Goal: Task Accomplishment & Management: Manage account settings

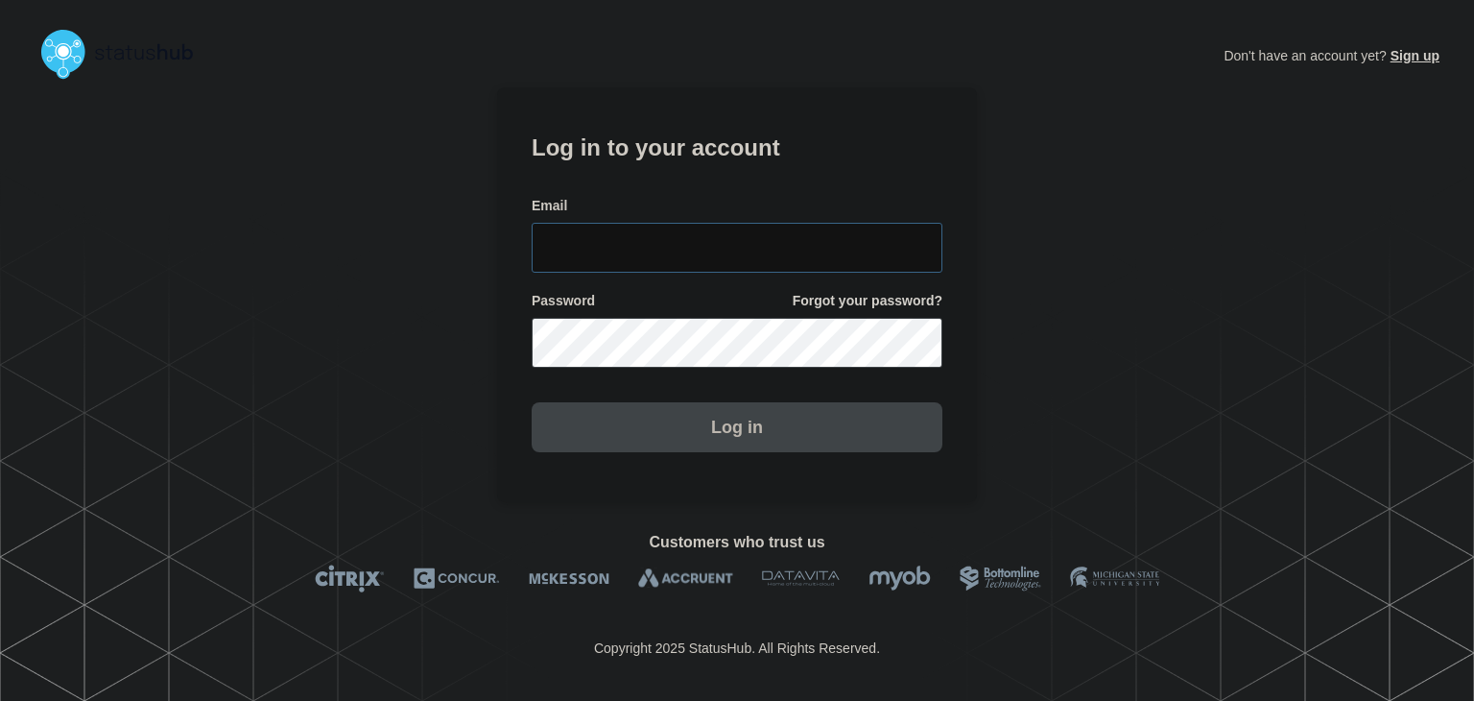
type input "amanda.mckeehan@conexon.us"
click at [607, 453] on section "Log in to your account Email amanda.mckeehan@conexon.us Password Forgot your pa…" at bounding box center [737, 294] width 480 height 415
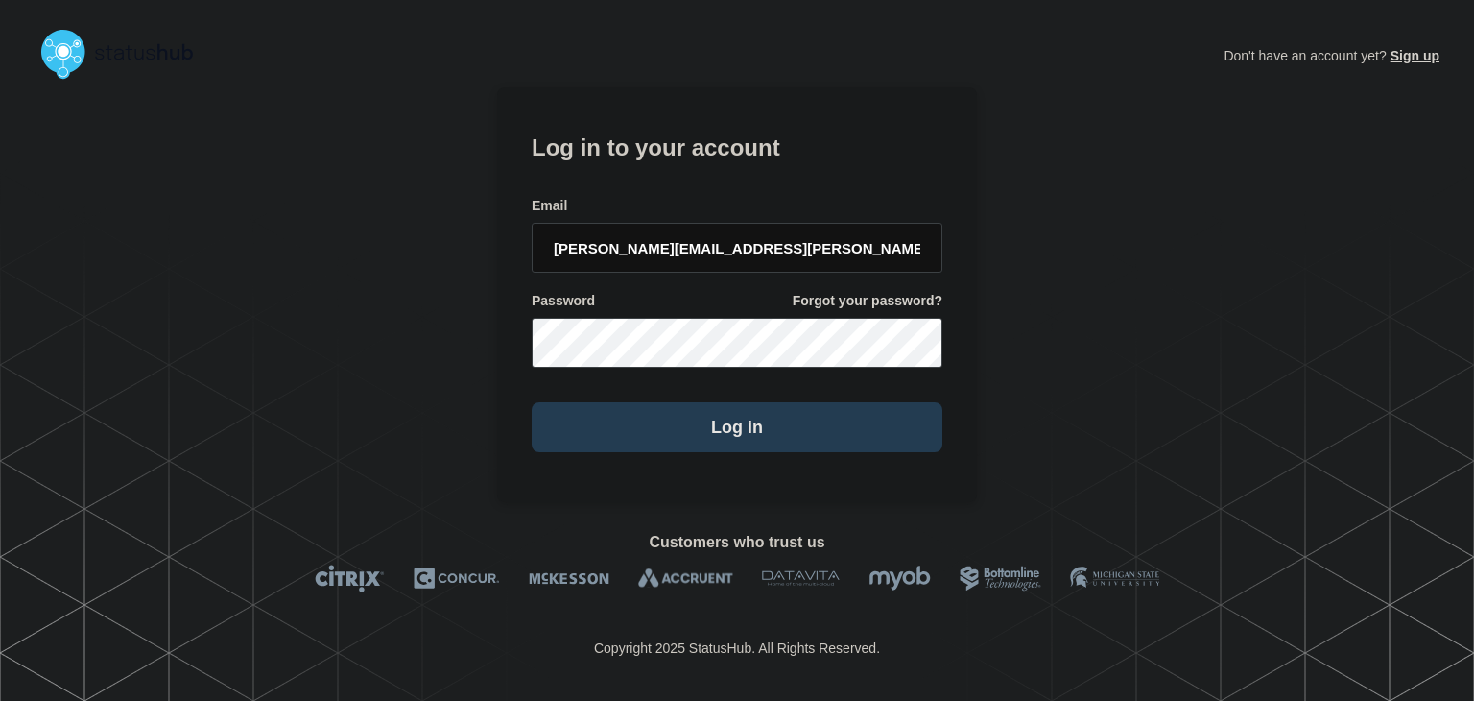
click at [607, 411] on button "Log in" at bounding box center [737, 427] width 411 height 50
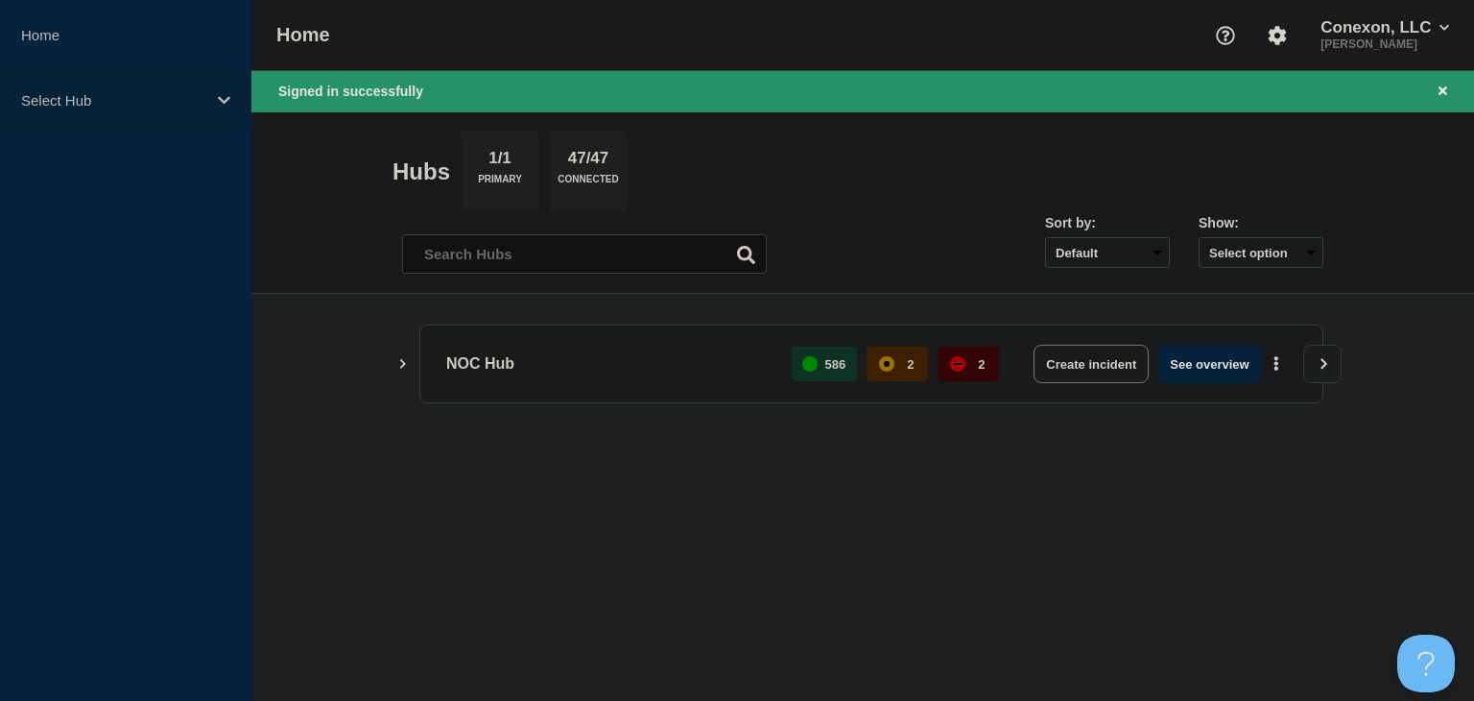
click at [179, 89] on div "Select Hub" at bounding box center [125, 100] width 251 height 59
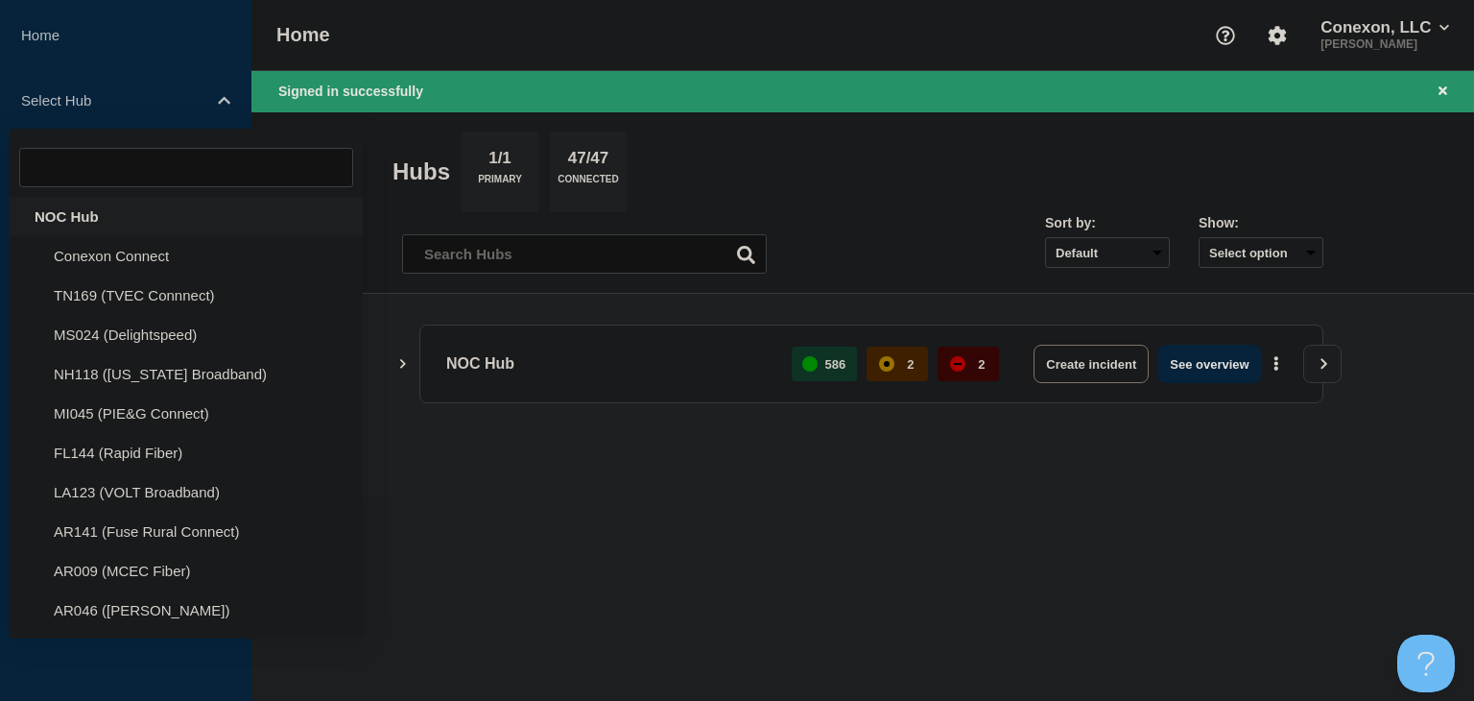
click at [109, 212] on div "NOC Hub" at bounding box center [186, 216] width 353 height 39
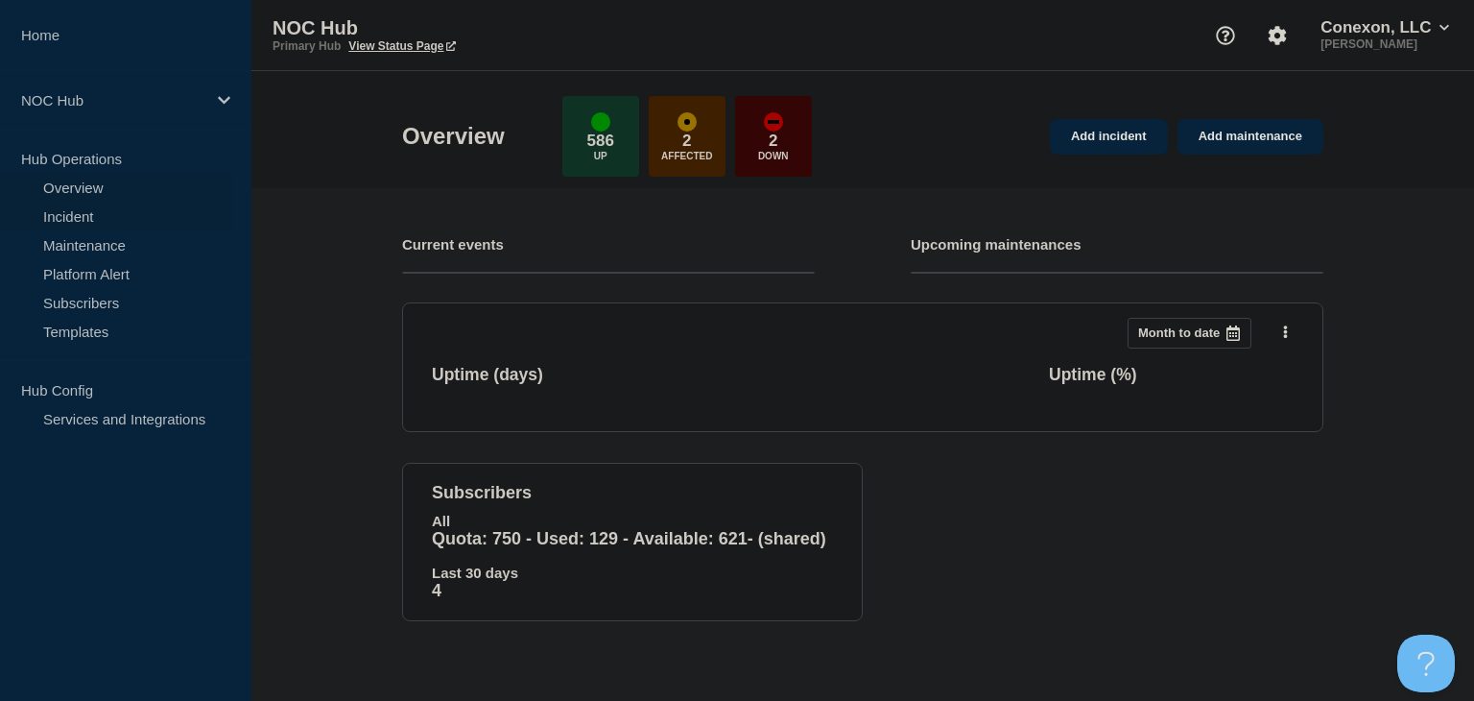
click at [94, 210] on link "Incident" at bounding box center [116, 216] width 232 height 29
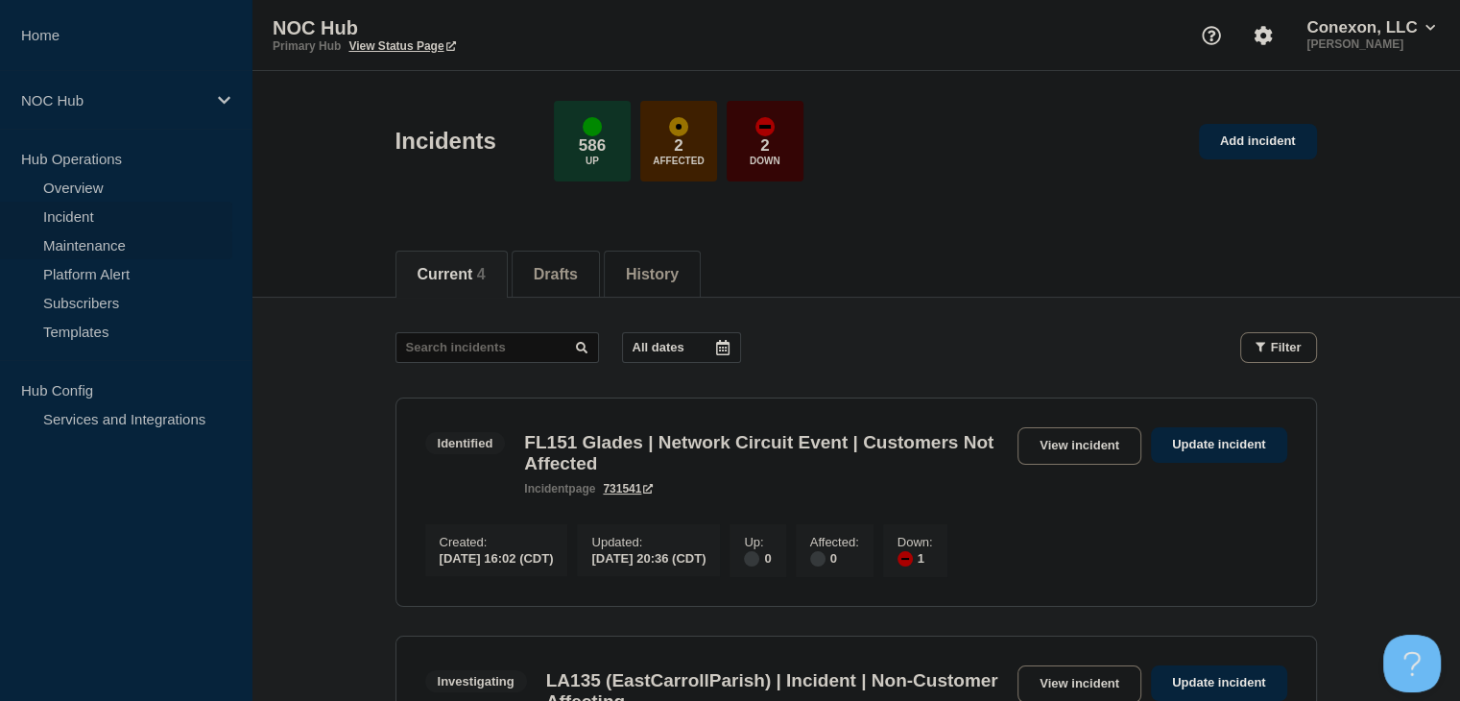
click at [70, 238] on link "Maintenance" at bounding box center [116, 244] width 232 height 29
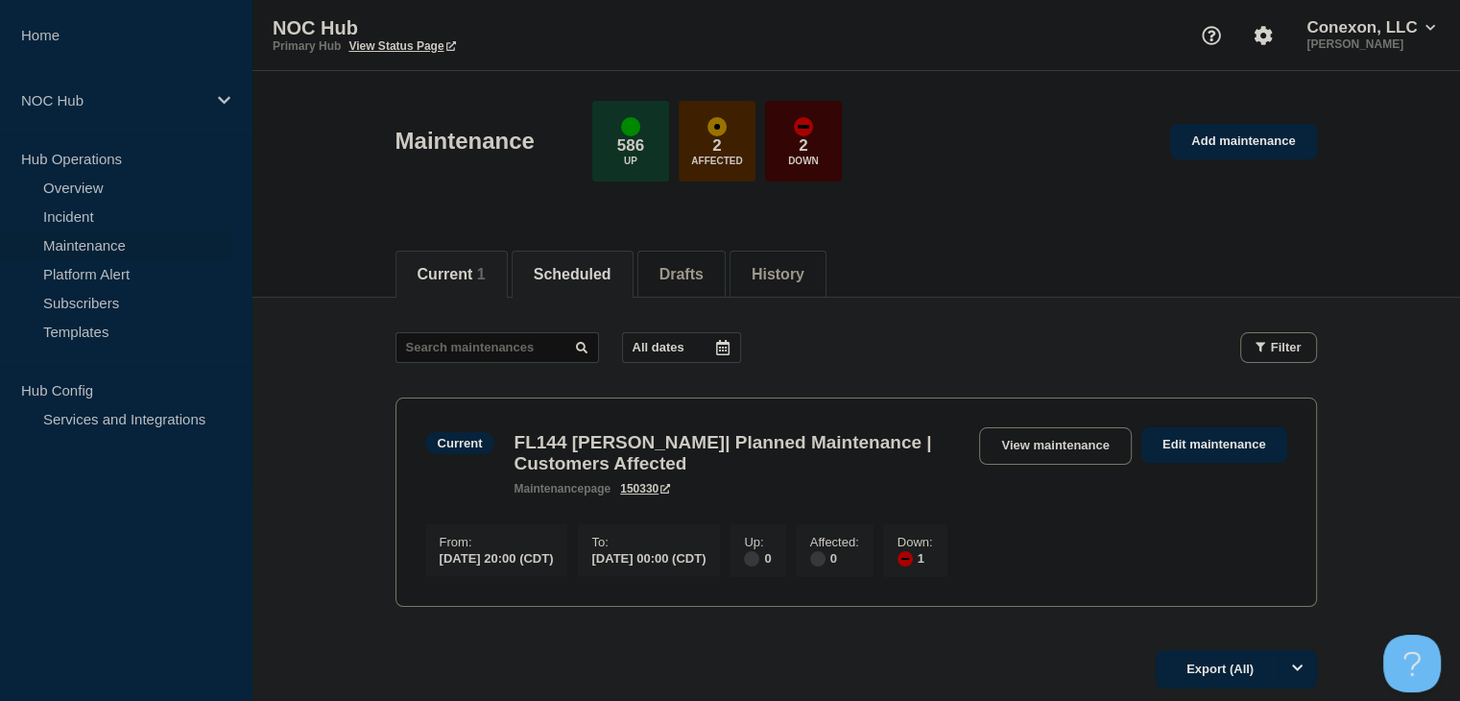
click at [593, 277] on button "Scheduled" at bounding box center [573, 274] width 78 height 17
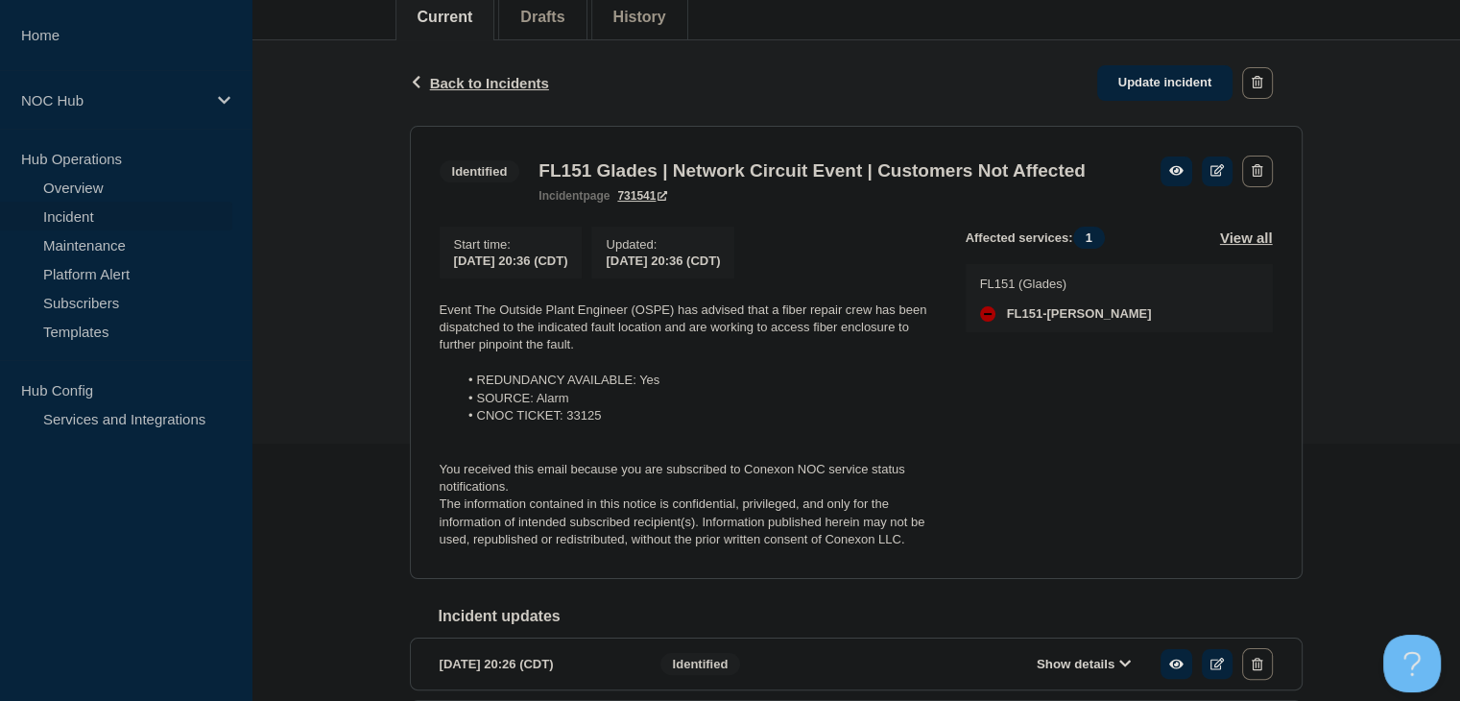
scroll to position [288, 0]
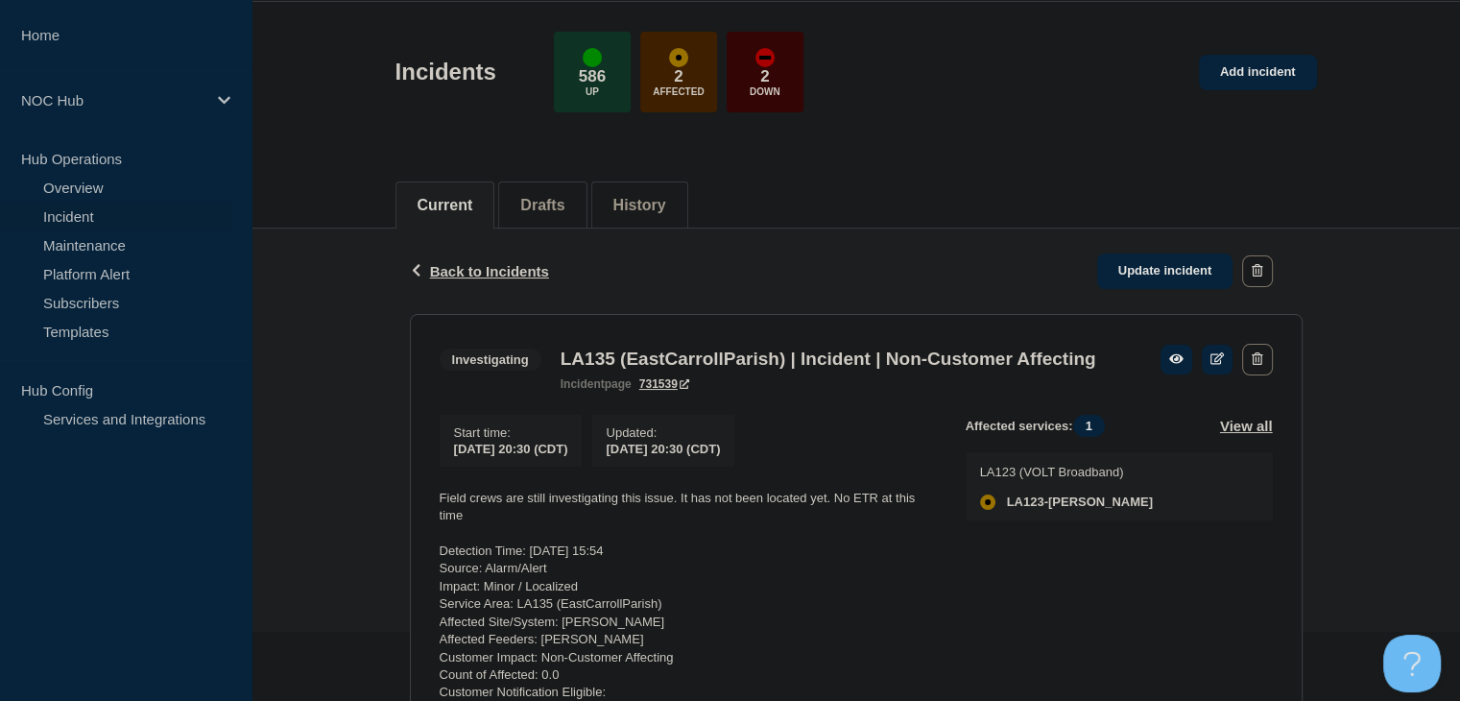
scroll to position [288, 0]
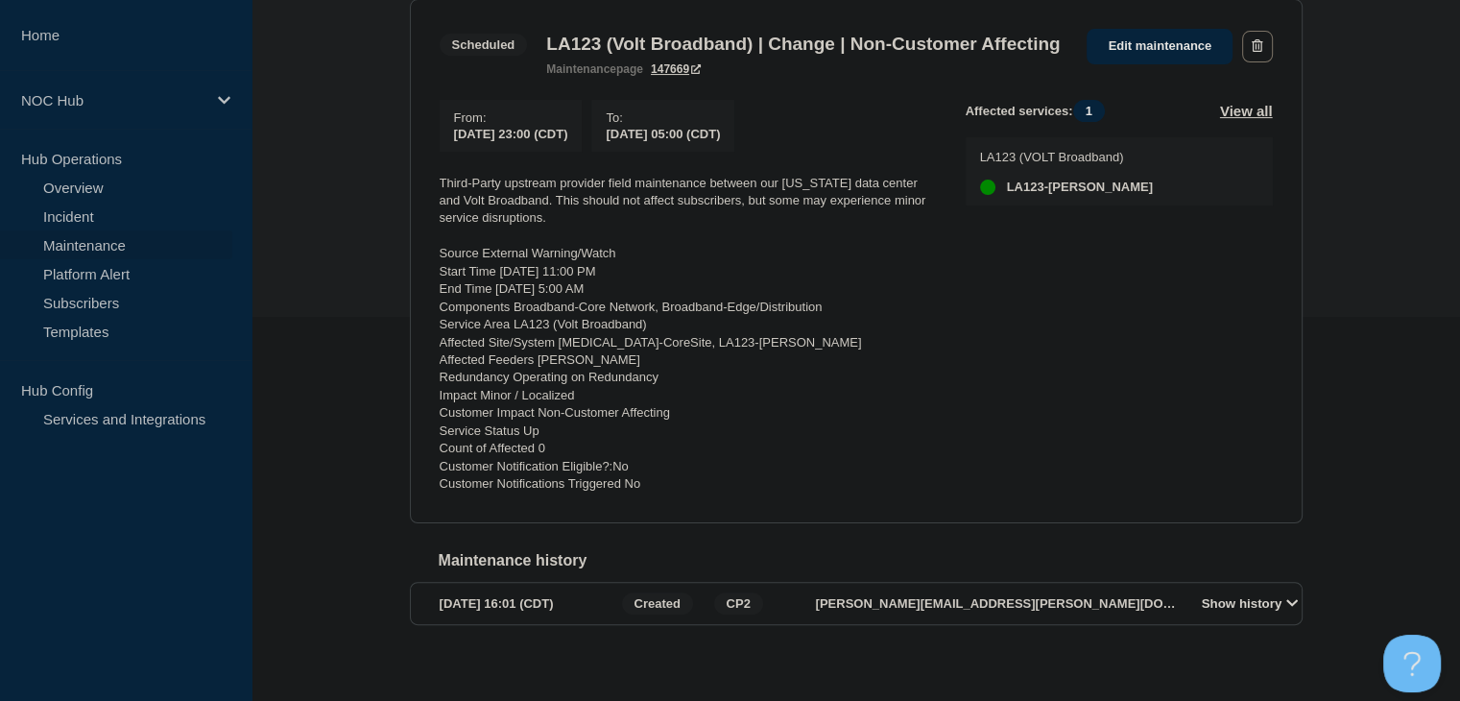
scroll to position [434, 0]
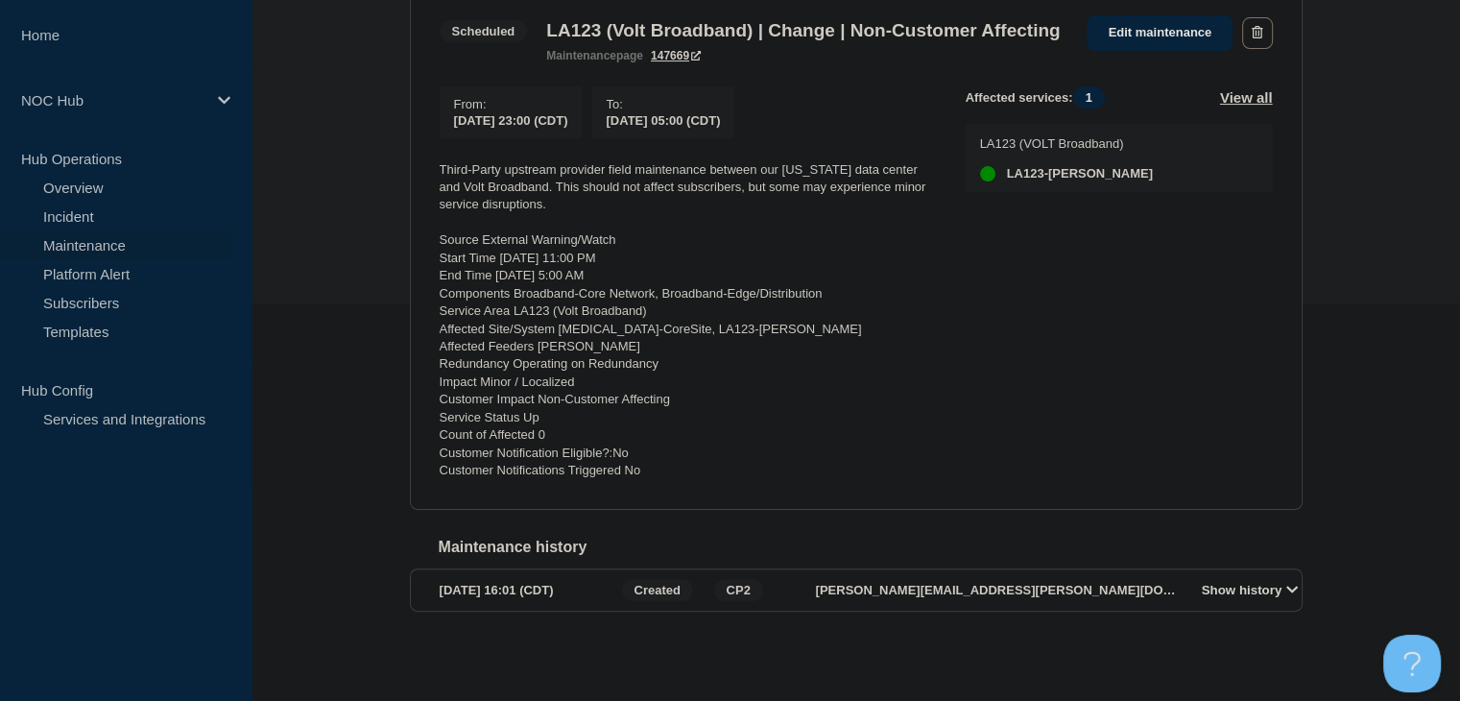
click at [1267, 591] on button "Show history" at bounding box center [1249, 590] width 107 height 16
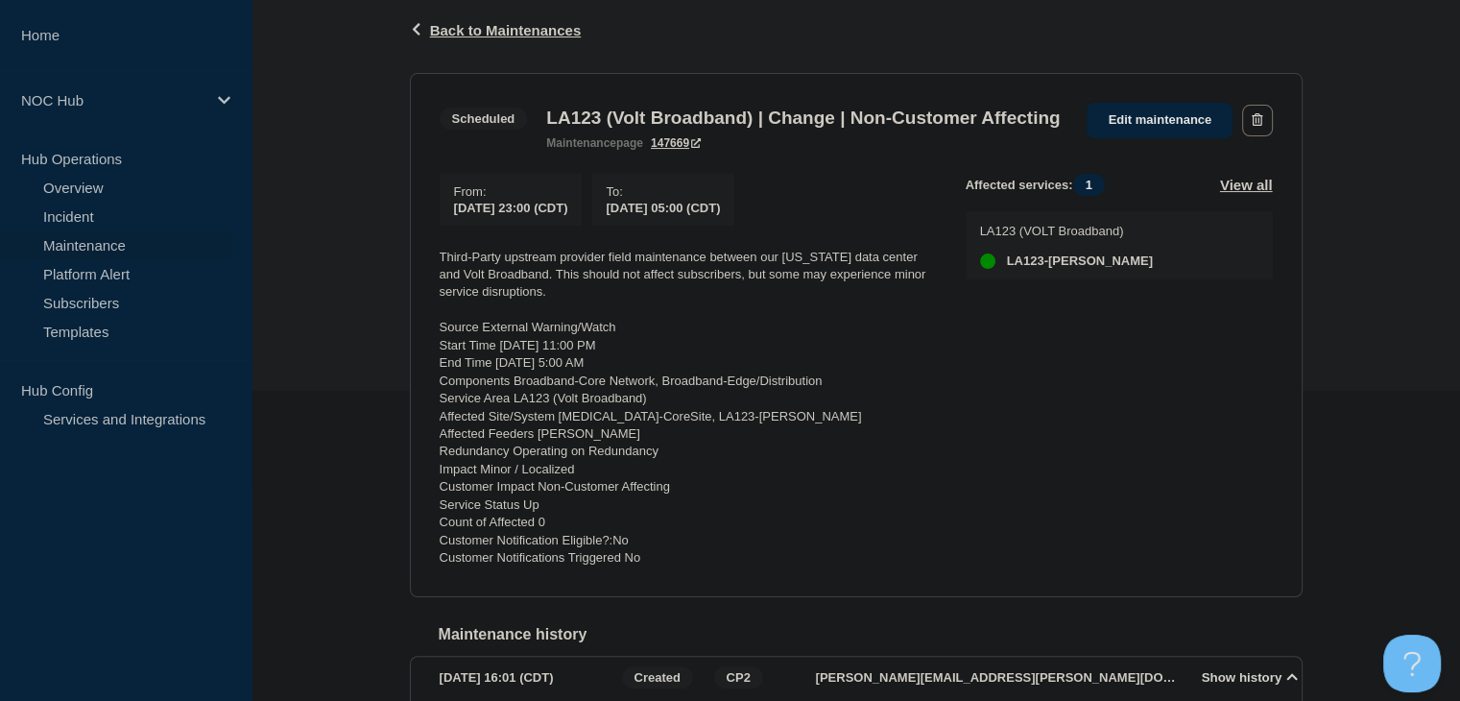
scroll to position [267, 0]
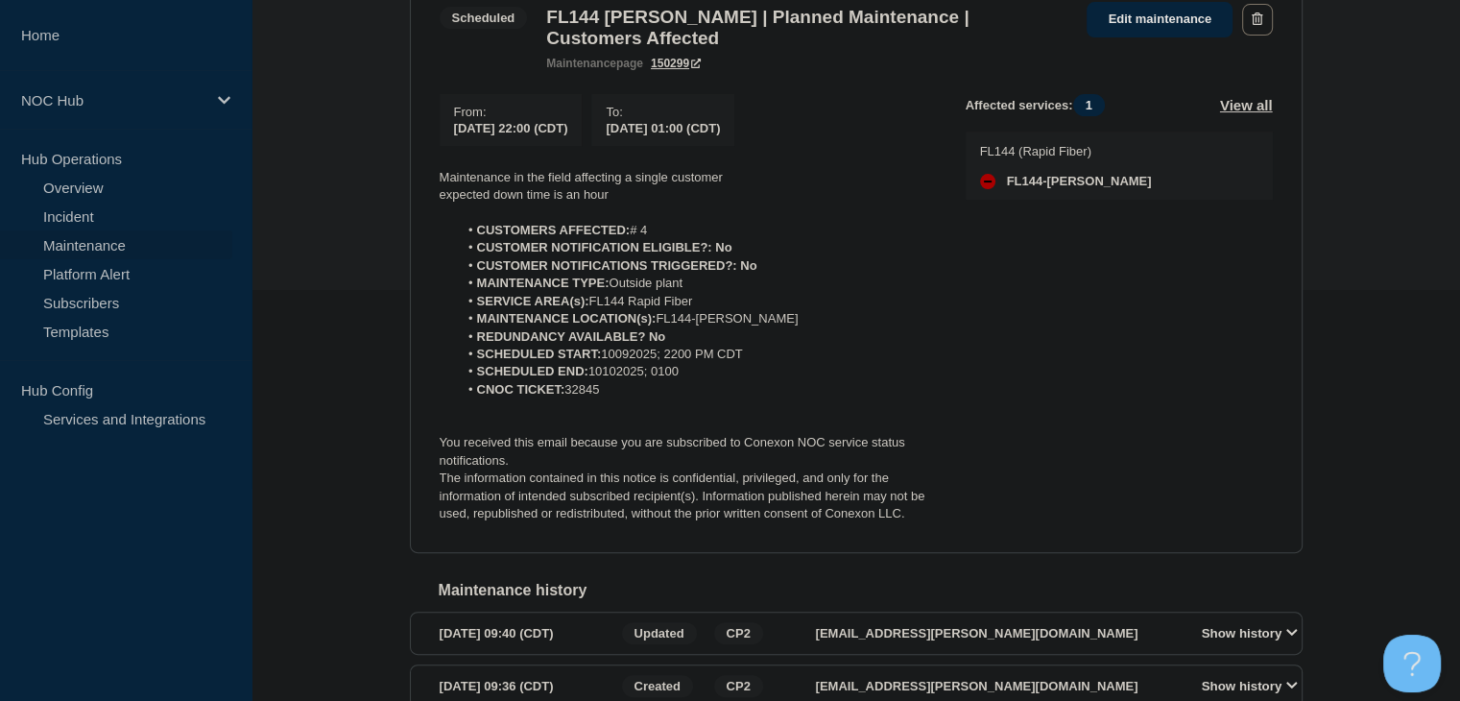
scroll to position [330, 0]
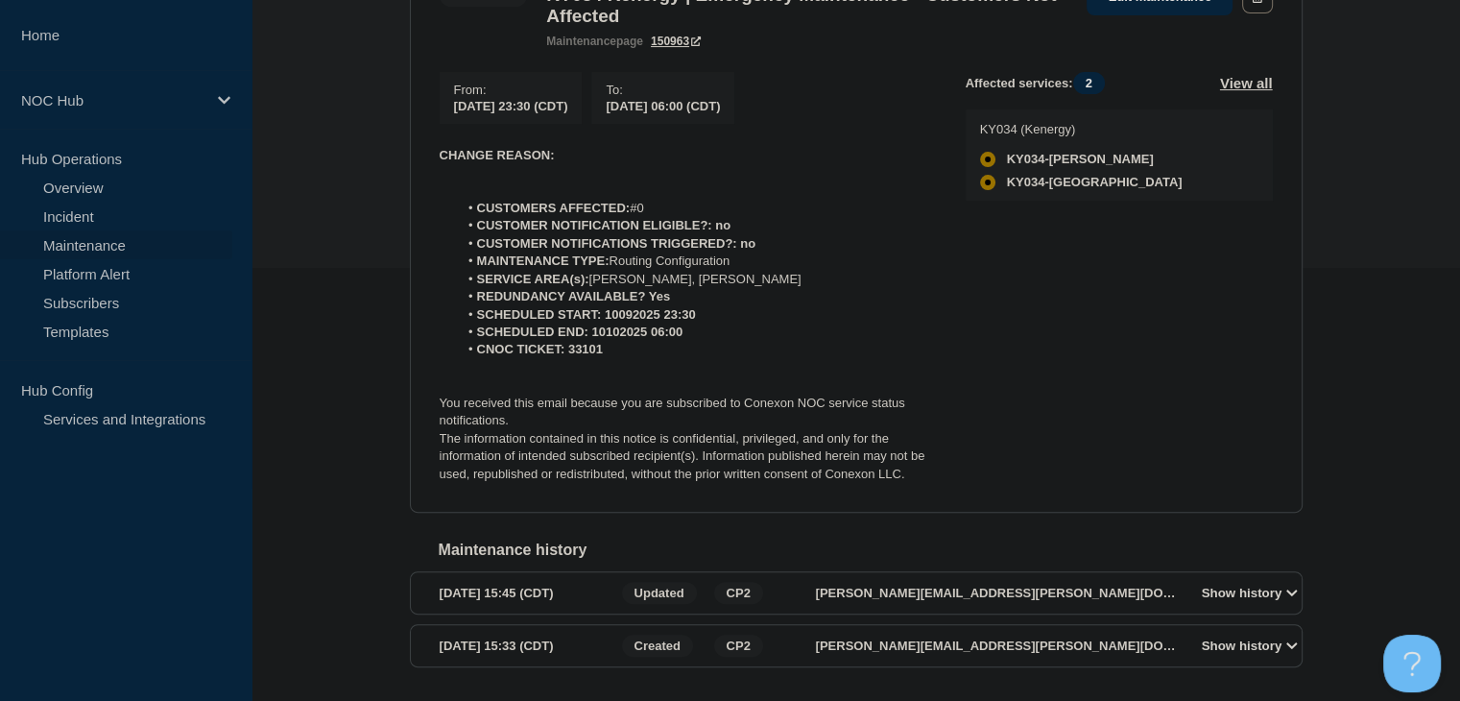
scroll to position [504, 0]
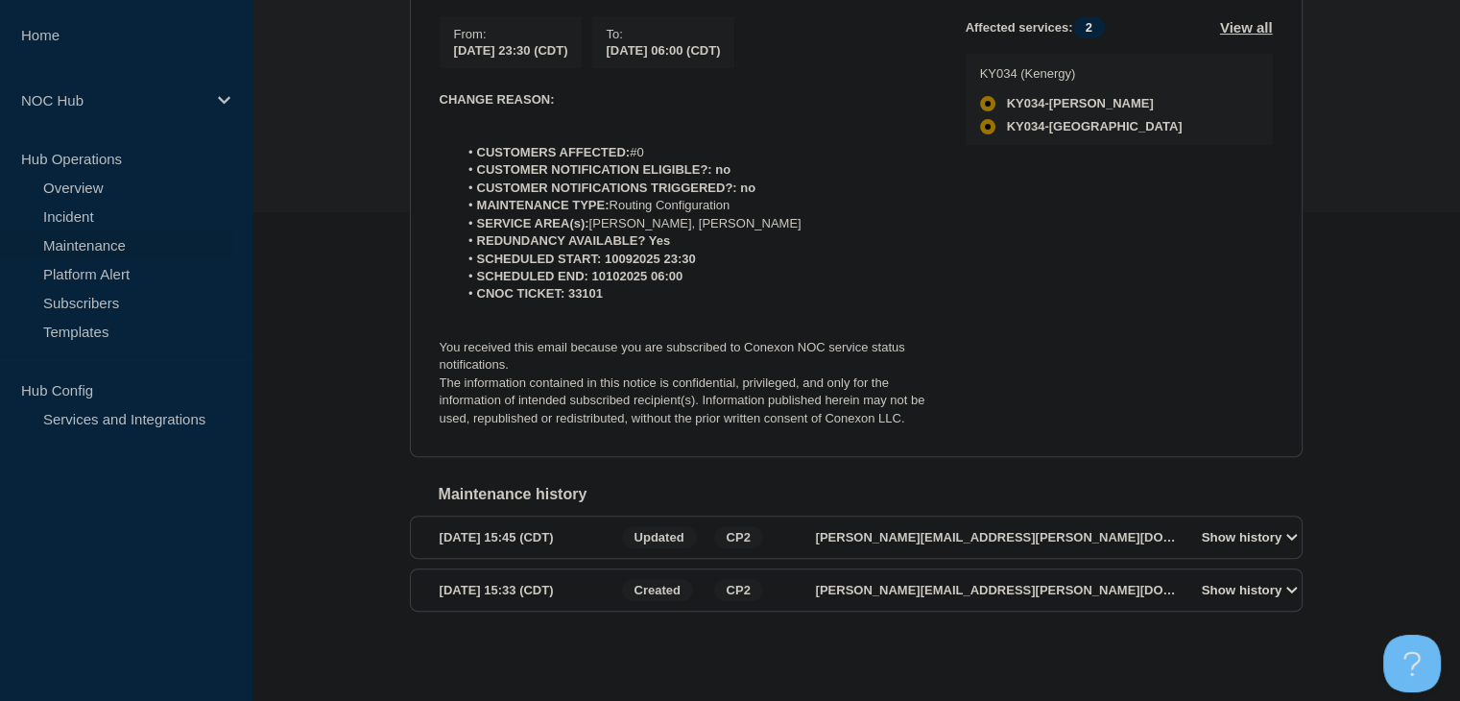
click at [1251, 533] on button "Show history" at bounding box center [1249, 537] width 107 height 16
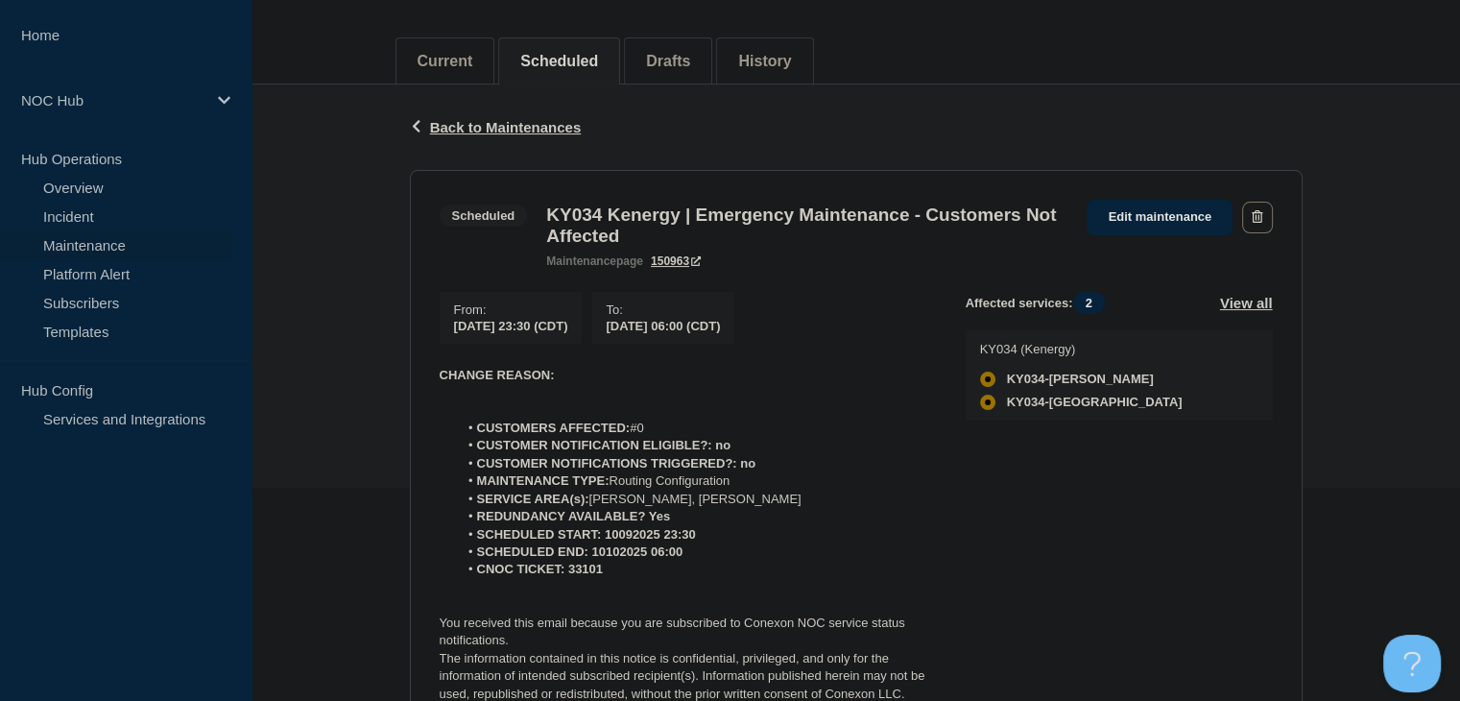
scroll to position [35, 0]
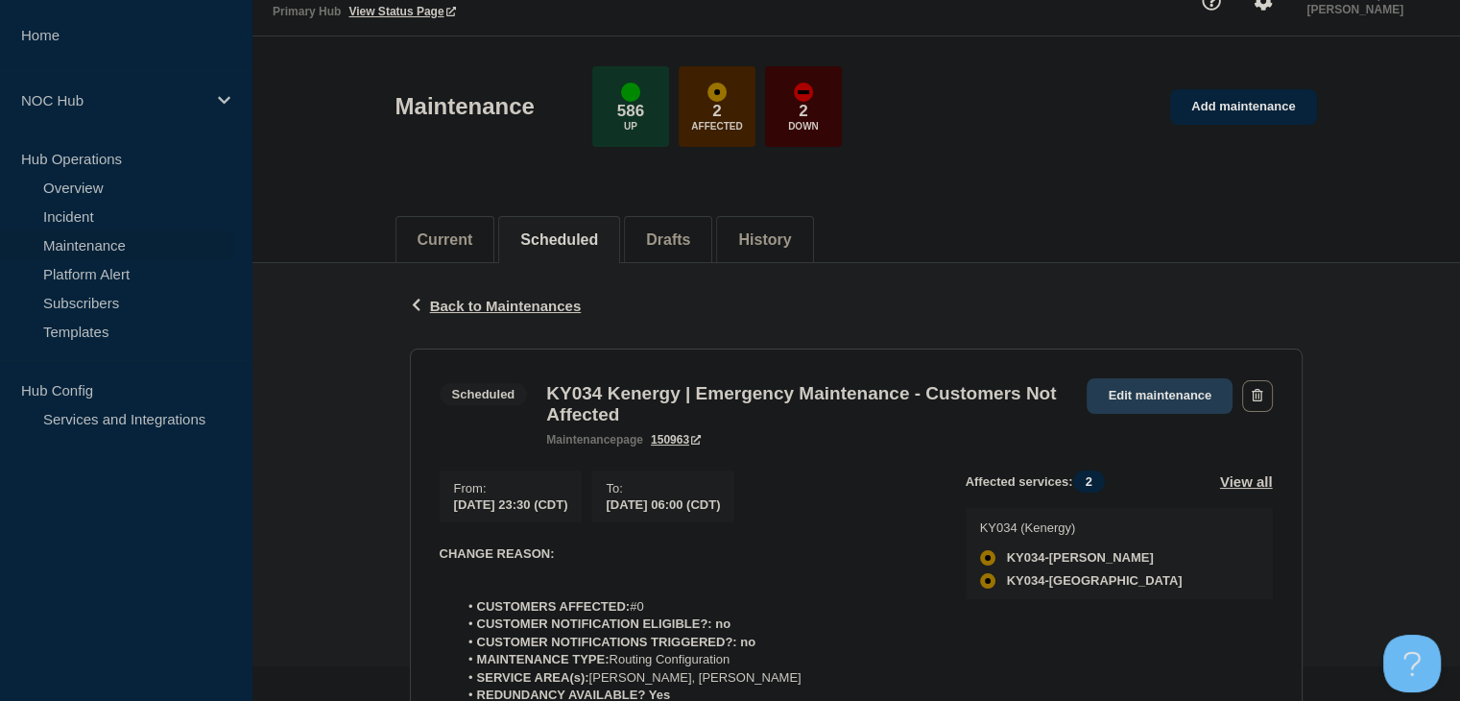
click at [1112, 393] on link "Edit maintenance" at bounding box center [1159, 396] width 146 height 36
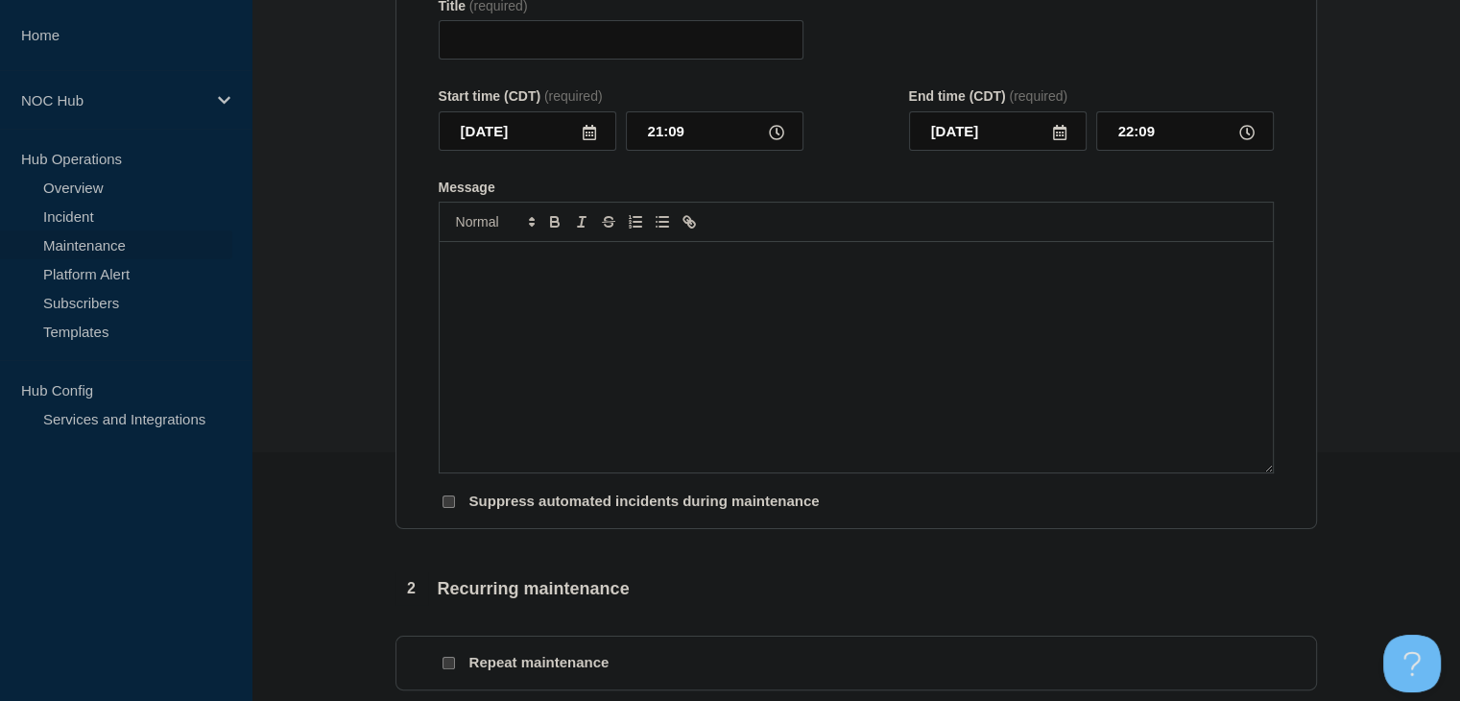
type input "KY034 Kenergy | Emergency Maintenance - Customers Not Affected"
type input "23:30"
type input "2025-10-10"
type input "06:00"
checkbox input "false"
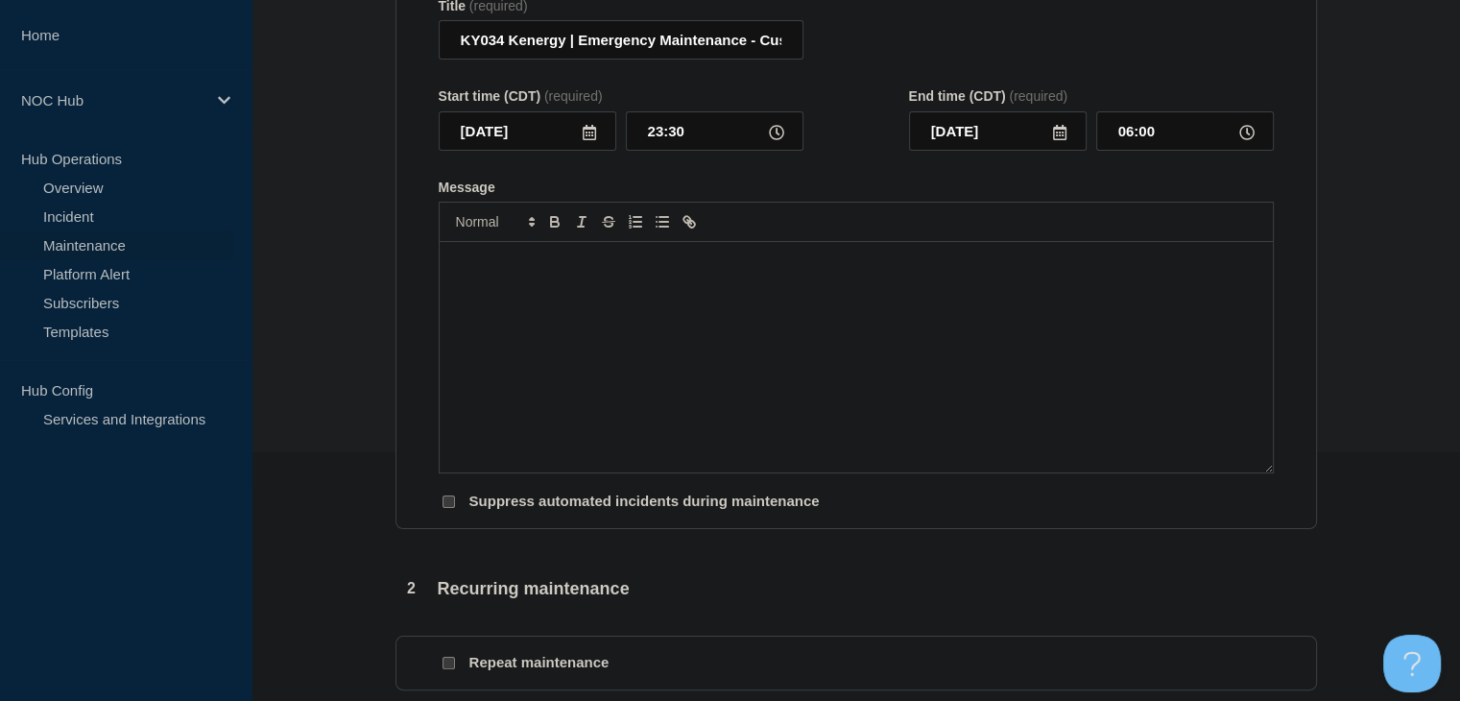
scroll to position [355, 0]
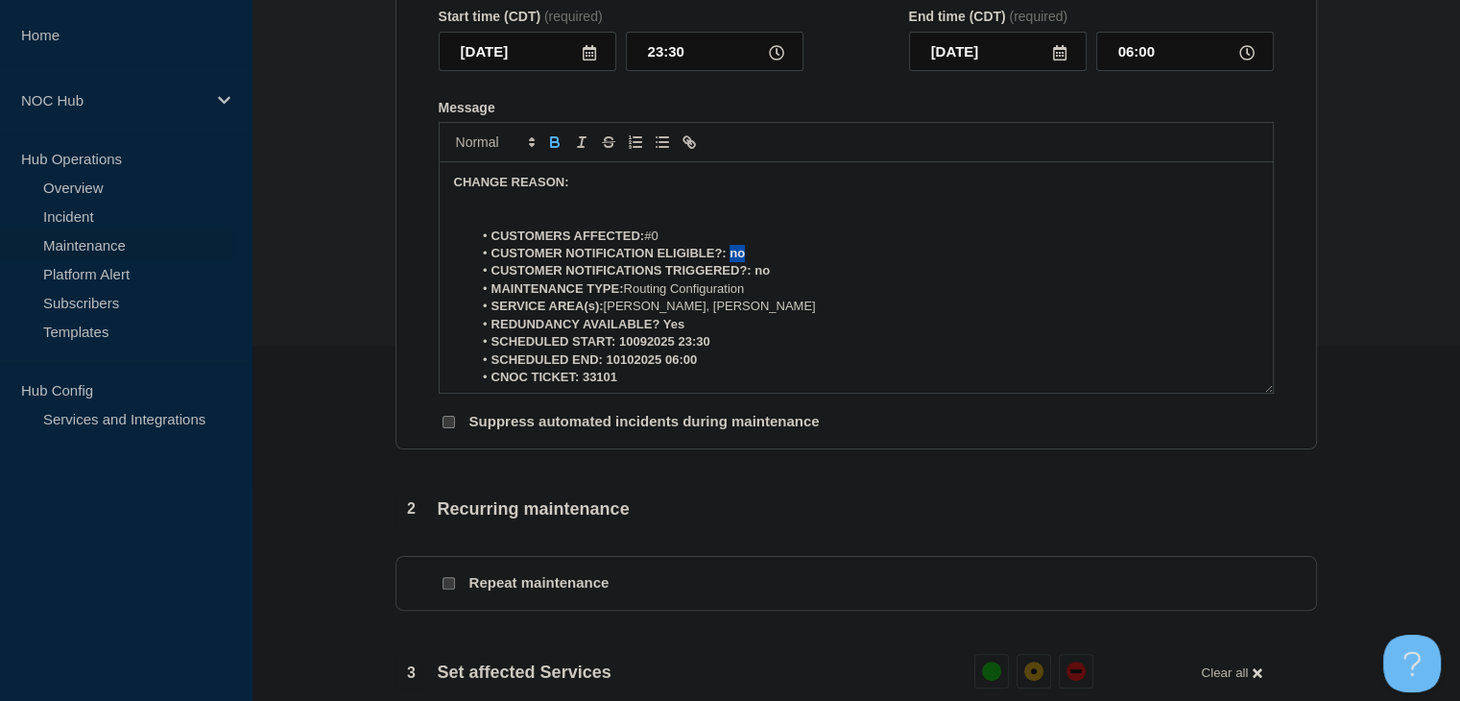
drag, startPoint x: 751, startPoint y: 259, endPoint x: 729, endPoint y: 262, distance: 22.3
click at [729, 262] on li "CUSTOMER NOTIFICATION ELIGIBLE?: no" at bounding box center [865, 253] width 786 height 17
click at [556, 151] on icon "Toggle bold text" at bounding box center [554, 141] width 17 height 17
drag, startPoint x: 773, startPoint y: 280, endPoint x: 750, endPoint y: 281, distance: 23.1
click at [750, 279] on li "CUSTOMER NOTIFICATIONS TRIGGERED?: no" at bounding box center [865, 270] width 786 height 17
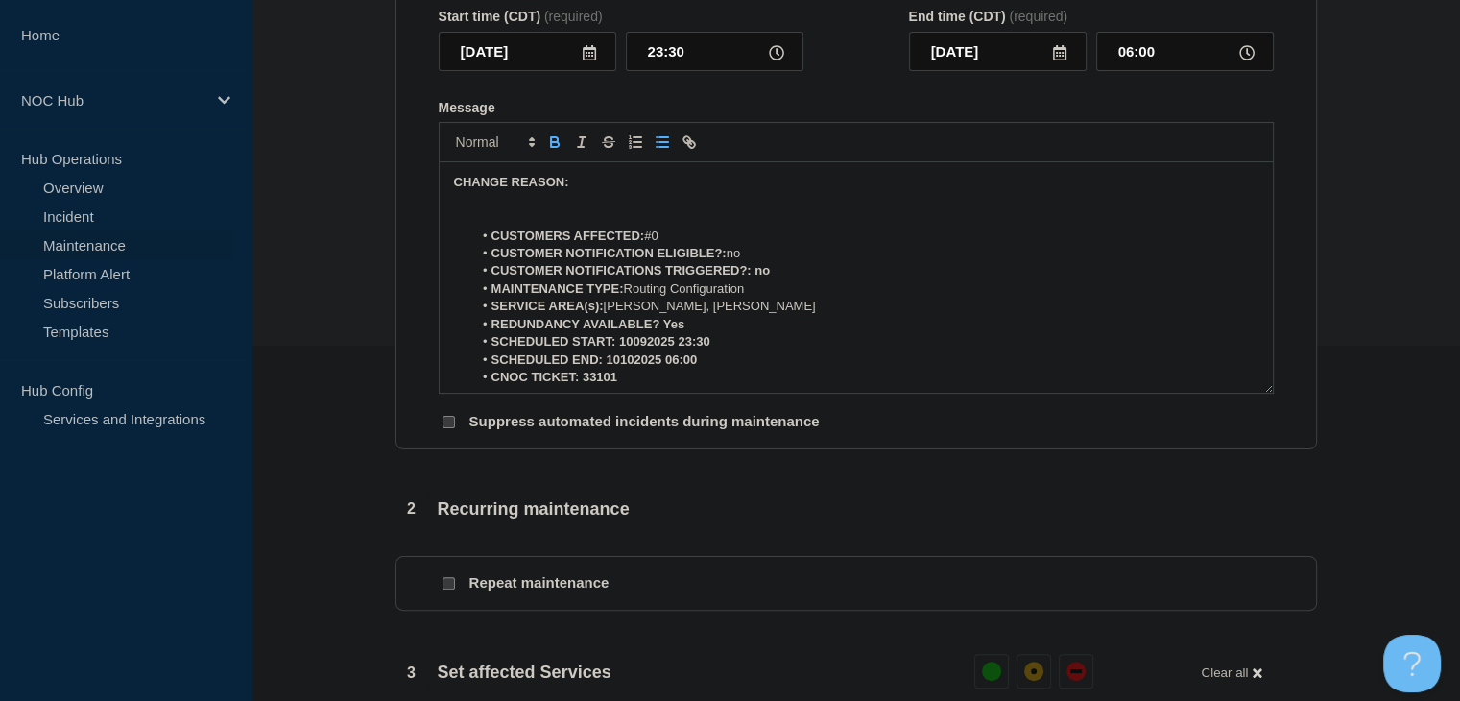
click at [557, 162] on div at bounding box center [856, 142] width 835 height 40
drag, startPoint x: 712, startPoint y: 356, endPoint x: 617, endPoint y: 357, distance: 95.0
click at [617, 350] on li "SCHEDULED START: 10092025 23:30" at bounding box center [865, 341] width 786 height 17
click at [554, 151] on icon "Toggle bold text" at bounding box center [554, 141] width 17 height 17
drag, startPoint x: 715, startPoint y: 376, endPoint x: 607, endPoint y: 374, distance: 107.5
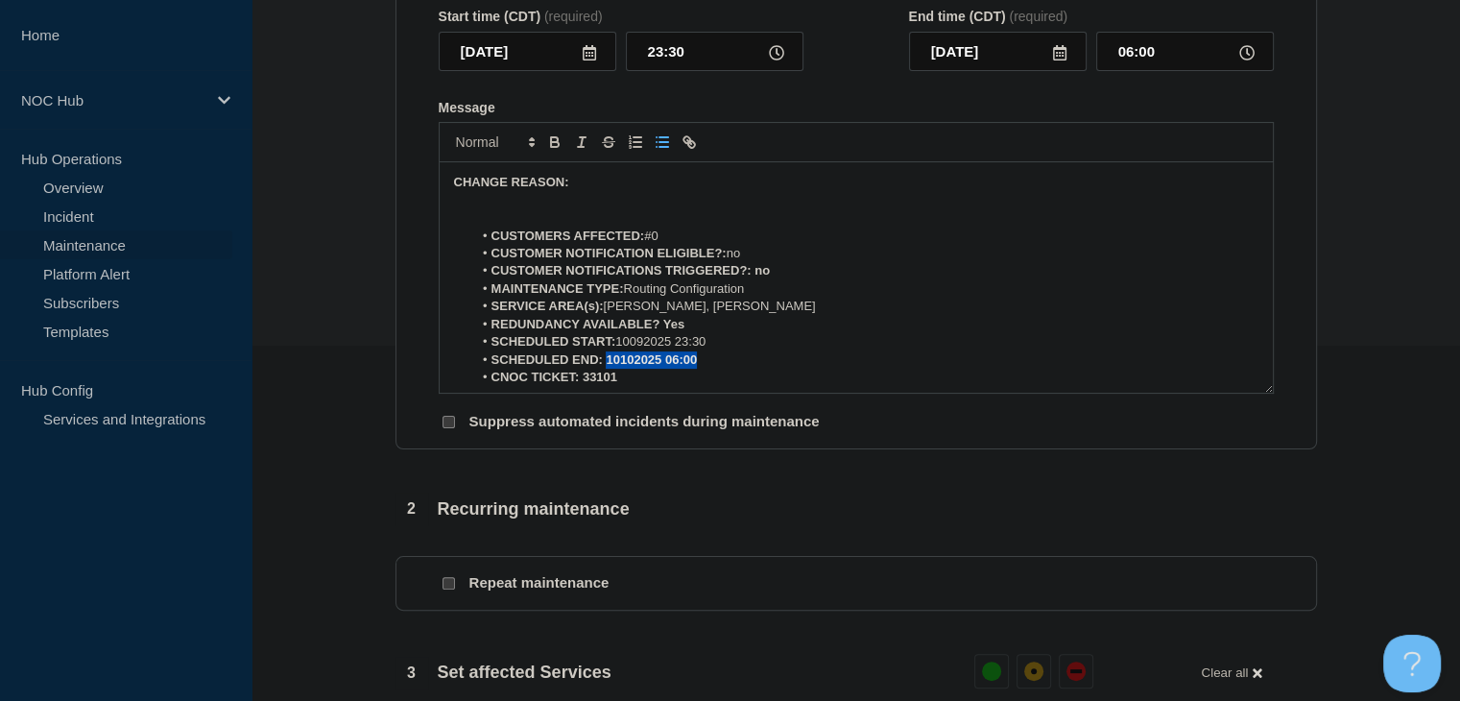
click at [607, 369] on li "SCHEDULED END: 10102025 06:00" at bounding box center [865, 359] width 786 height 17
click at [553, 151] on icon "Toggle bold text" at bounding box center [554, 141] width 17 height 17
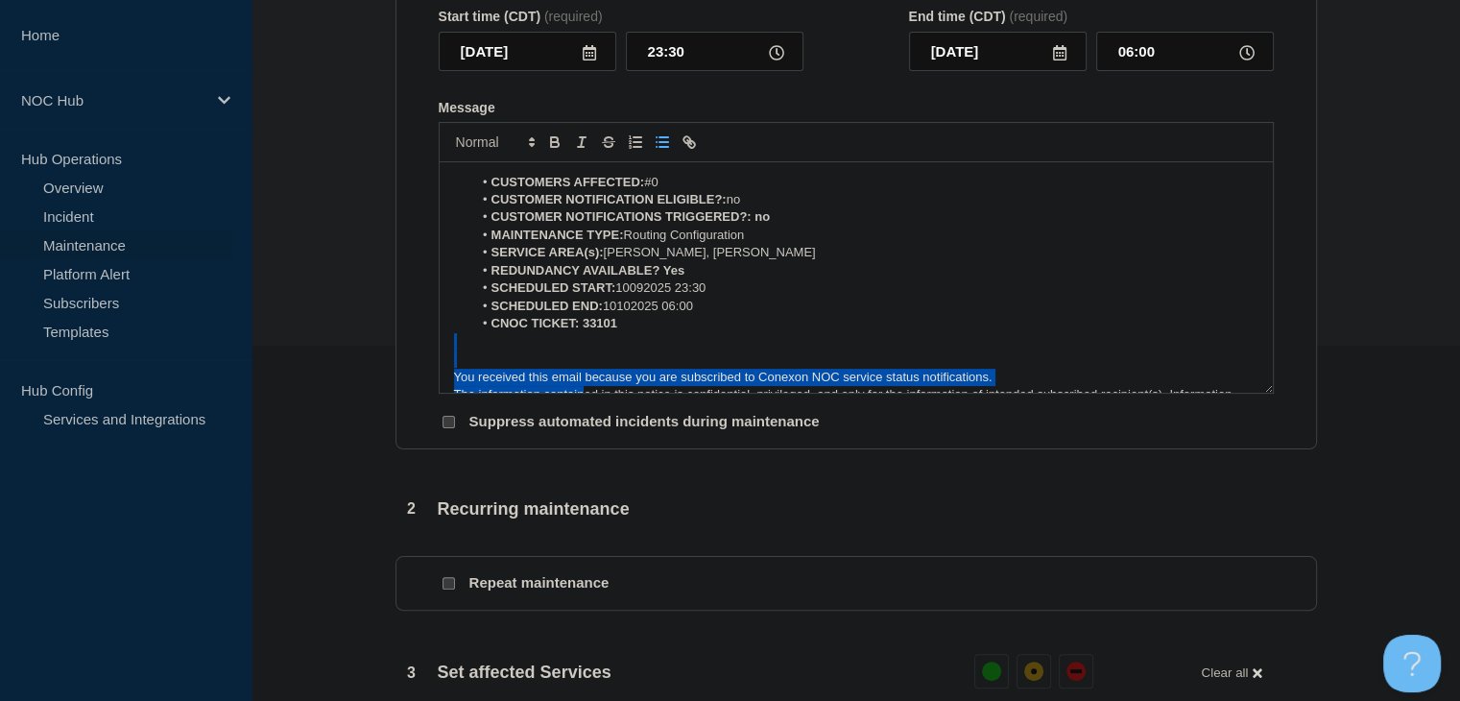
scroll to position [93, 0]
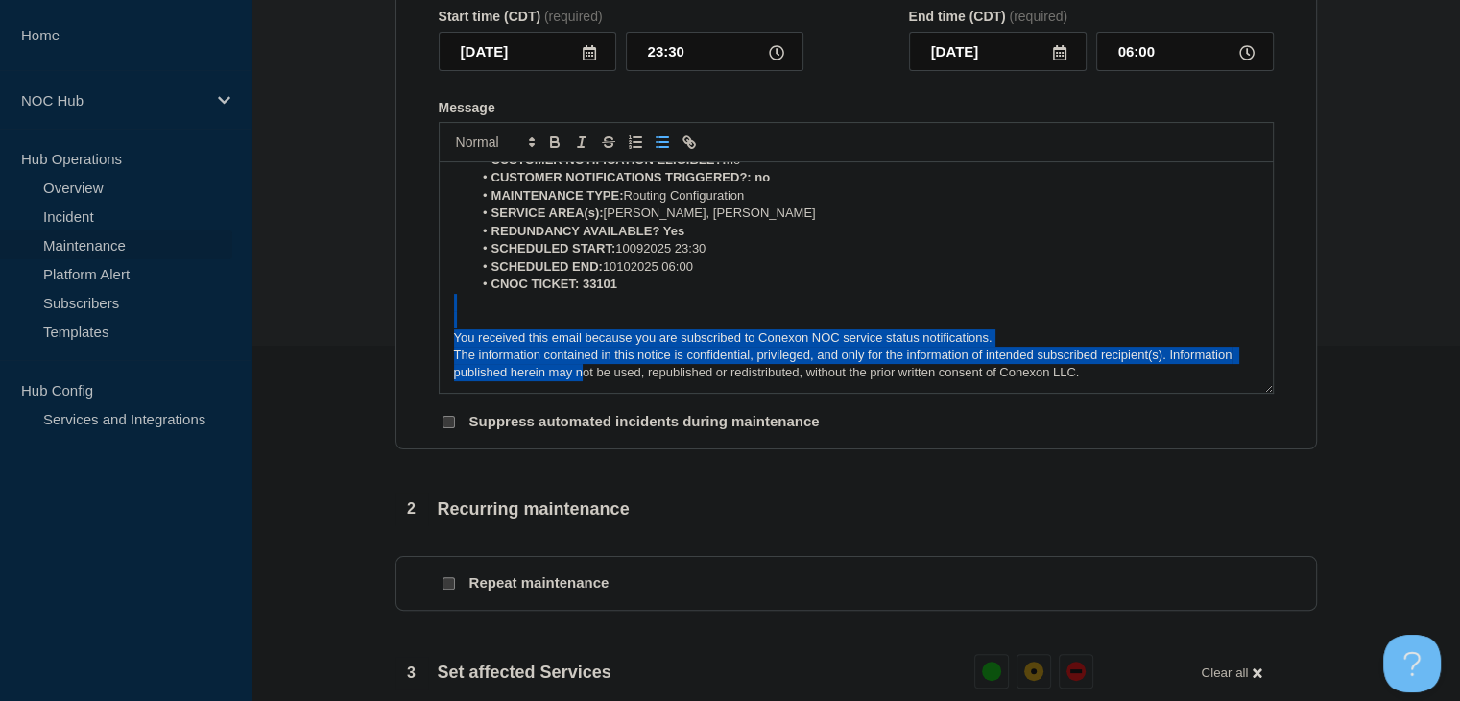
drag, startPoint x: 625, startPoint y: 396, endPoint x: 583, endPoint y: 396, distance: 42.2
click at [583, 393] on div "CHANGE REASON: CUSTOMERS AFFECTED: #0 CUSTOMER NOTIFICATION ELIGIBLE?: no CUSTO…" at bounding box center [856, 277] width 833 height 230
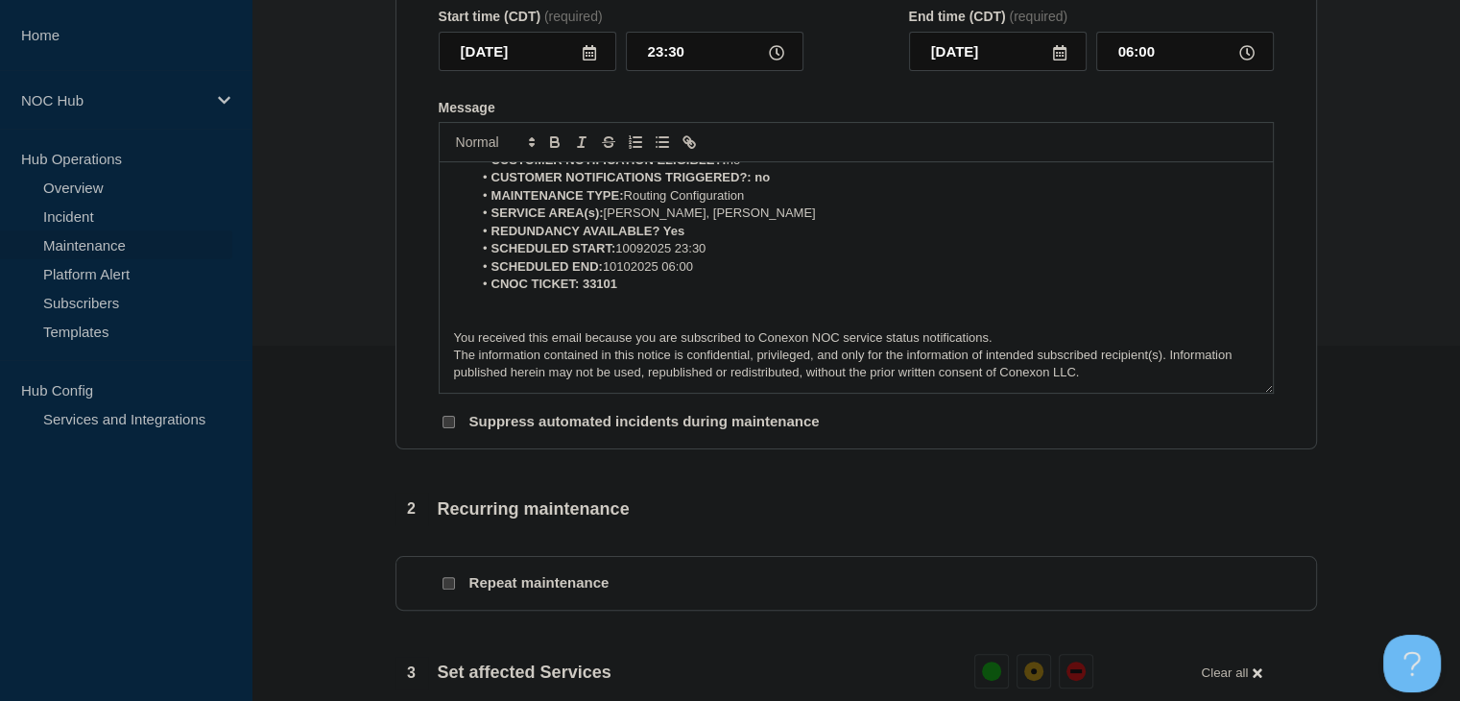
drag, startPoint x: 620, startPoint y: 292, endPoint x: 589, endPoint y: 298, distance: 31.4
click at [579, 293] on li "CNOC TICKET: 33101" at bounding box center [865, 283] width 786 height 17
drag, startPoint x: 616, startPoint y: 297, endPoint x: 581, endPoint y: 299, distance: 35.6
click at [581, 291] on strong "CNOC TICKET: 33101" at bounding box center [554, 283] width 126 height 14
click at [556, 147] on icon "Toggle bold text" at bounding box center [555, 144] width 8 height 5
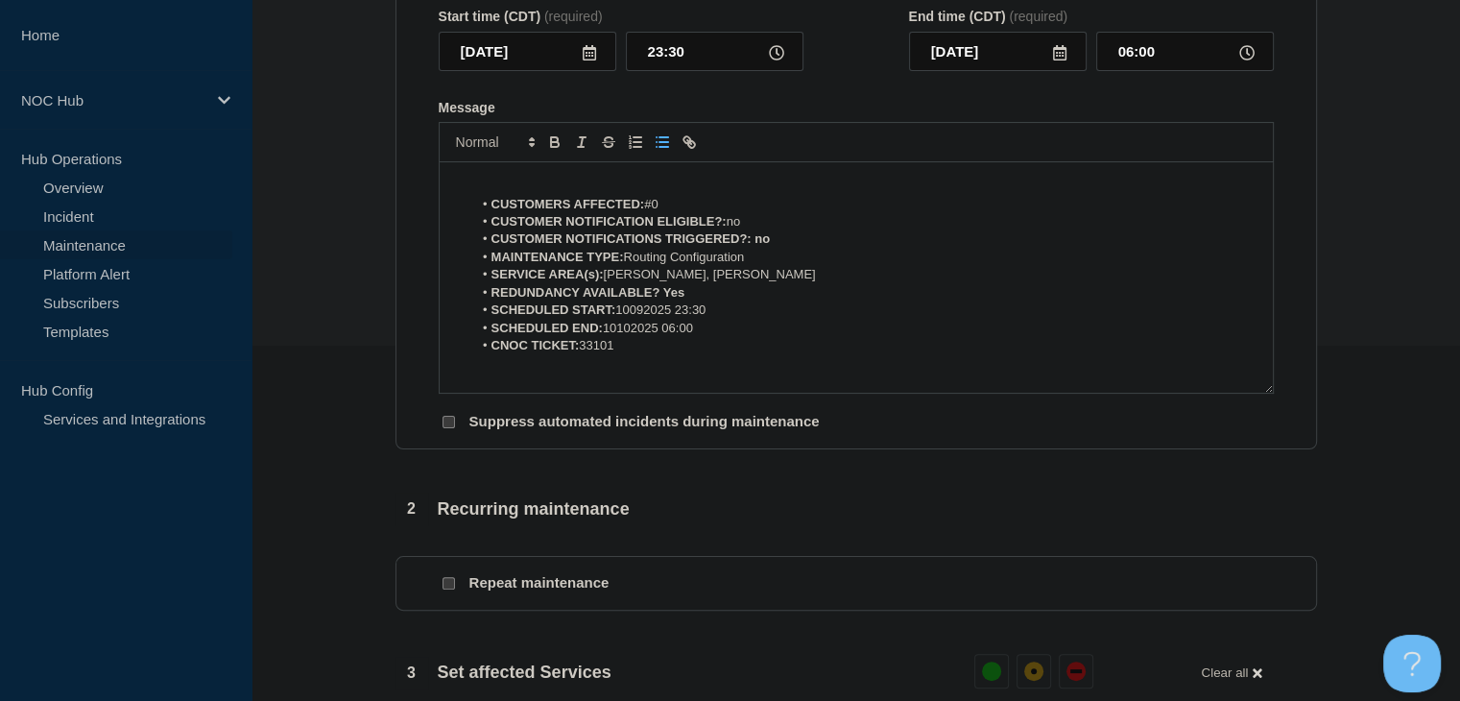
scroll to position [0, 0]
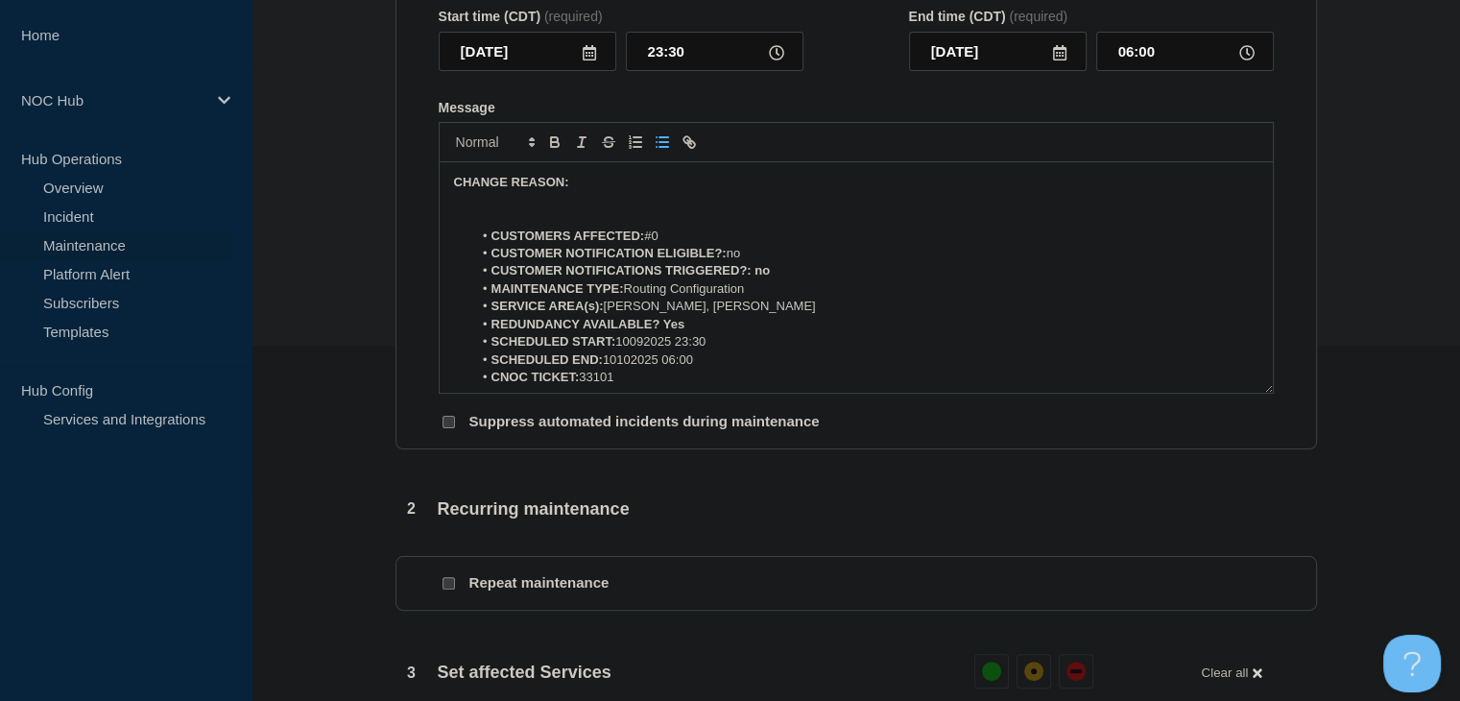
click at [534, 209] on p "Message" at bounding box center [856, 200] width 804 height 17
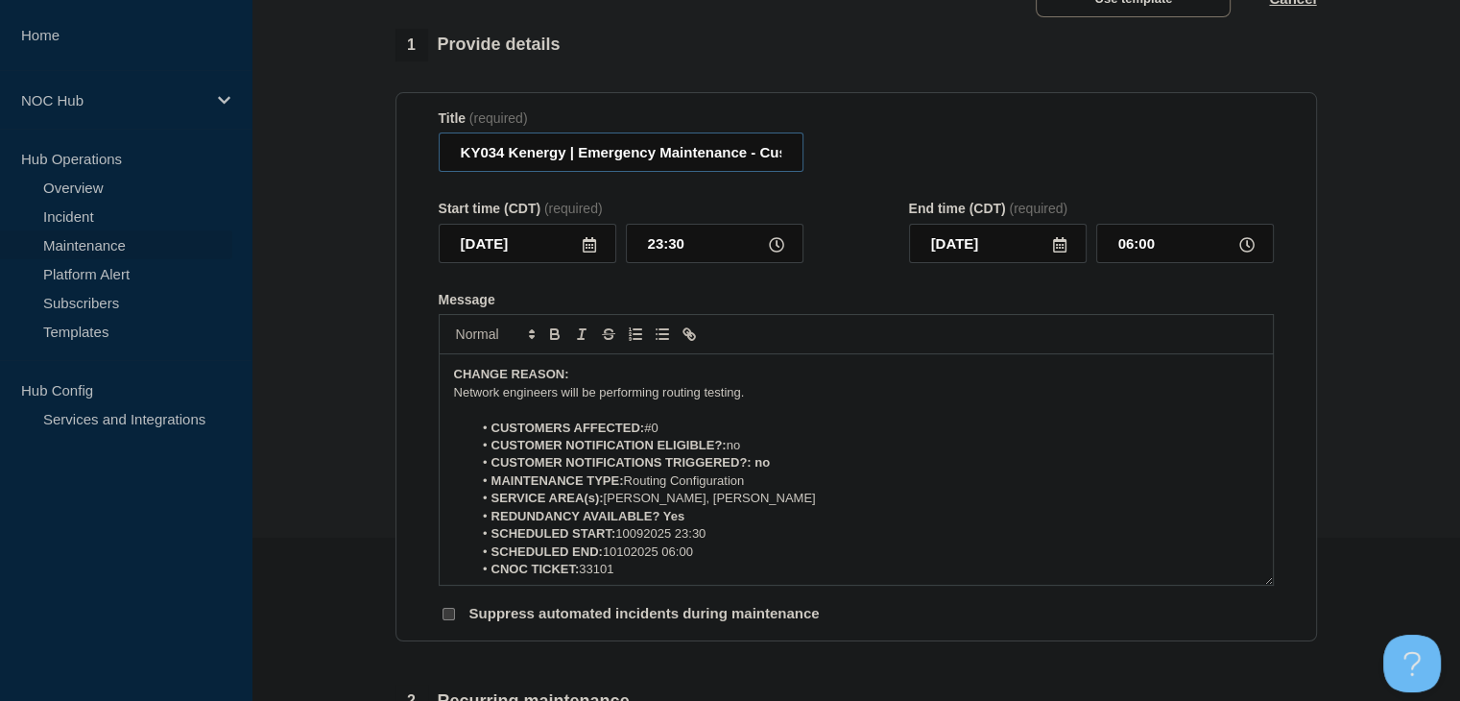
scroll to position [0, 142]
drag, startPoint x: 631, startPoint y: 157, endPoint x: 1171, endPoint y: 155, distance: 540.3
click at [1171, 155] on div "Title (required) KY034 Kenergy | Emergency Maintenance - Customers Not Affected" at bounding box center [856, 141] width 835 height 62
click at [854, 166] on div "Title (required) KY034 Kenergy | Emergency Maintenance - Customers Not Affected" at bounding box center [856, 141] width 835 height 62
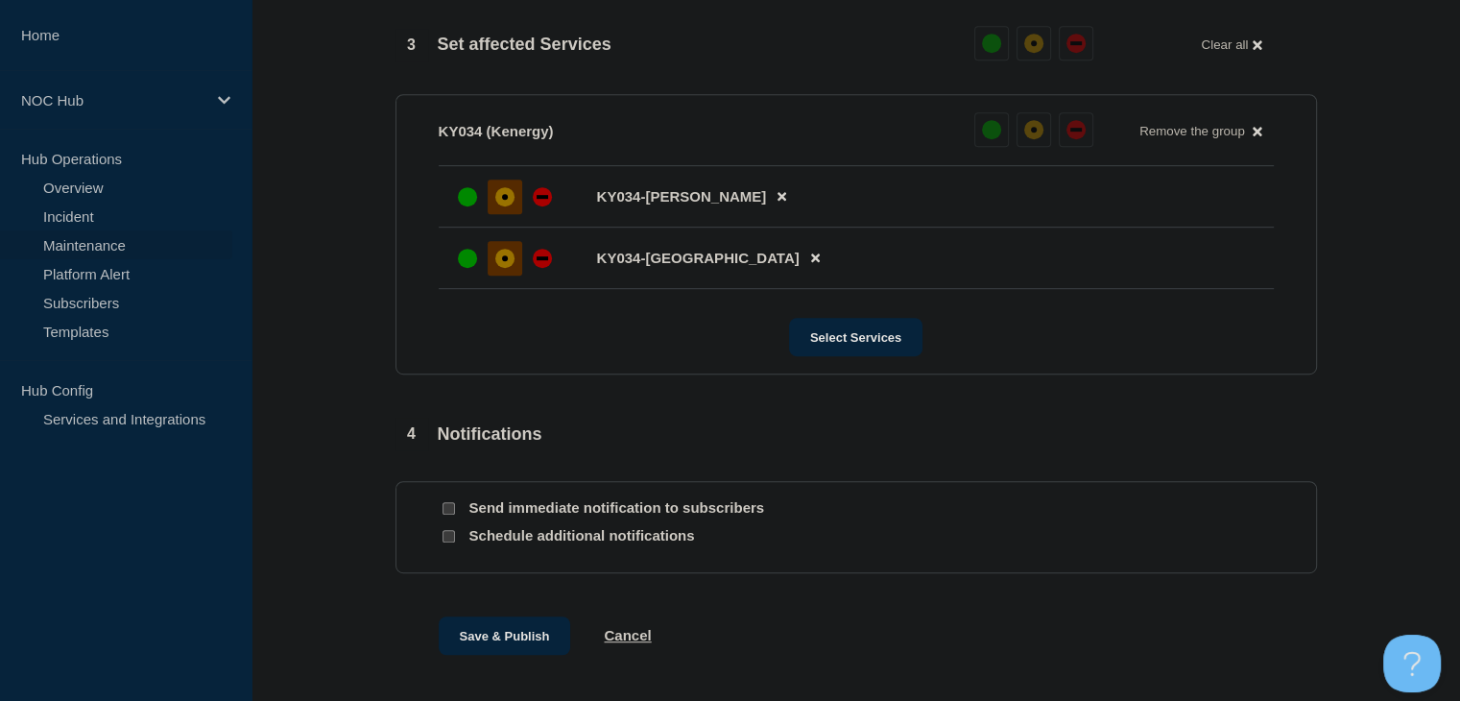
scroll to position [1078, 0]
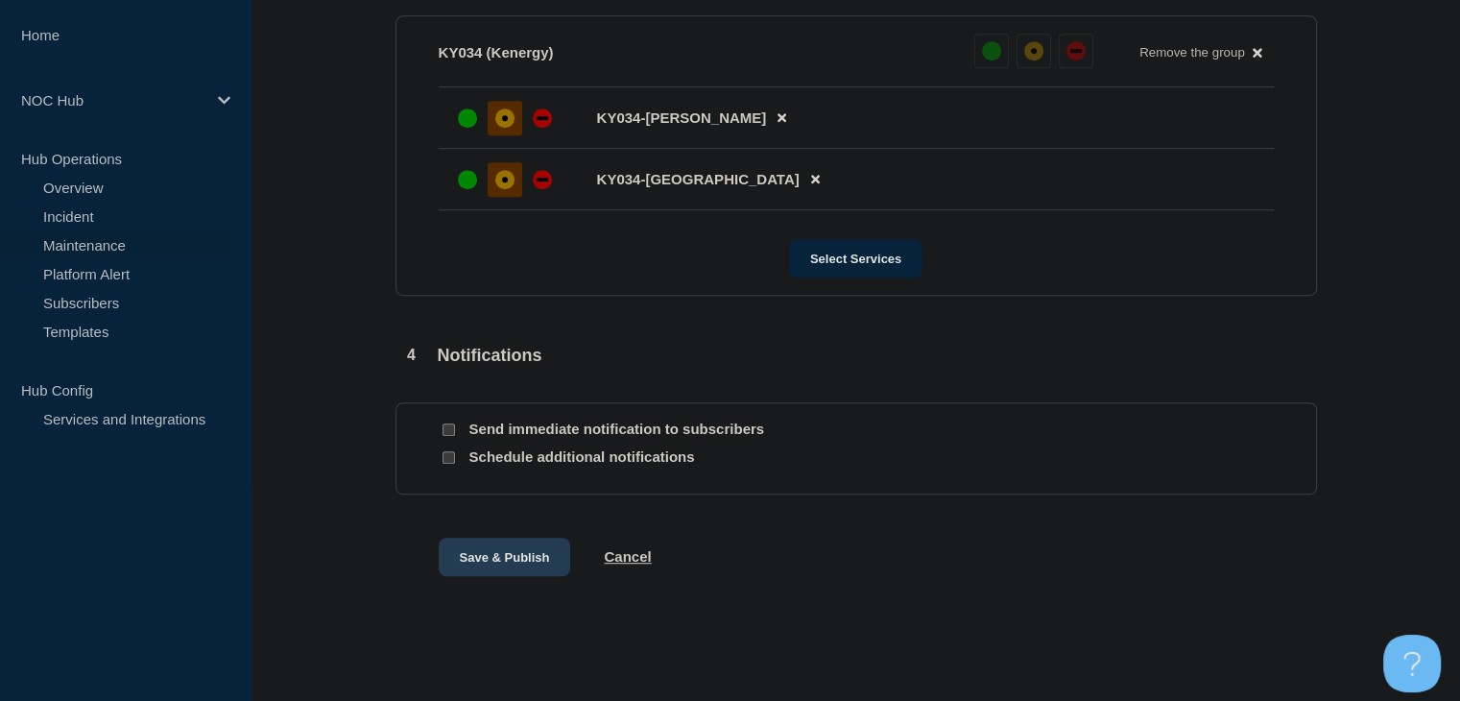
click at [484, 554] on button "Save & Publish" at bounding box center [505, 556] width 132 height 38
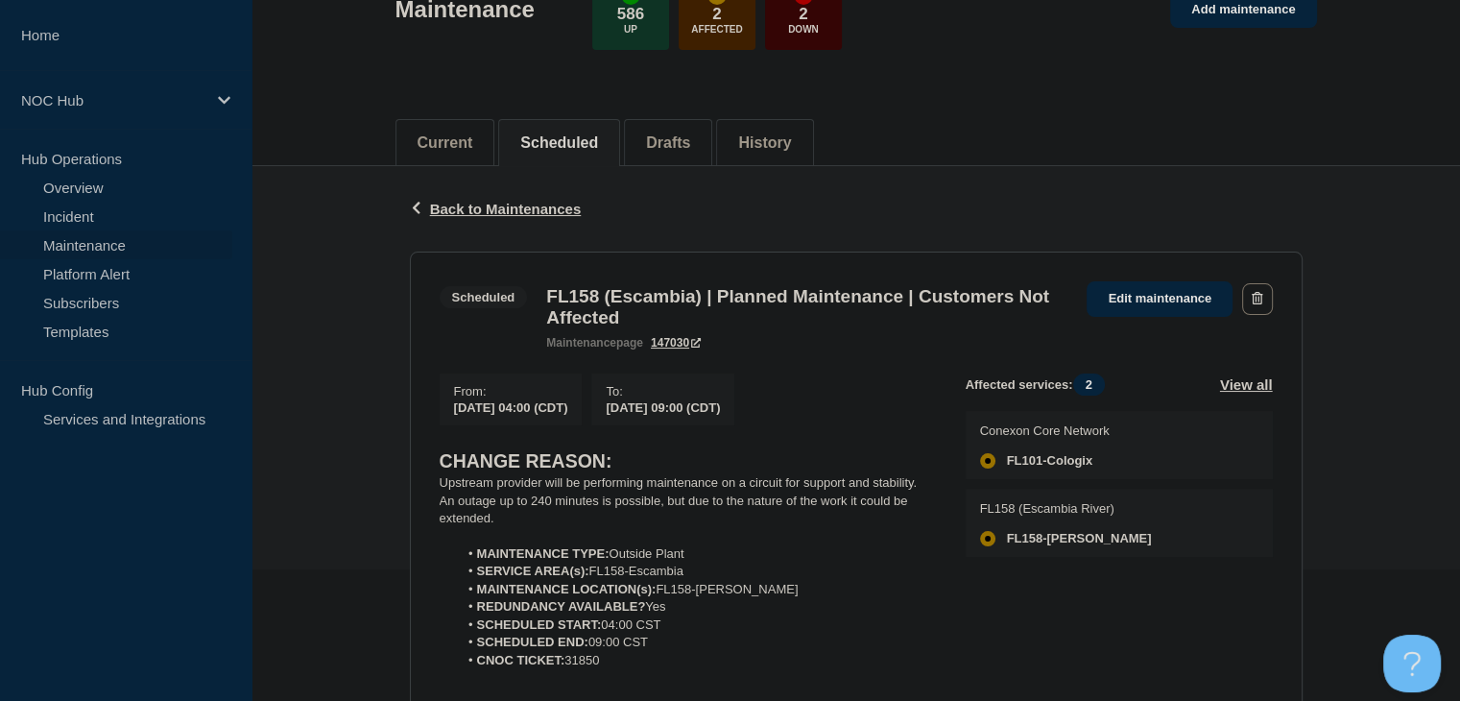
scroll to position [288, 0]
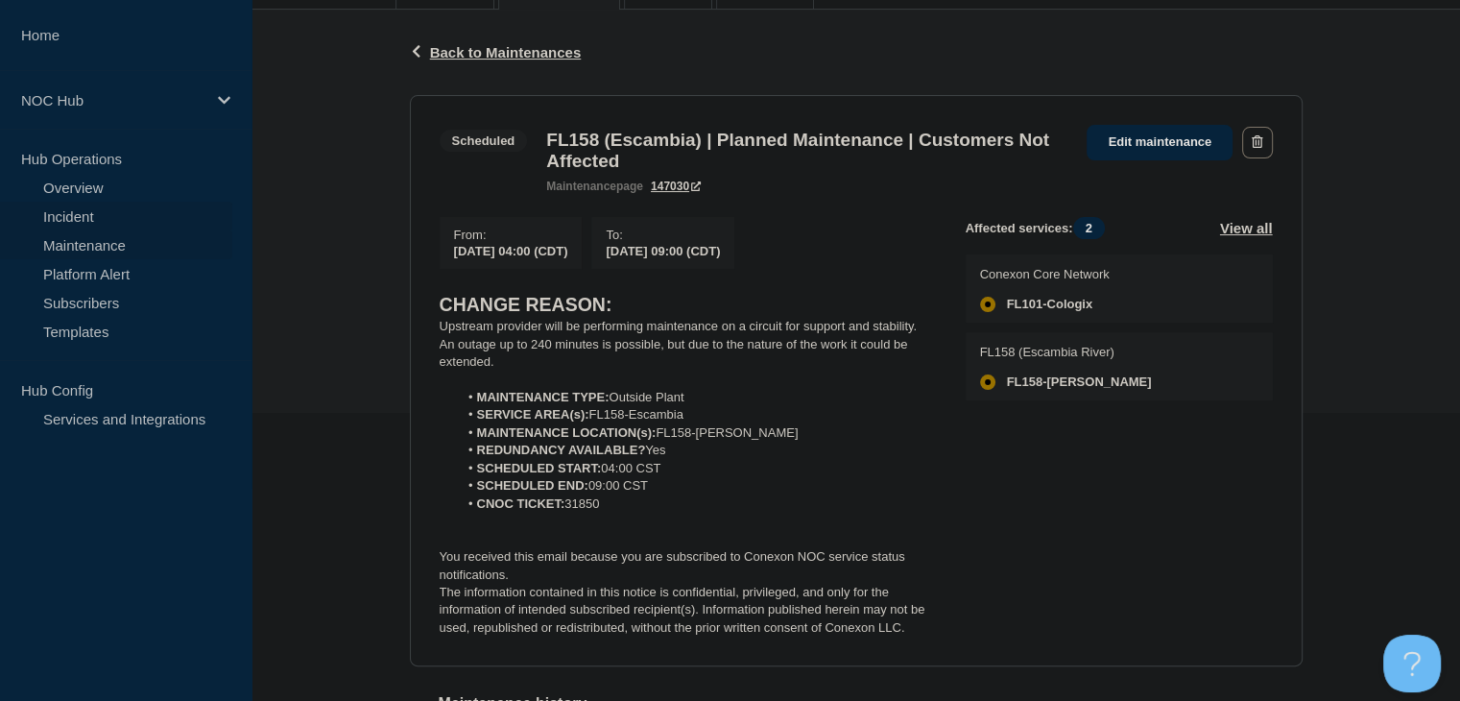
click at [75, 212] on link "Incident" at bounding box center [116, 216] width 232 height 29
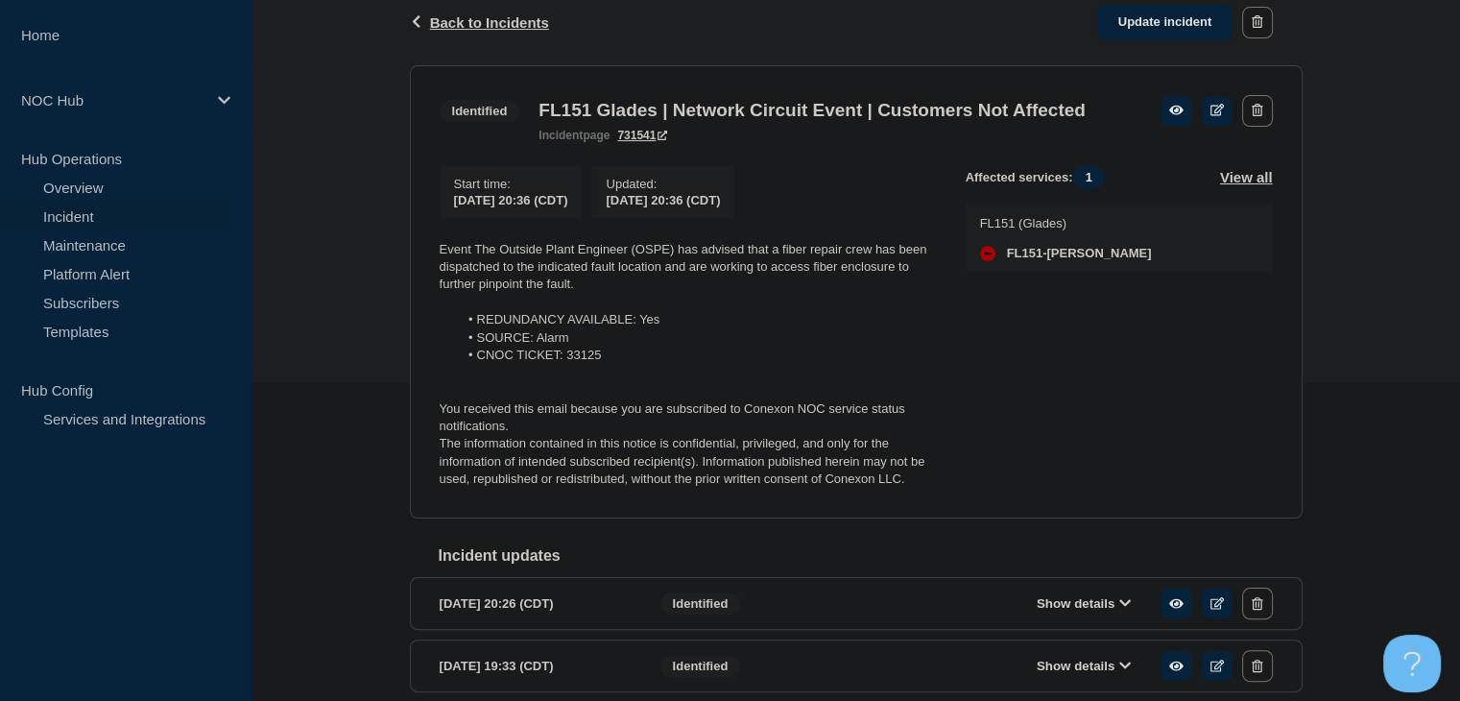
scroll to position [288, 0]
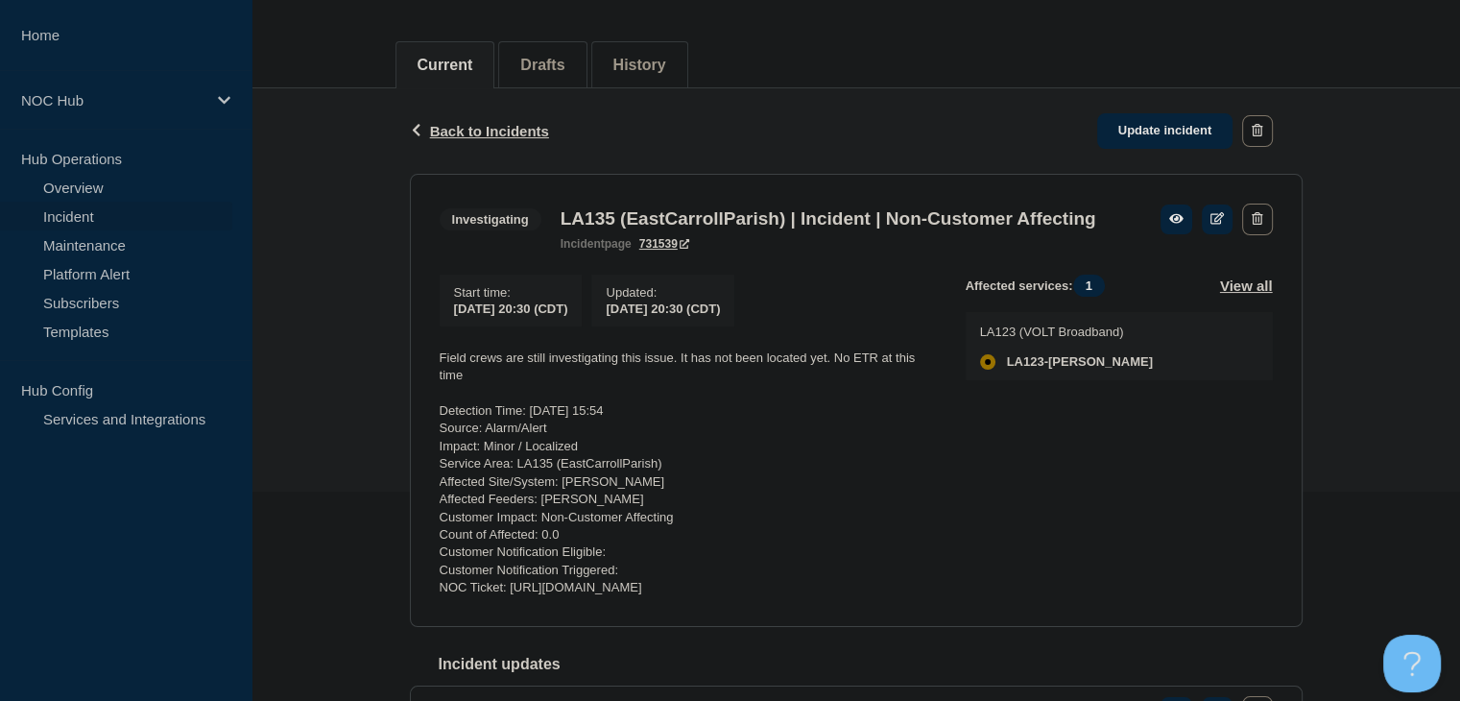
scroll to position [242, 0]
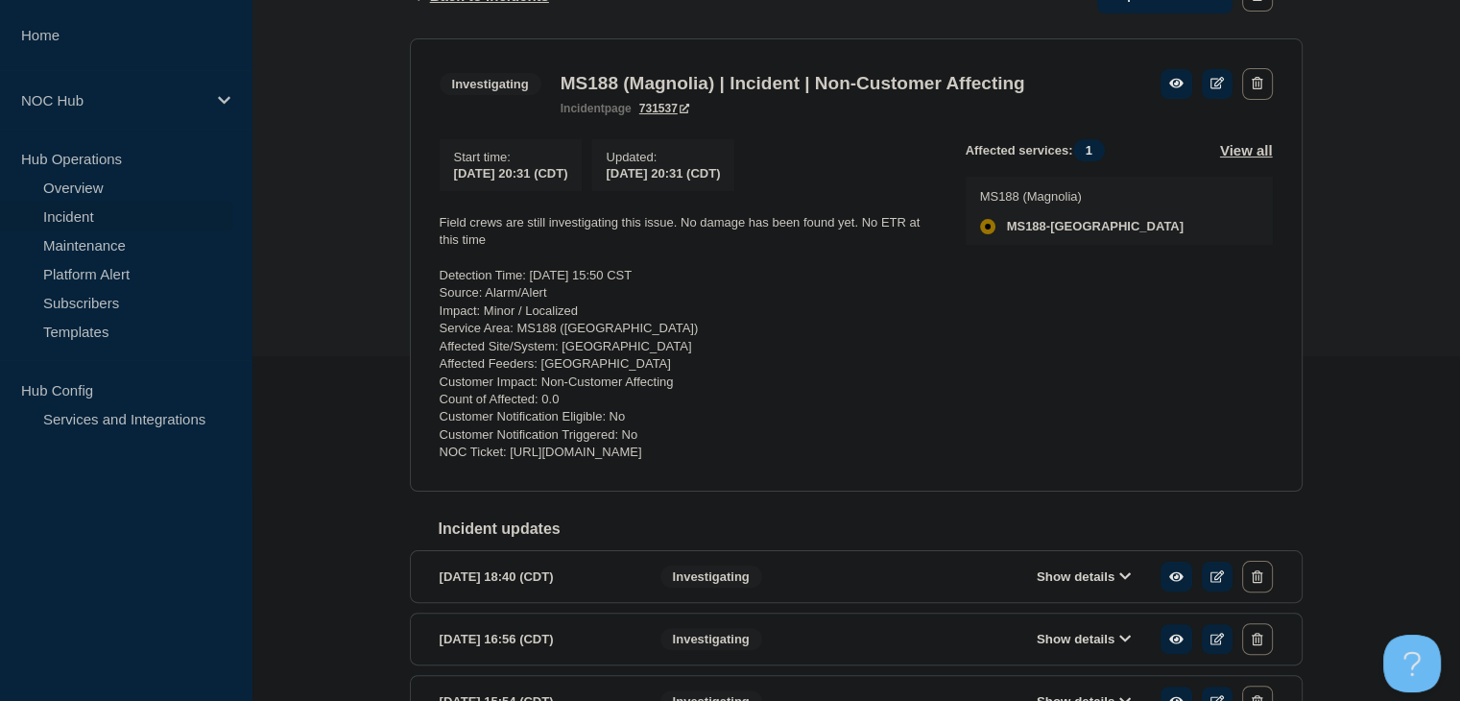
scroll to position [288, 0]
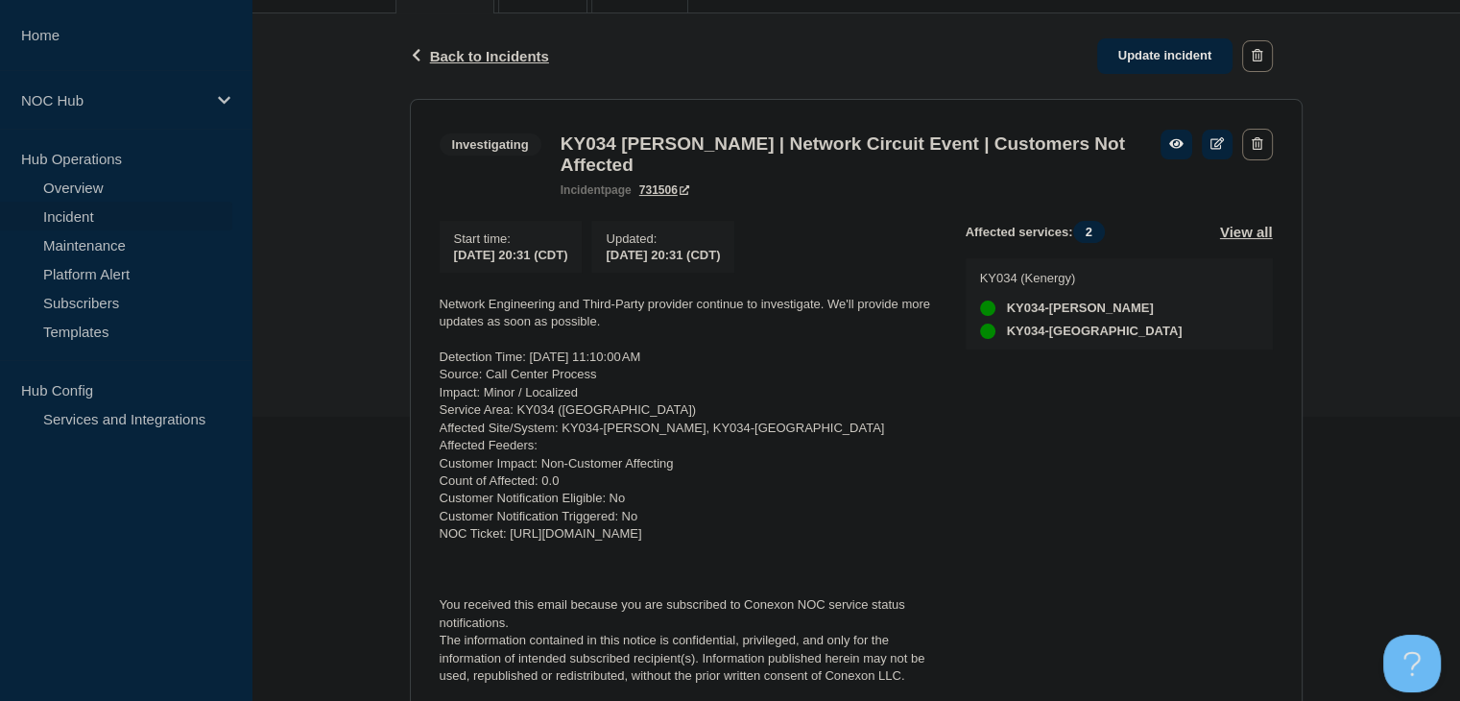
scroll to position [288, 0]
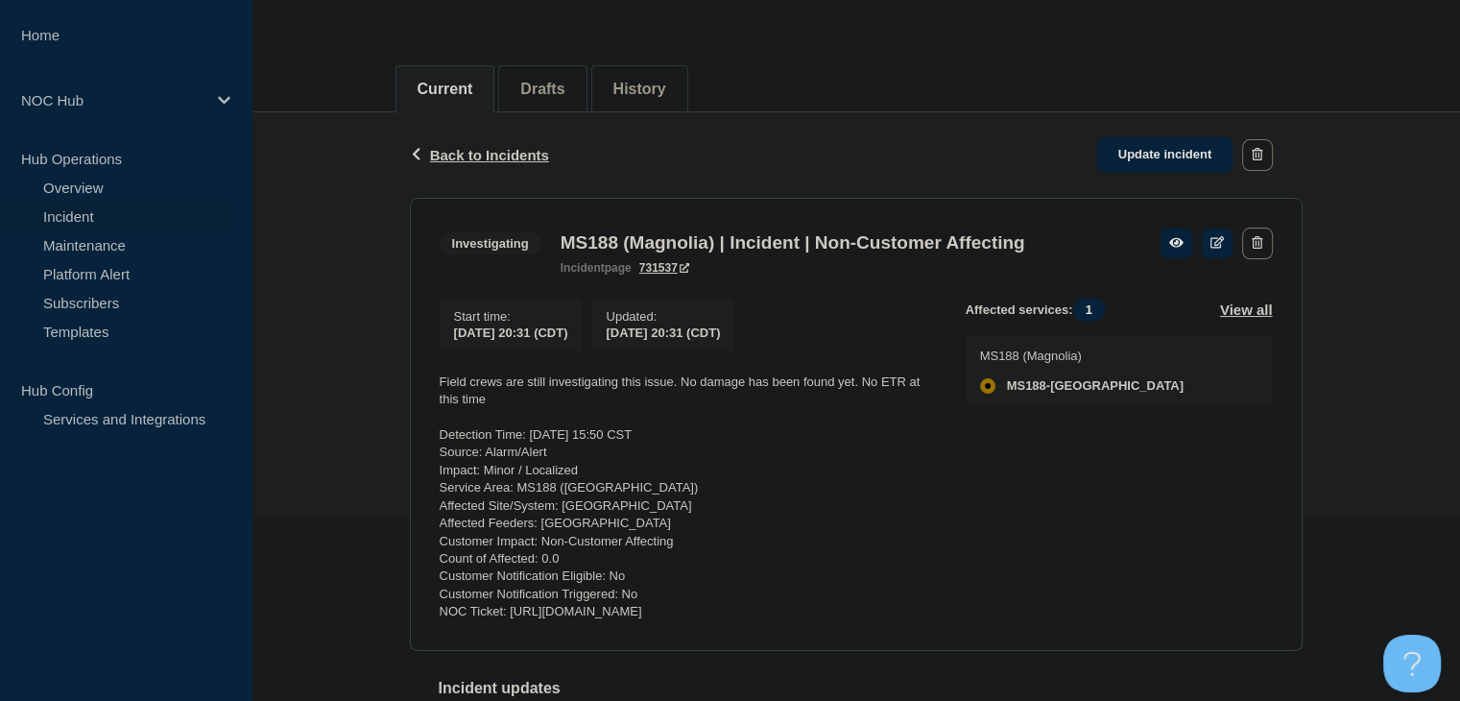
scroll to position [182, 0]
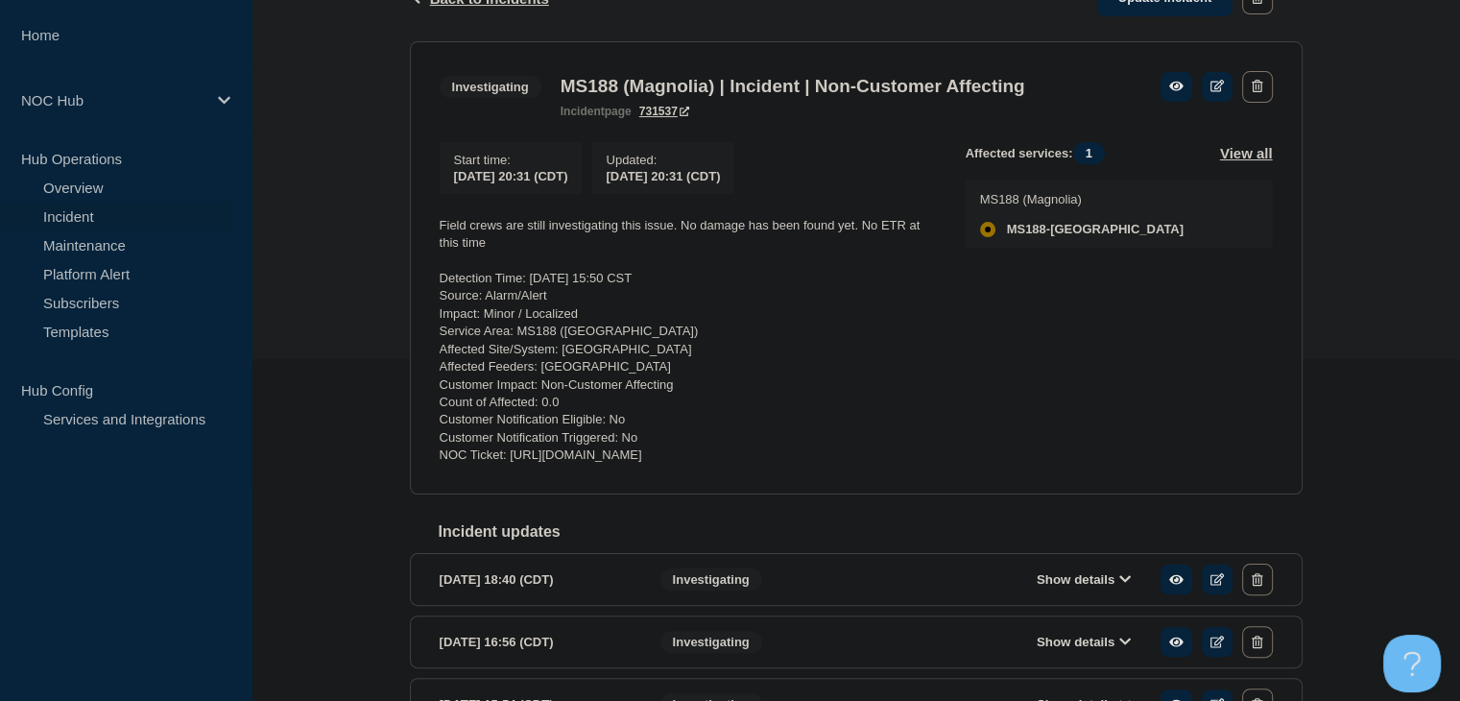
scroll to position [182, 0]
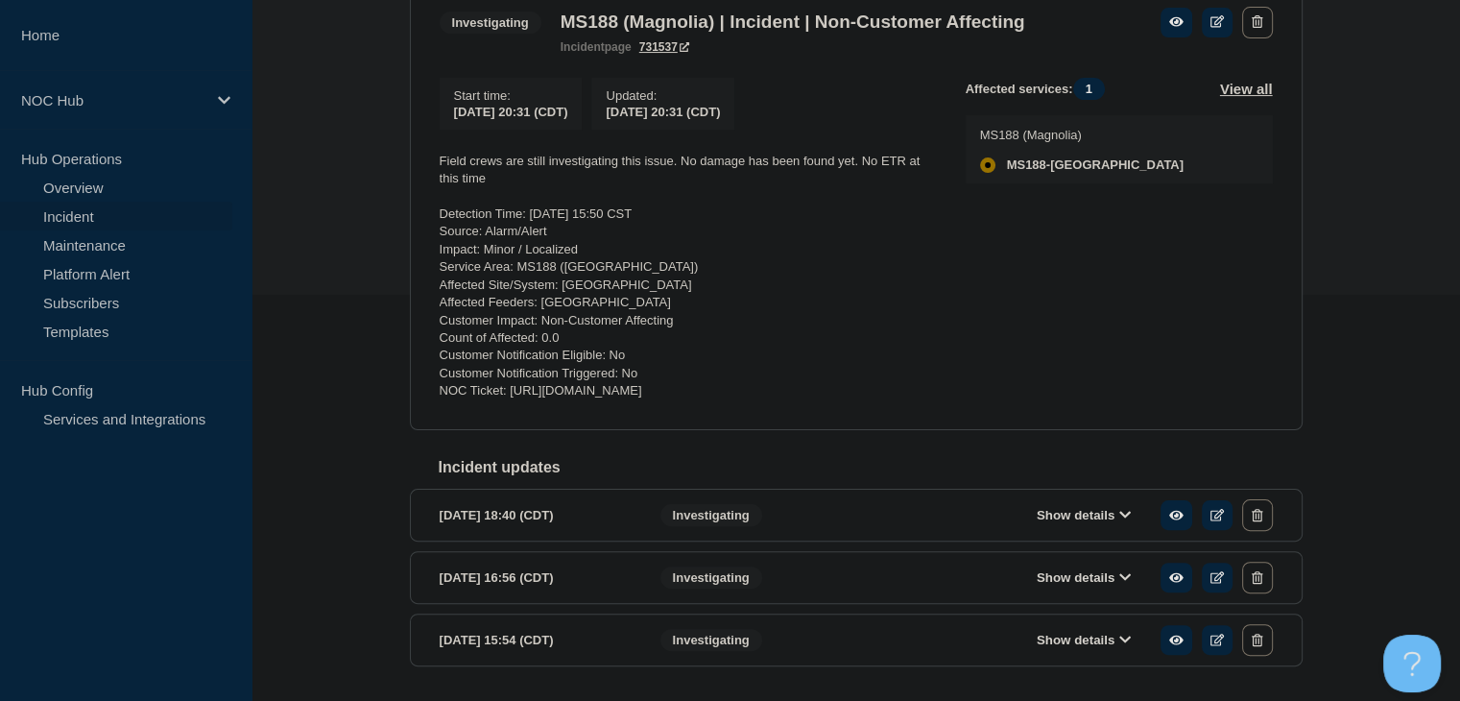
scroll to position [374, 0]
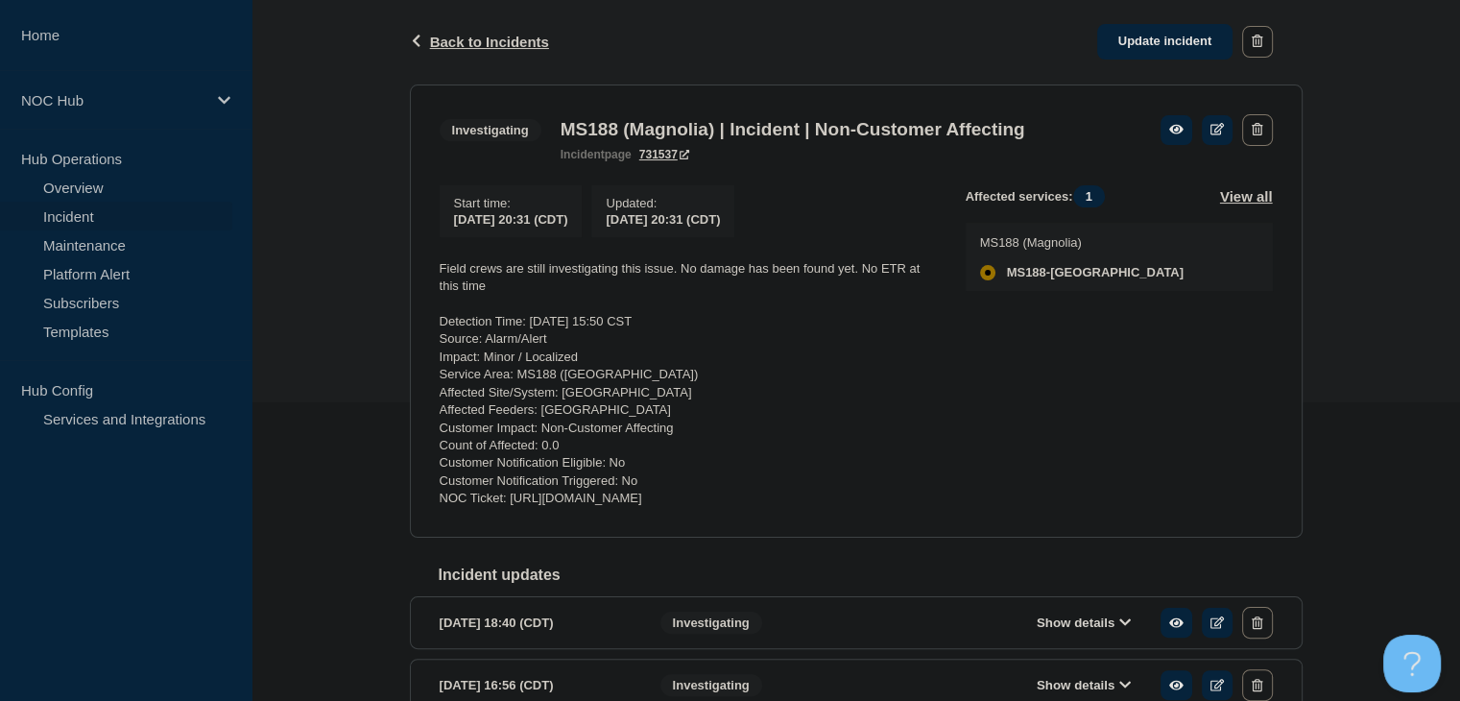
scroll to position [374, 0]
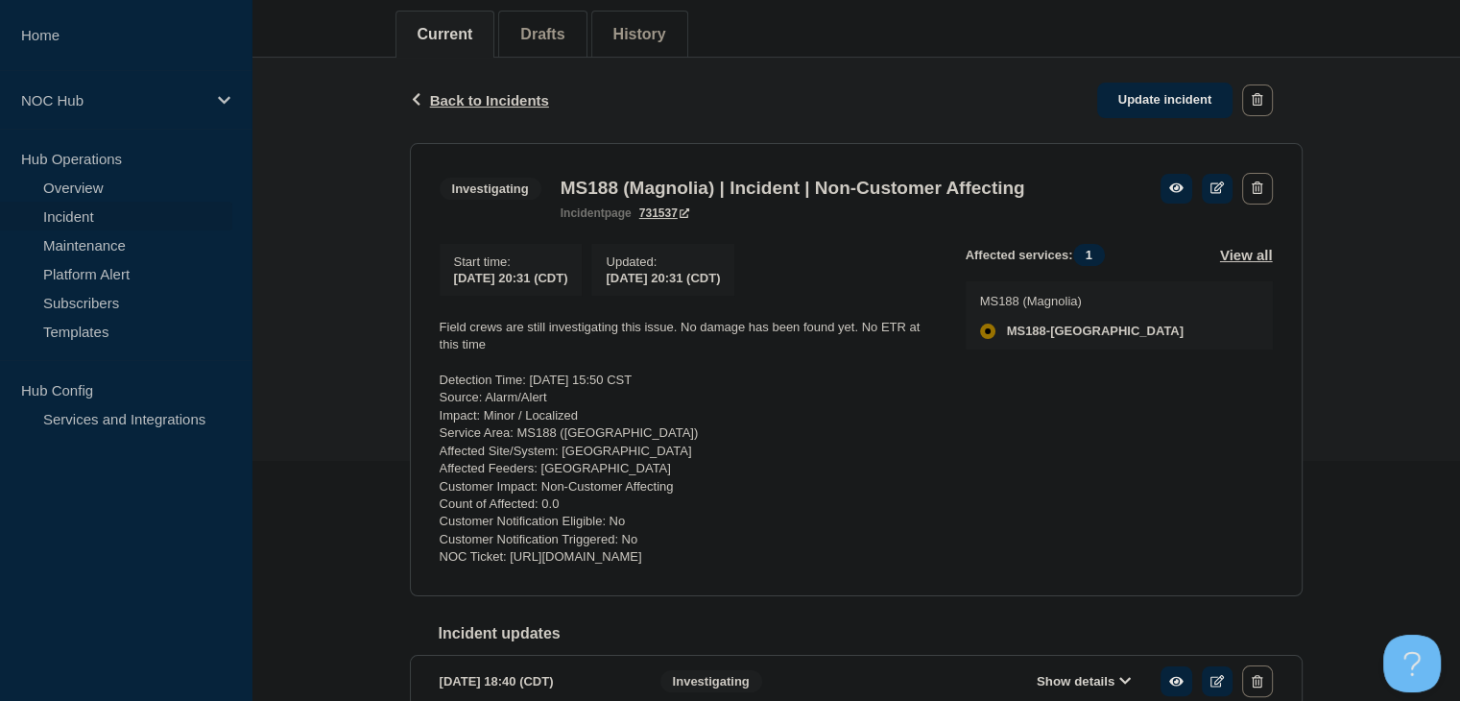
scroll to position [470, 0]
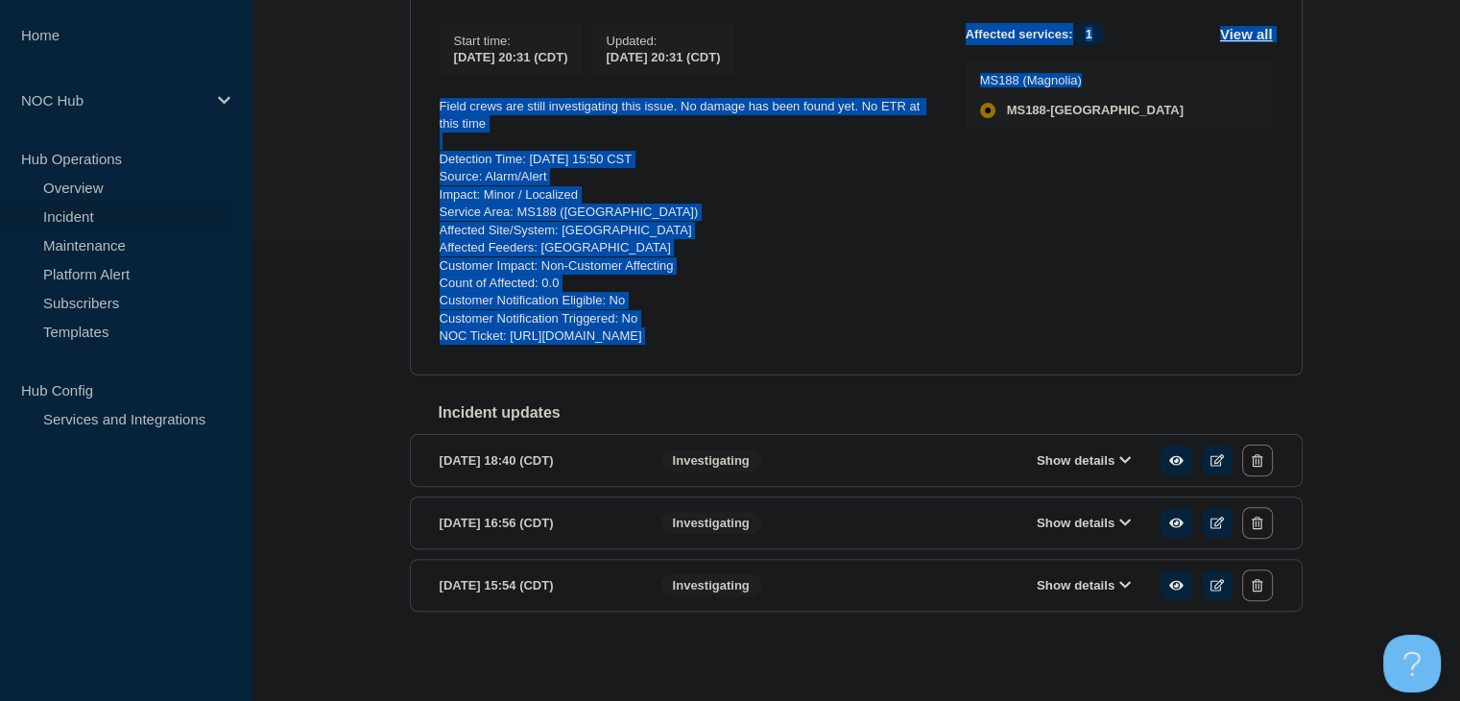
drag, startPoint x: 973, startPoint y: 342, endPoint x: 319, endPoint y: 96, distance: 699.1
click at [319, 96] on div "Back Back to Incidents Update incident Investigating MS188 (Magnolia) | Inciden…" at bounding box center [855, 255] width 1208 height 836
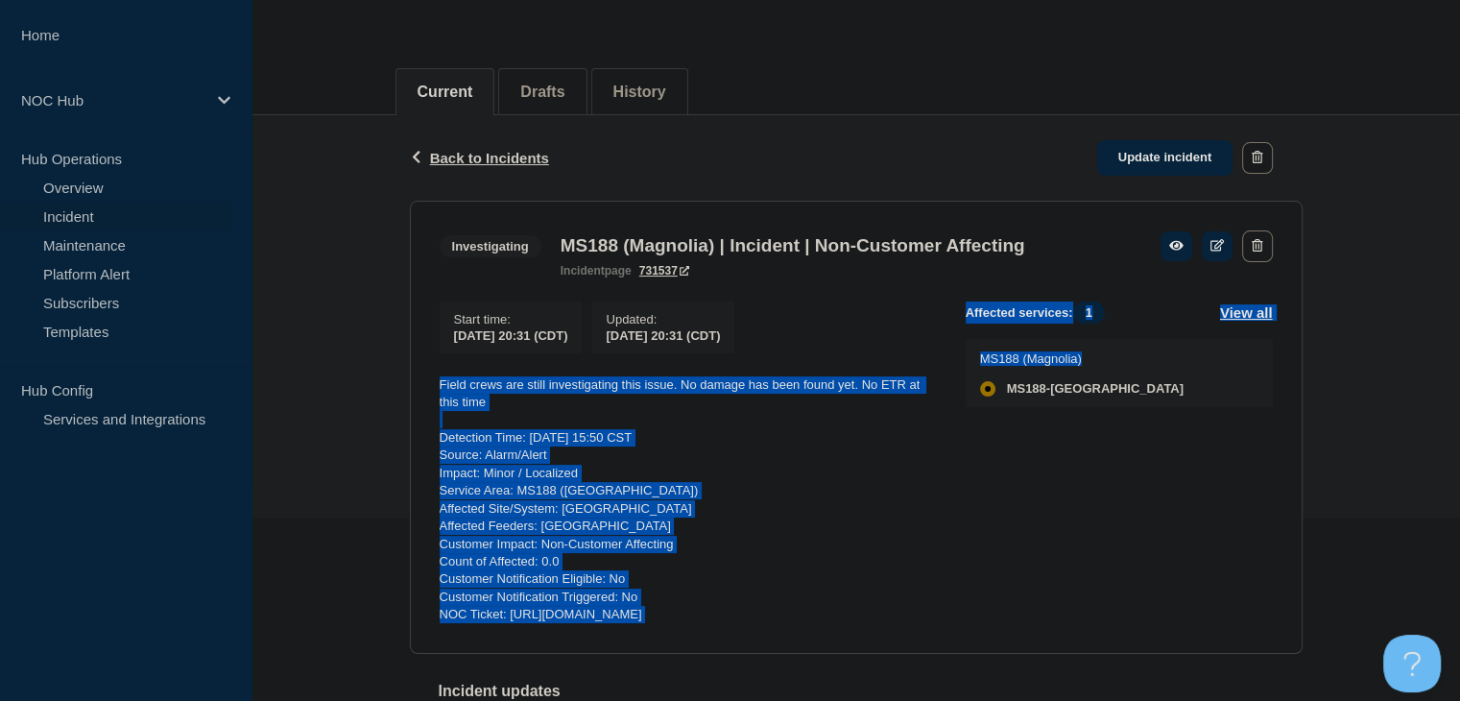
click at [798, 446] on p "Detection Time: [DATE] 15:50 CST" at bounding box center [687, 437] width 495 height 17
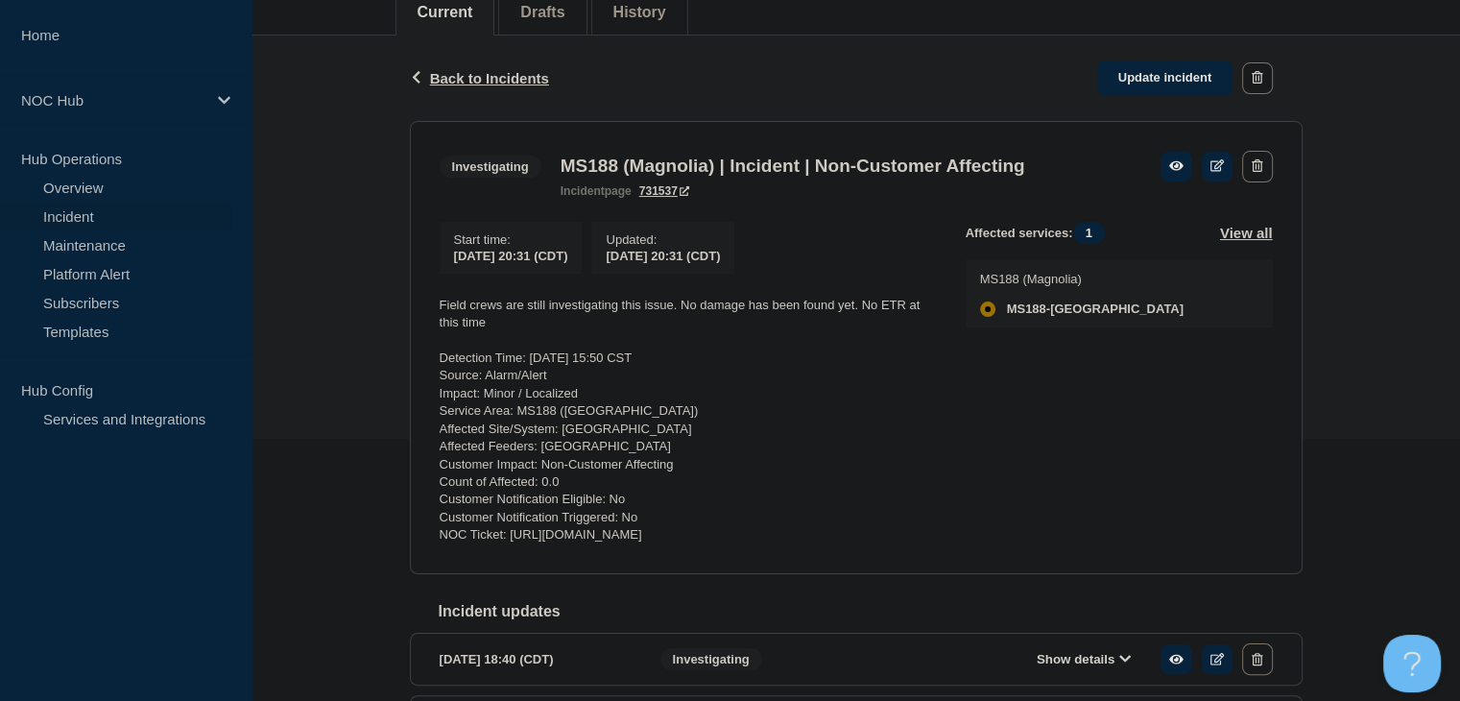
scroll to position [374, 0]
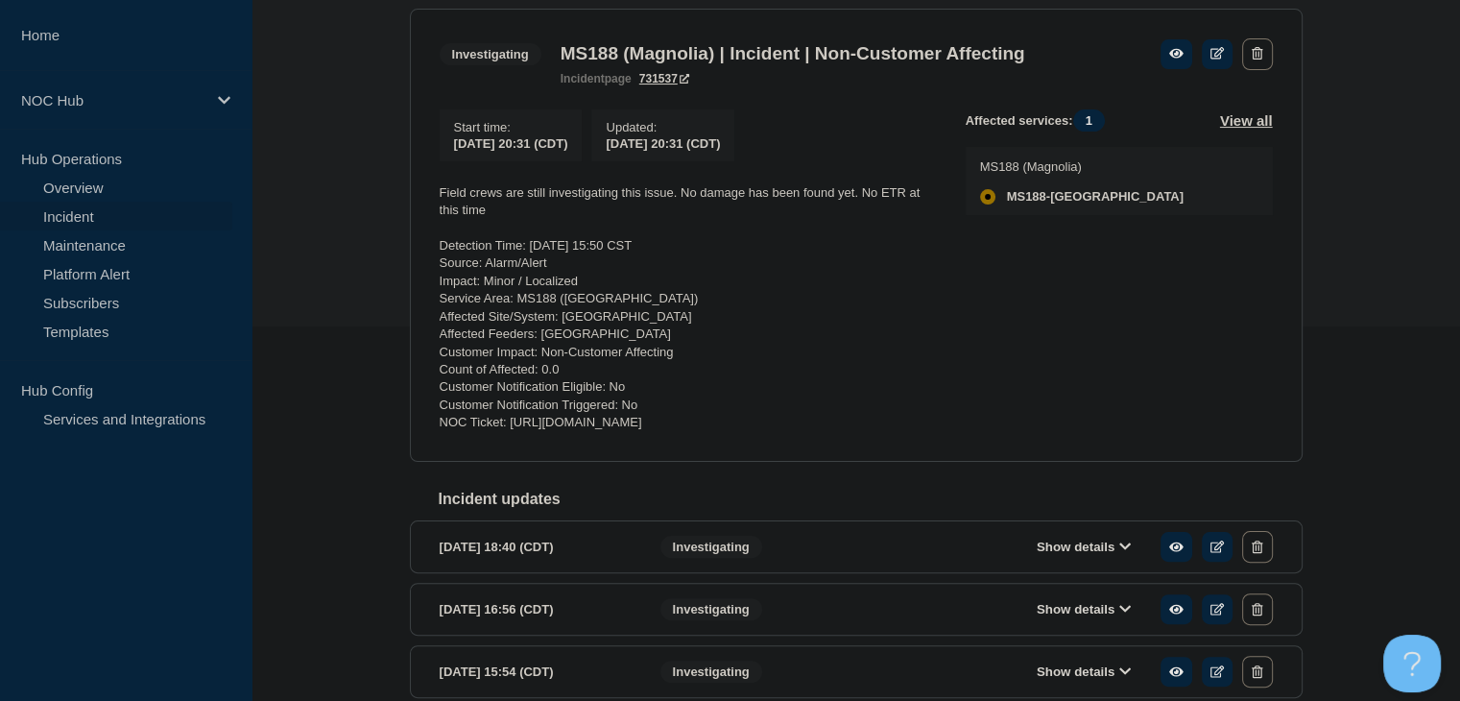
drag, startPoint x: 944, startPoint y: 427, endPoint x: 439, endPoint y: 202, distance: 553.8
click at [440, 202] on div "Start time : 2025-10-09 20:31 (CDT) Updated : 2025-10-09 20:31 (CDT) Field crew…" at bounding box center [703, 270] width 526 height 322
copy div "Field crews are still investigating this issue. No damage has been found yet. N…"
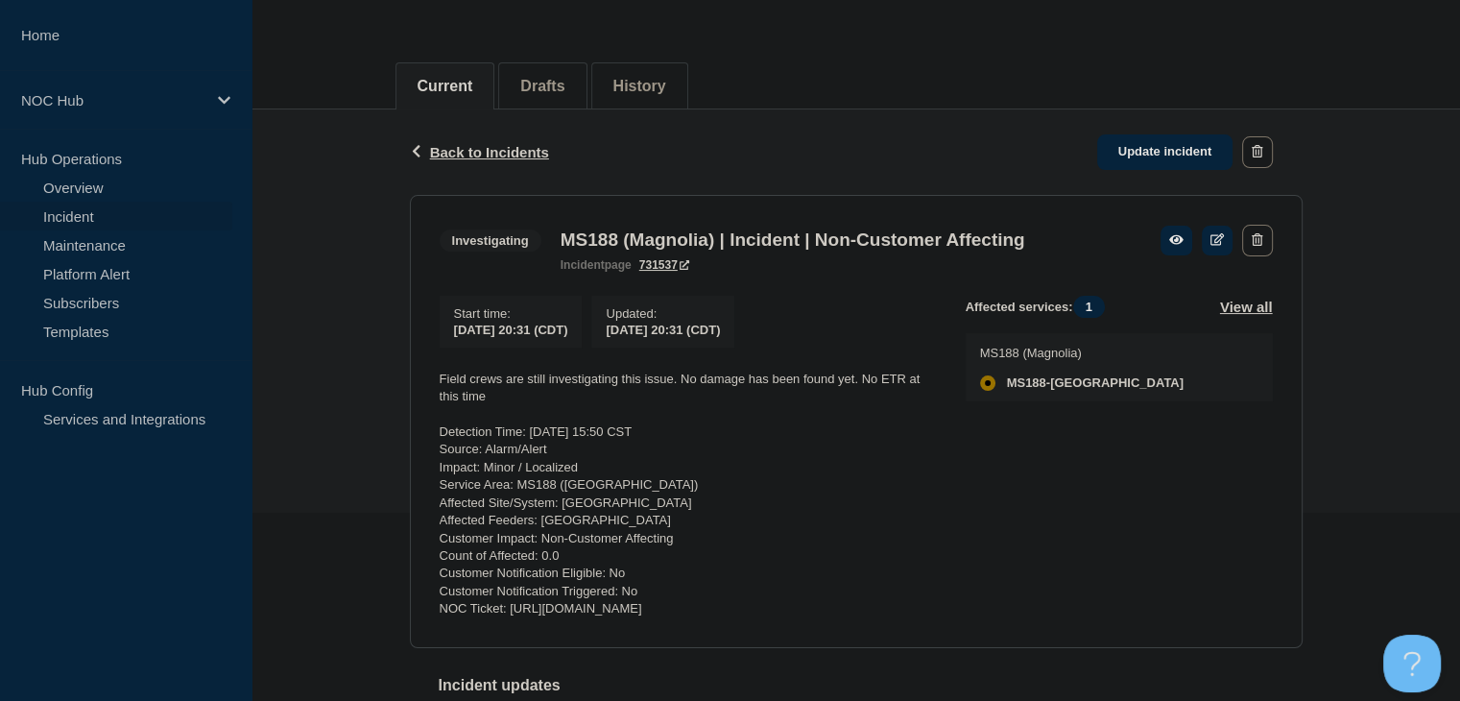
scroll to position [182, 0]
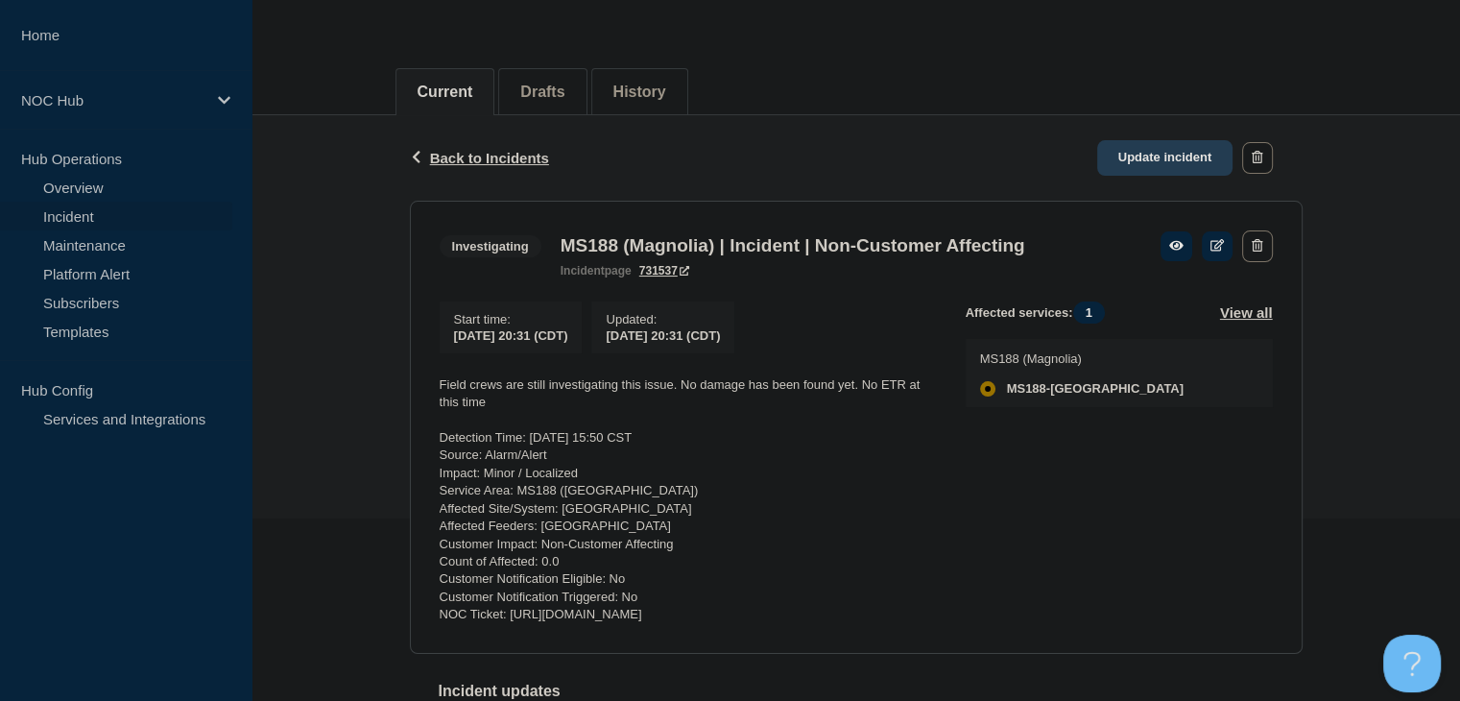
click at [1134, 157] on link "Update incident" at bounding box center [1165, 158] width 136 height 36
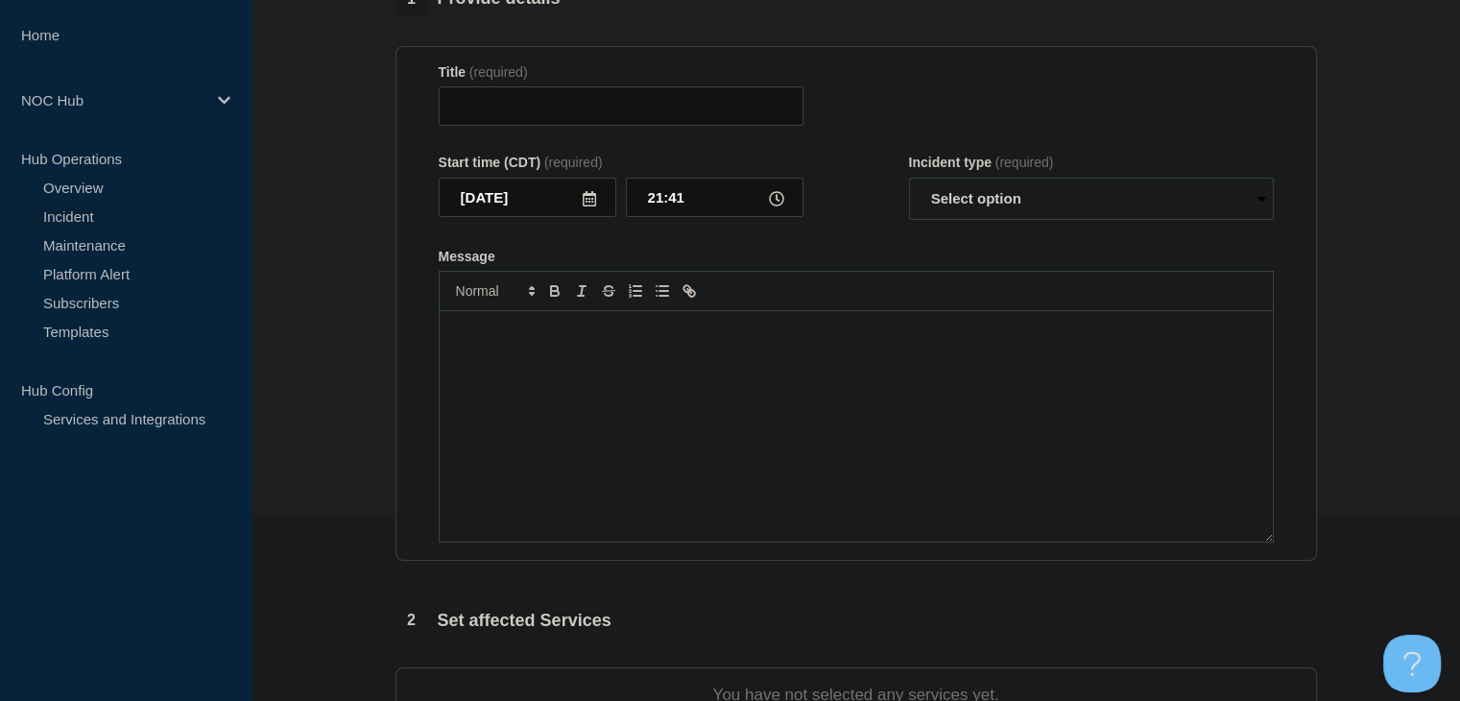
type input "MS188 (Magnolia) | Incident | Non-Customer Affecting"
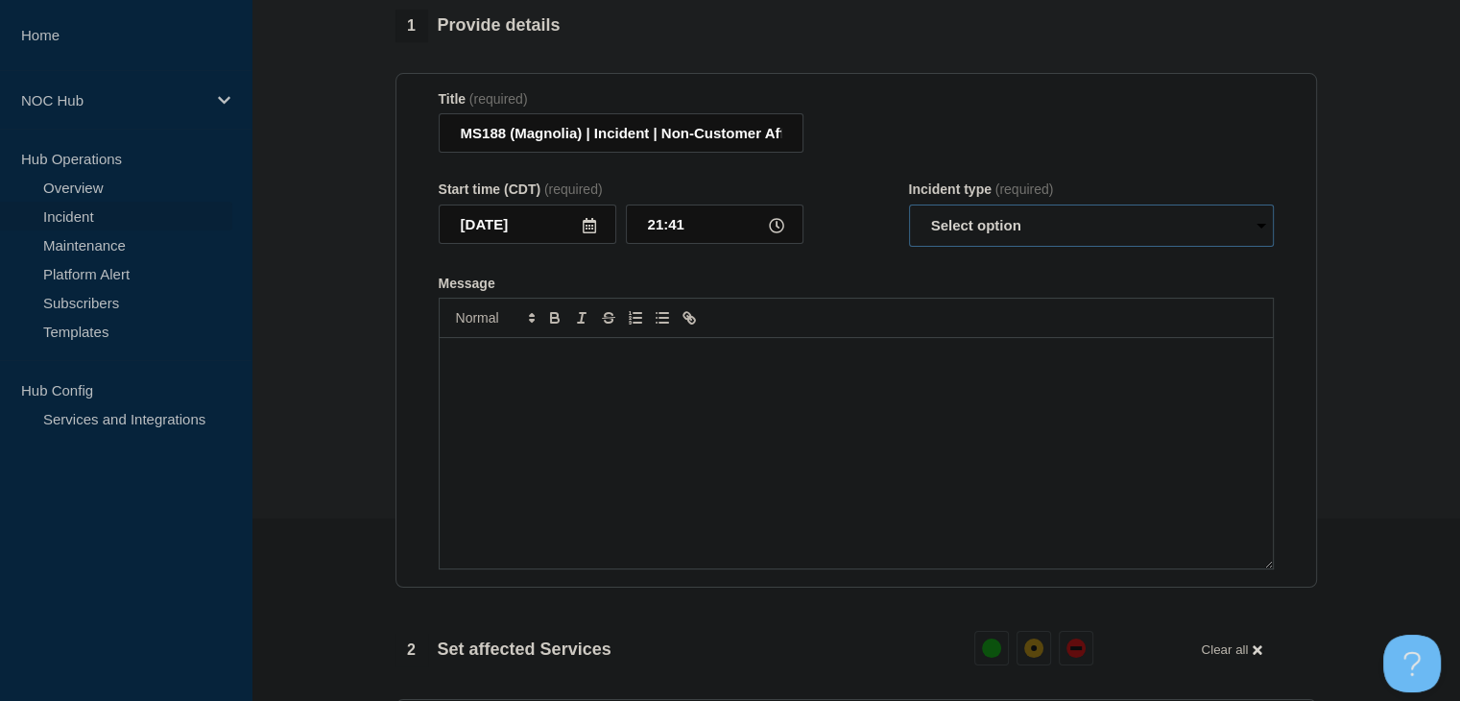
click at [955, 247] on select "Select option Investigating Identified Monitoring Resolved" at bounding box center [1091, 225] width 365 height 42
select select "identified"
click at [909, 215] on select "Select option Investigating Identified Monitoring Resolved" at bounding box center [1091, 225] width 365 height 42
click at [862, 443] on div "Message" at bounding box center [856, 453] width 833 height 230
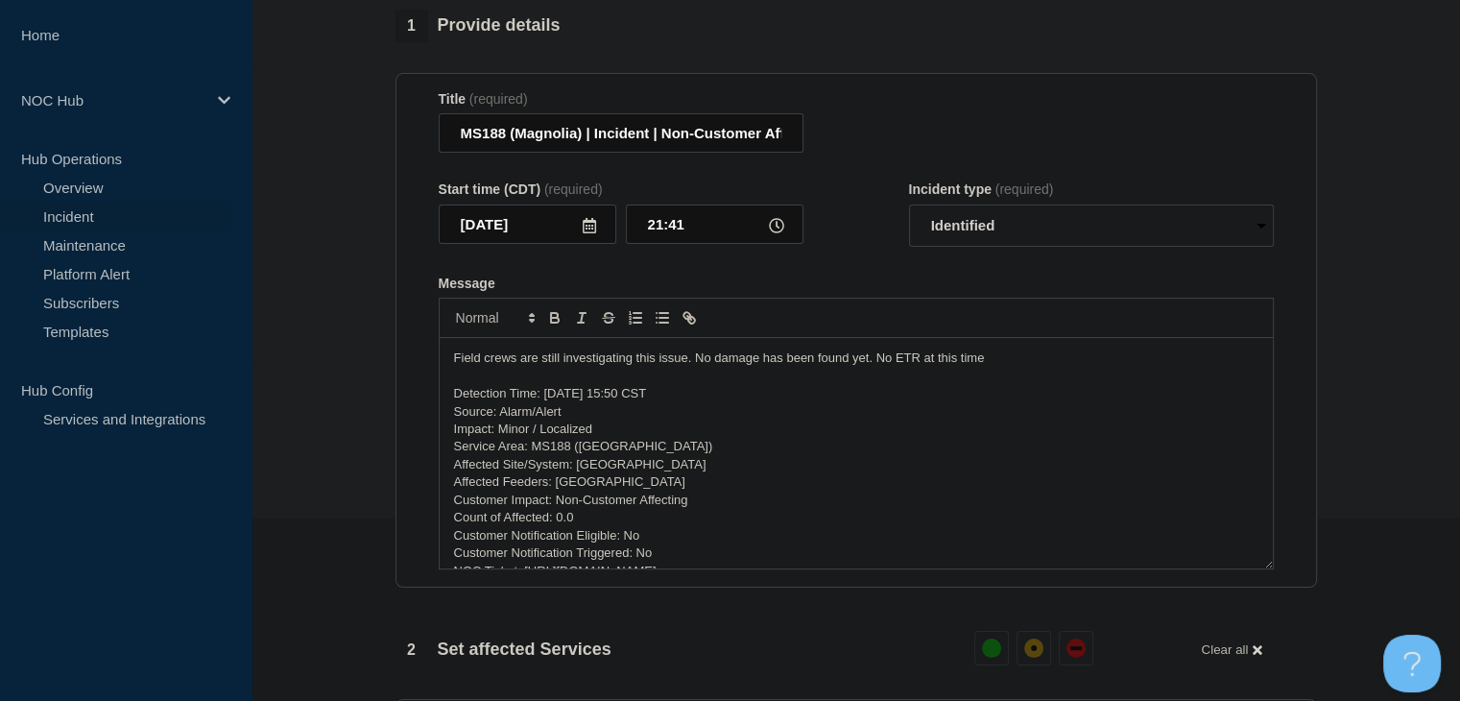
click at [610, 367] on p "Field crews are still investigating this issue. No damage has been found yet. N…" at bounding box center [856, 357] width 804 height 17
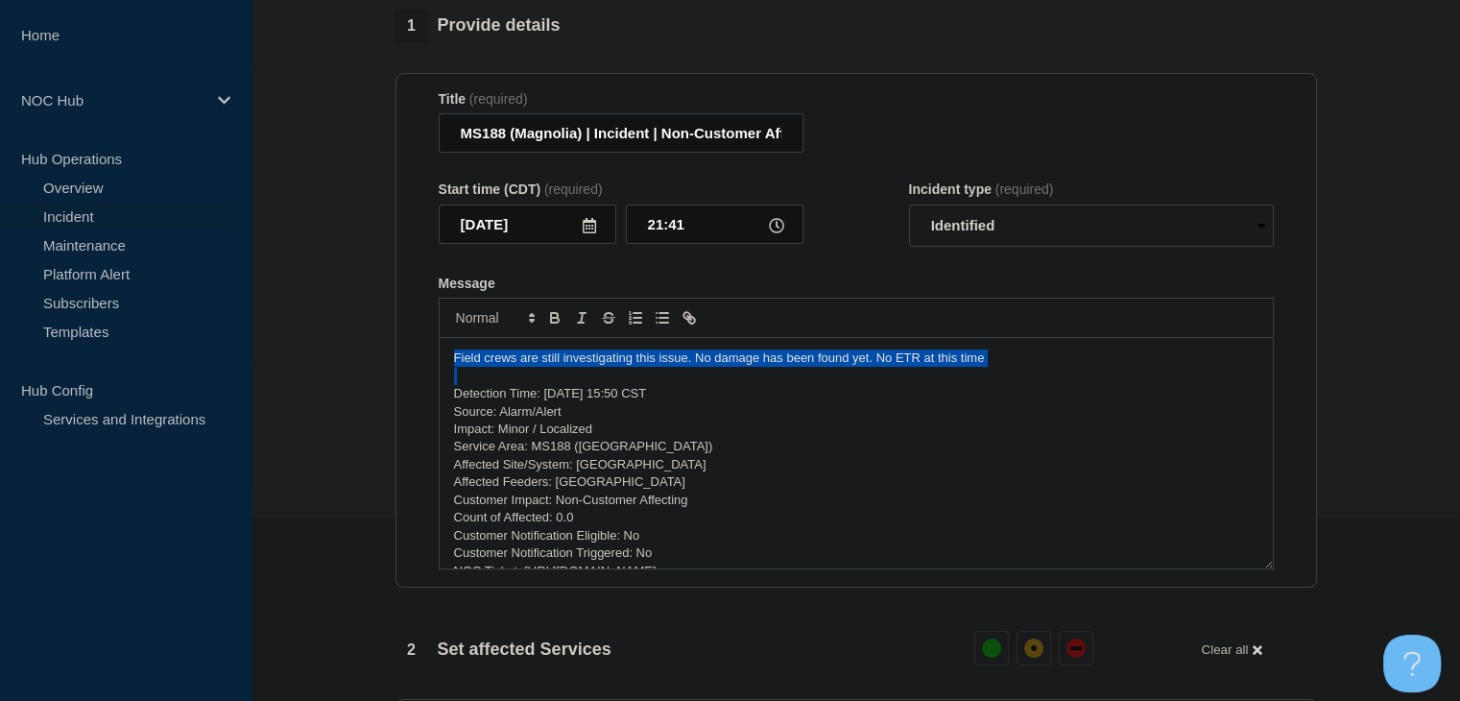
click at [610, 367] on p "Field crews are still investigating this issue. No damage has been found yet. N…" at bounding box center [856, 357] width 804 height 17
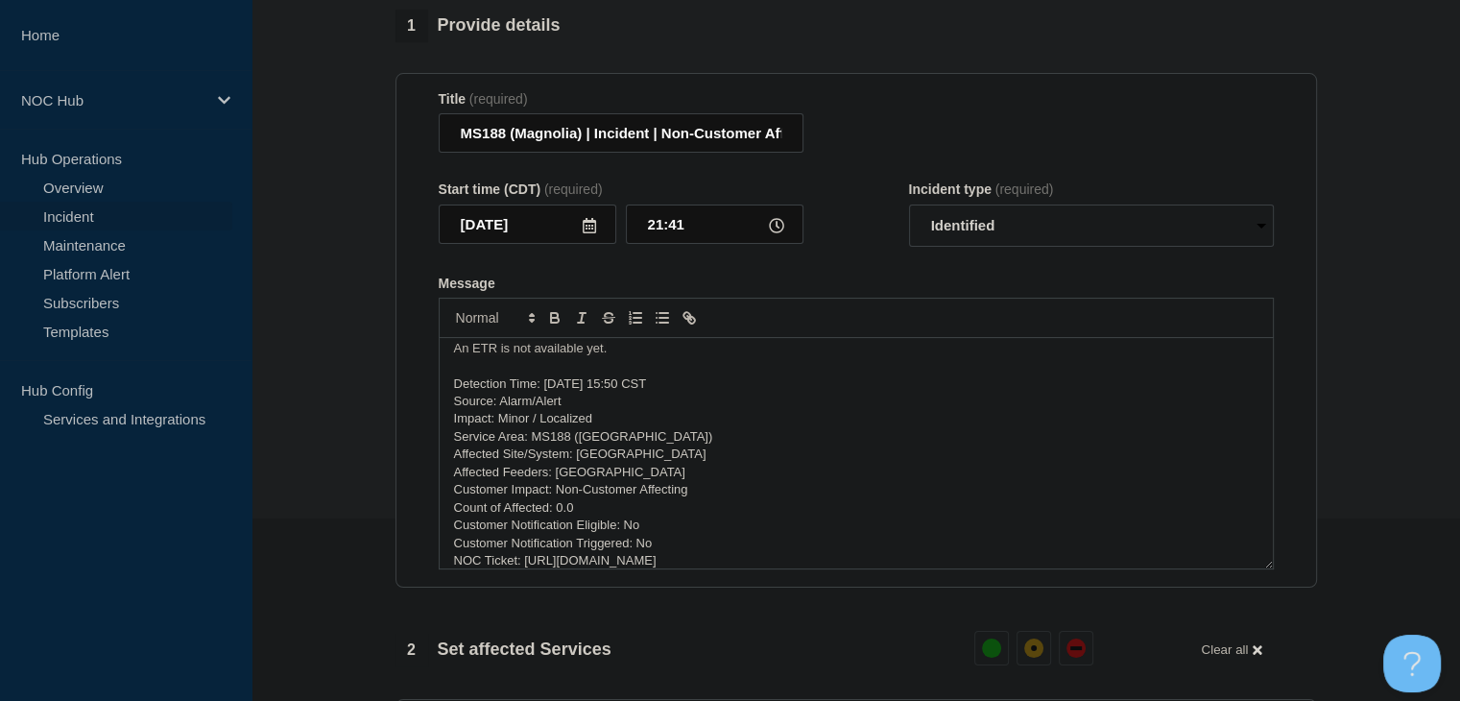
scroll to position [40, 0]
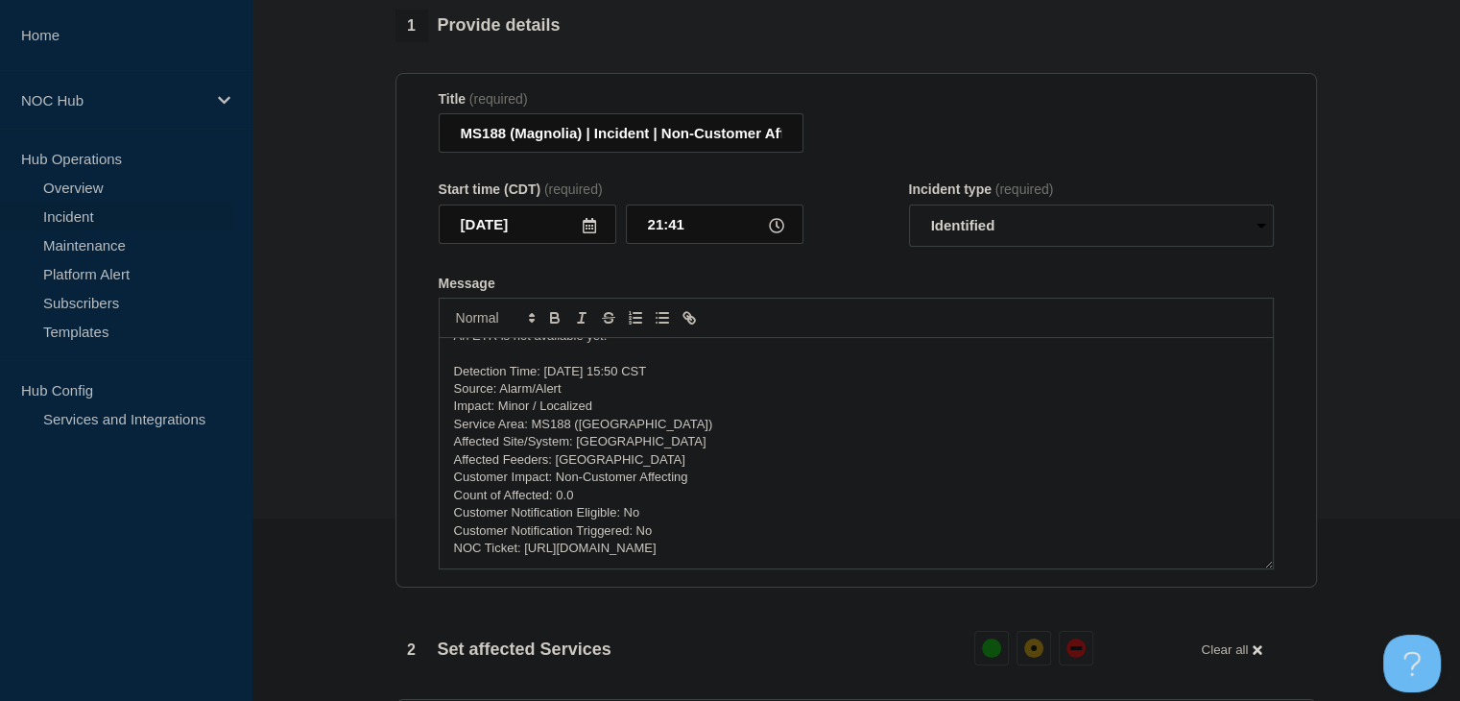
drag, startPoint x: 446, startPoint y: 372, endPoint x: 933, endPoint y: 562, distance: 522.3
click at [933, 562] on div "The third-party's field crews are on-site, and splicers are assessing the damag…" at bounding box center [856, 453] width 833 height 230
click at [968, 557] on p "NOC Ticket: https://noc.support.conexon.us/servicedesk/customer/portal/4/CNOC-3…" at bounding box center [856, 547] width 804 height 17
drag, startPoint x: 965, startPoint y: 561, endPoint x: 351, endPoint y: 381, distance: 640.1
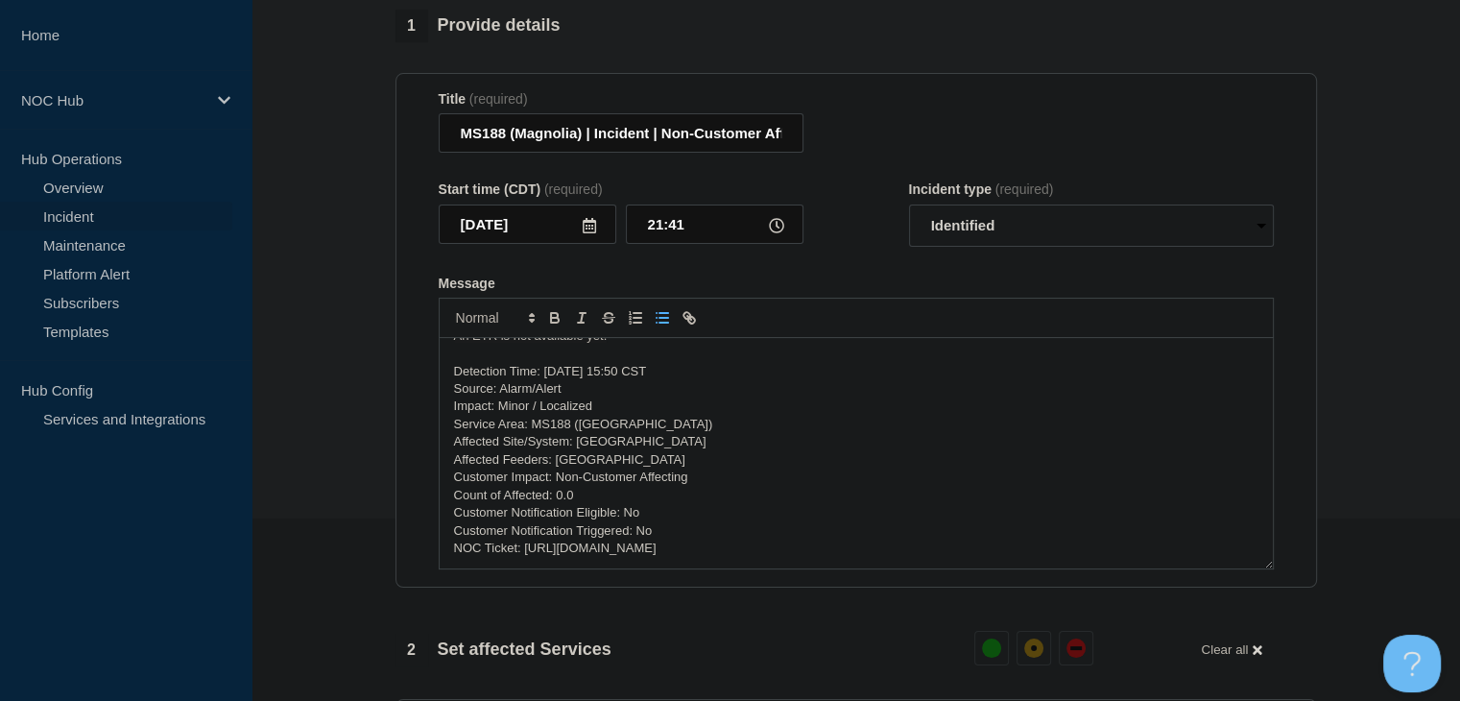
click at [666, 326] on icon "Toggle bulleted list" at bounding box center [662, 317] width 17 height 17
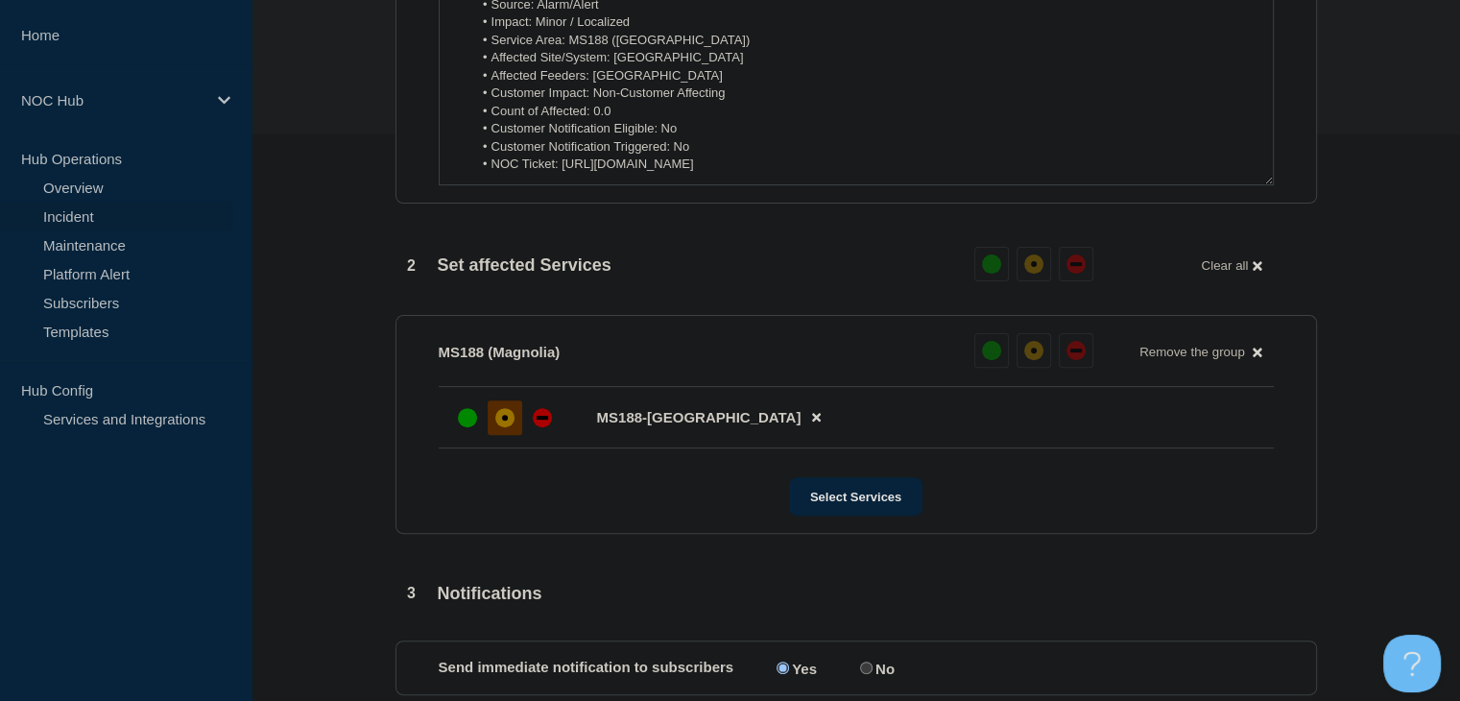
scroll to position [854, 0]
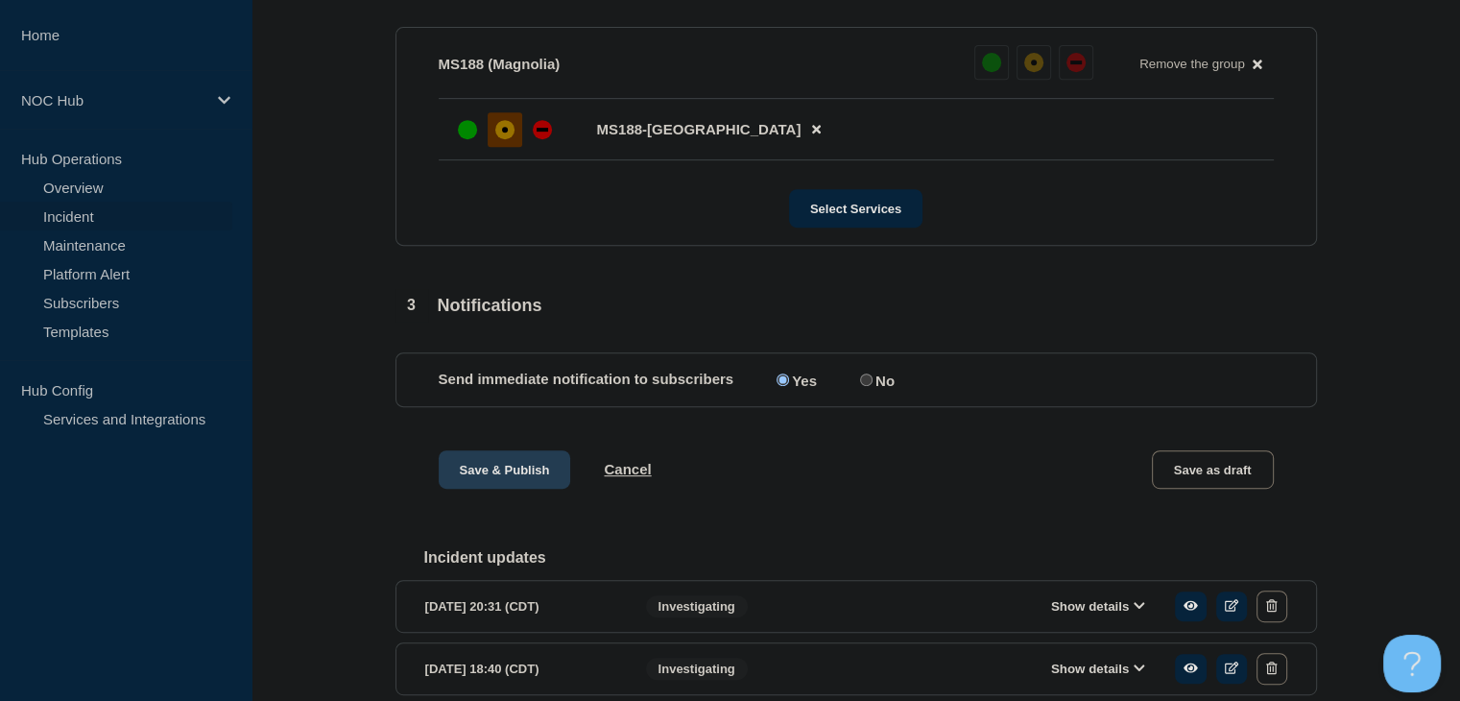
click at [481, 487] on button "Save & Publish" at bounding box center [505, 469] width 132 height 38
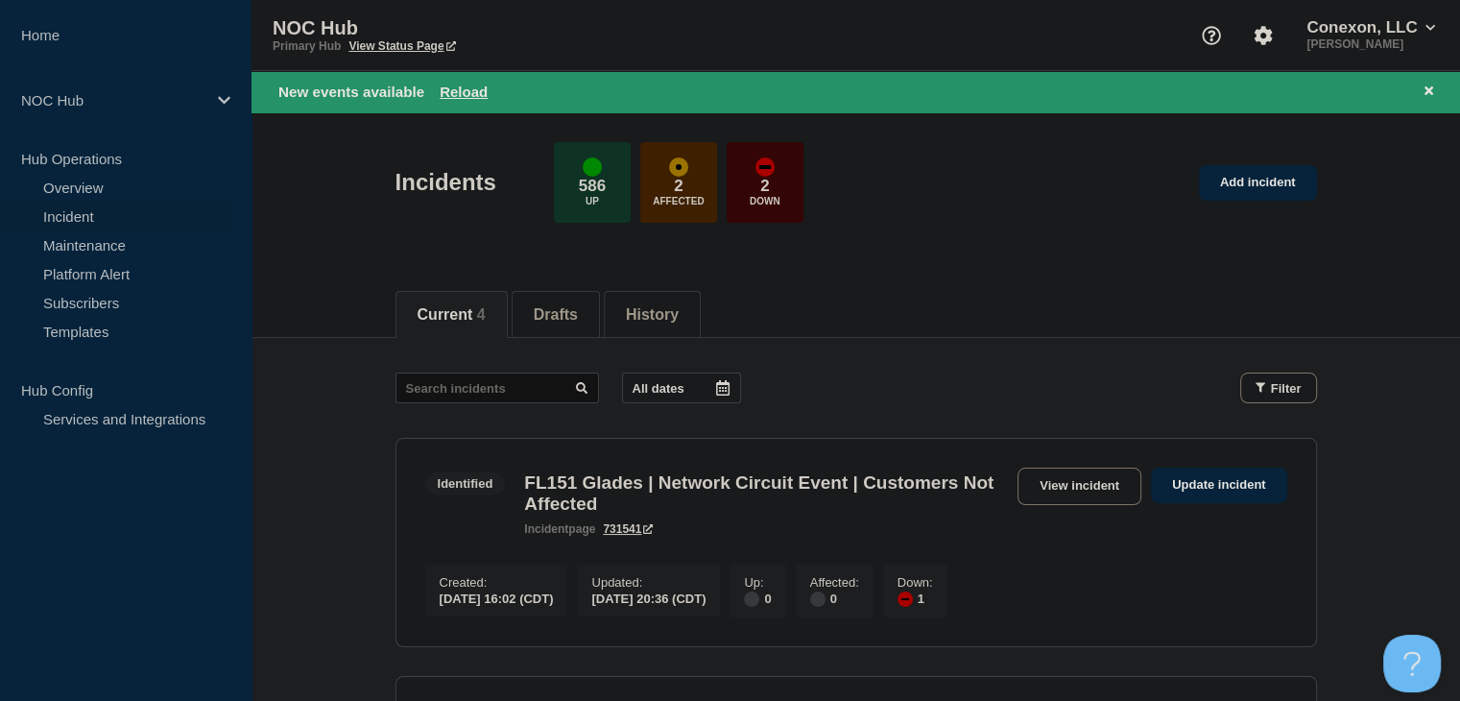
click at [457, 73] on div "New events available Reload" at bounding box center [855, 91] width 1208 height 41
click at [458, 81] on div "New events available Reload" at bounding box center [859, 92] width 1162 height 22
click at [462, 89] on button "Reload" at bounding box center [464, 91] width 48 height 16
click at [464, 95] on button "Reload" at bounding box center [464, 91] width 48 height 16
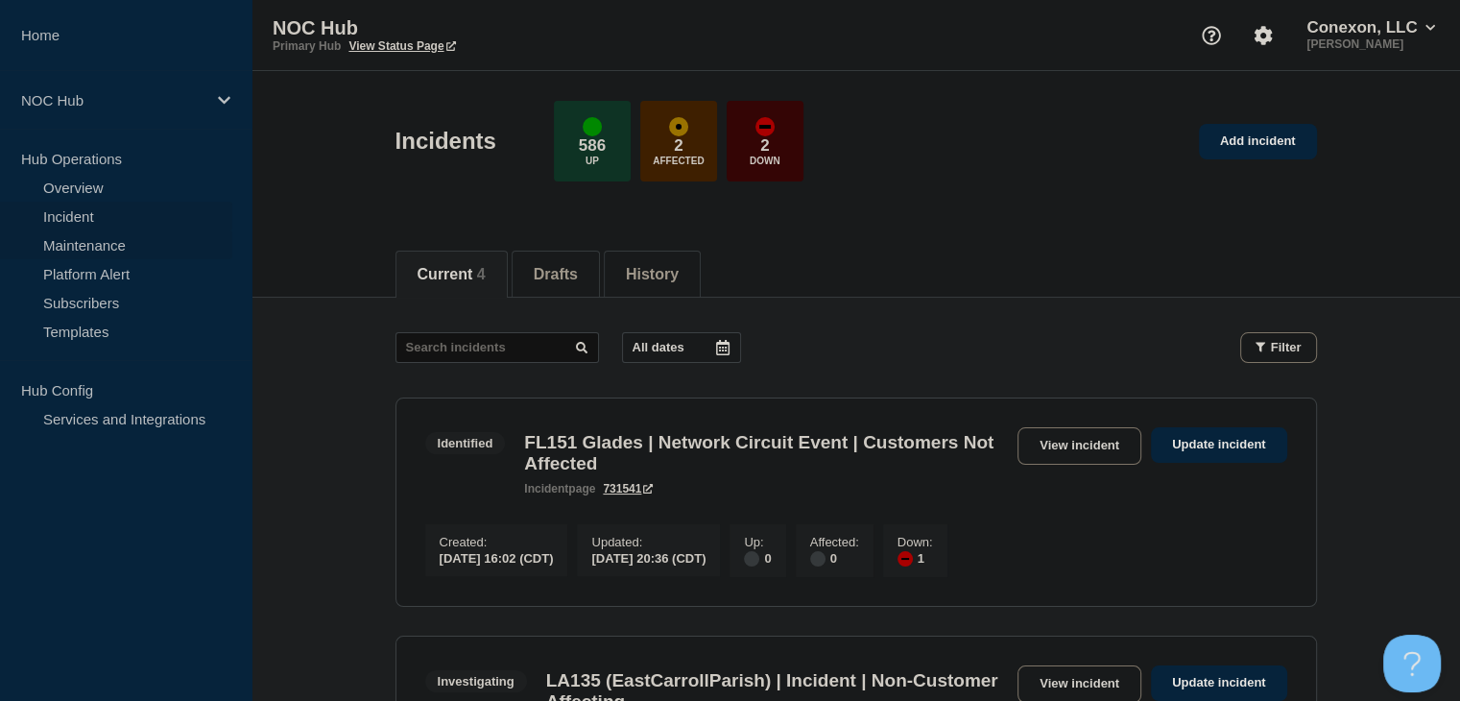
click at [113, 254] on link "Maintenance" at bounding box center [116, 244] width 232 height 29
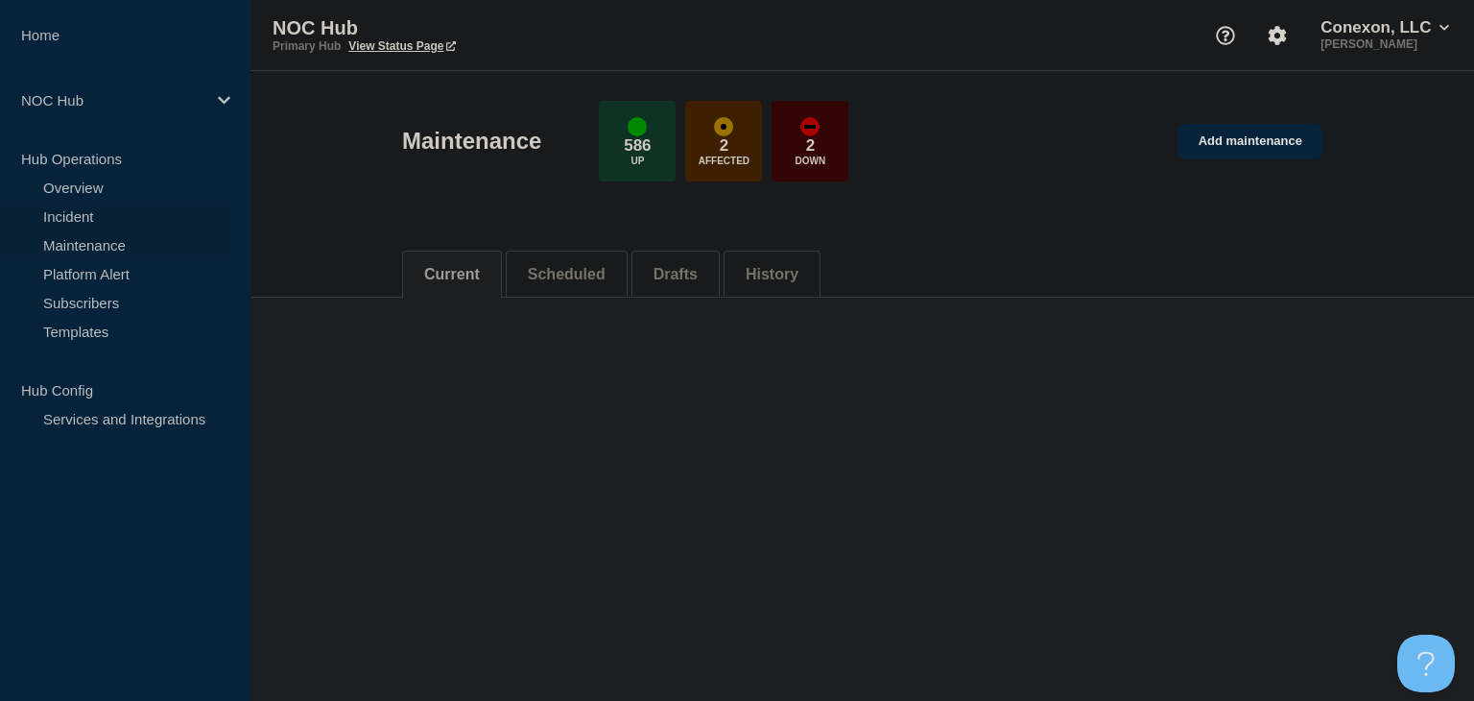
click at [79, 220] on link "Incident" at bounding box center [116, 216] width 232 height 29
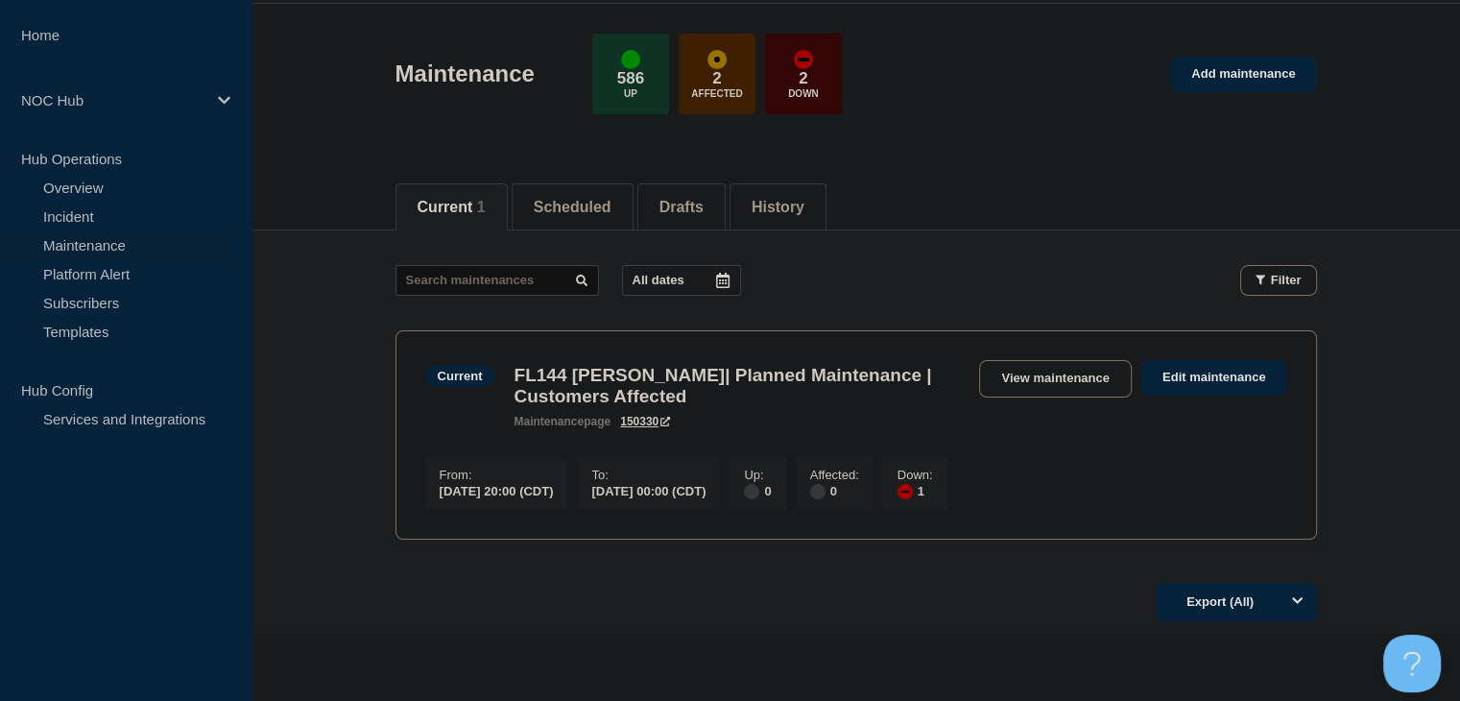
scroll to position [96, 0]
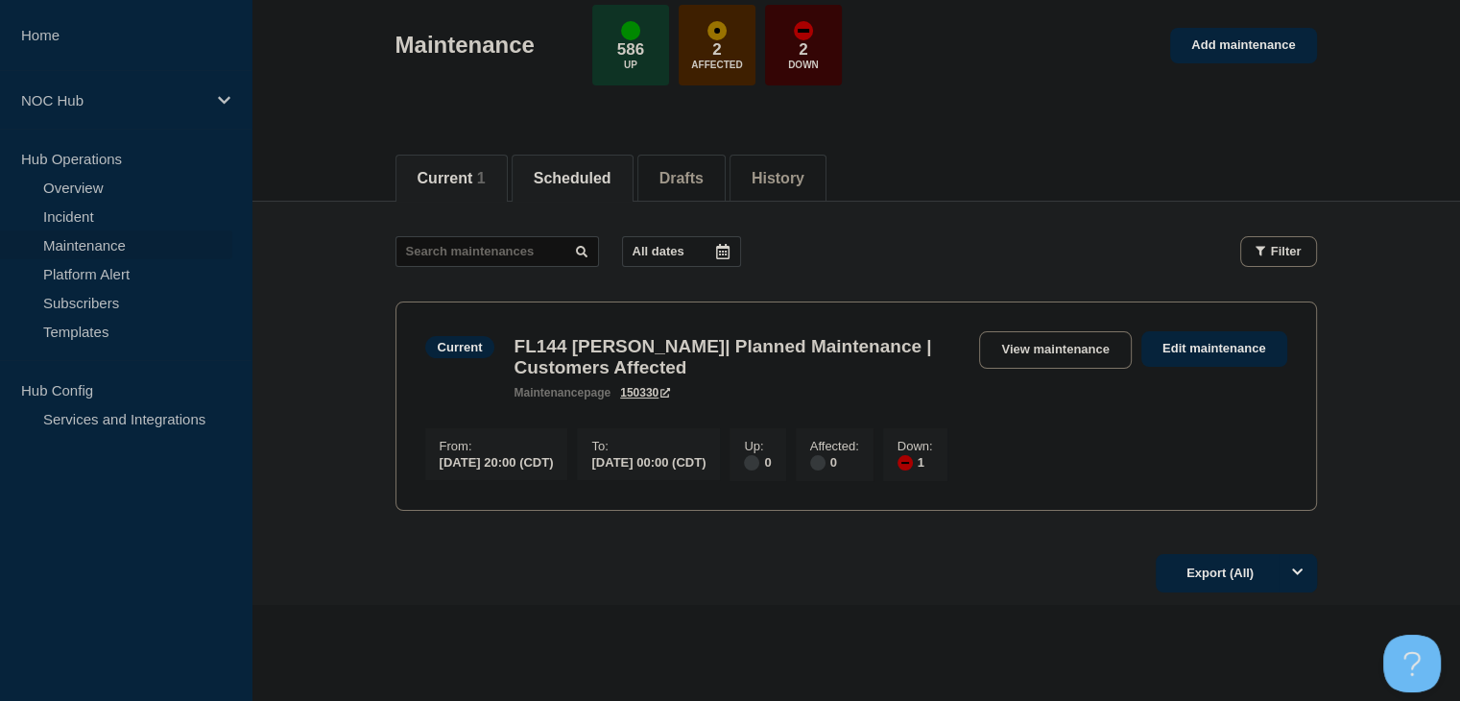
click at [608, 191] on li "Scheduled" at bounding box center [573, 178] width 122 height 47
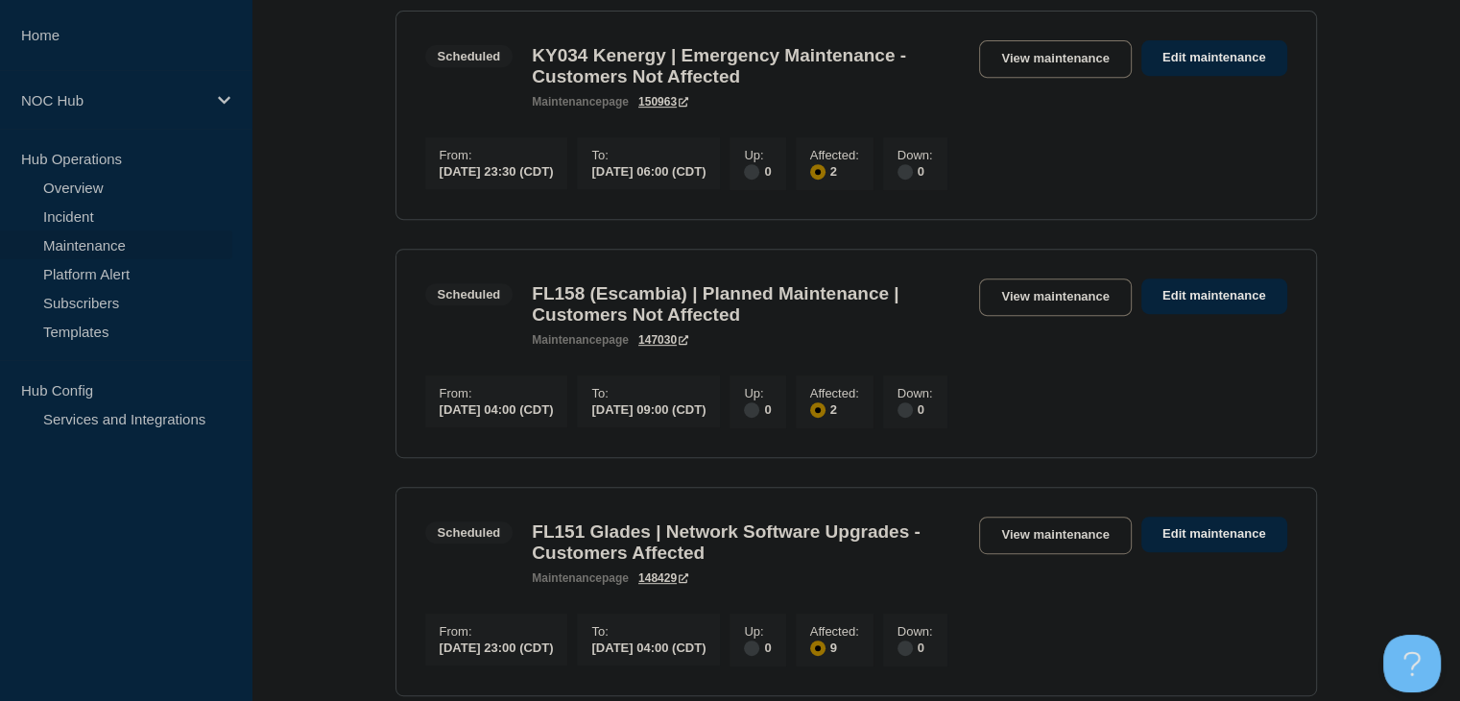
scroll to position [864, 0]
click at [1182, 313] on link "Edit maintenance" at bounding box center [1214, 295] width 146 height 36
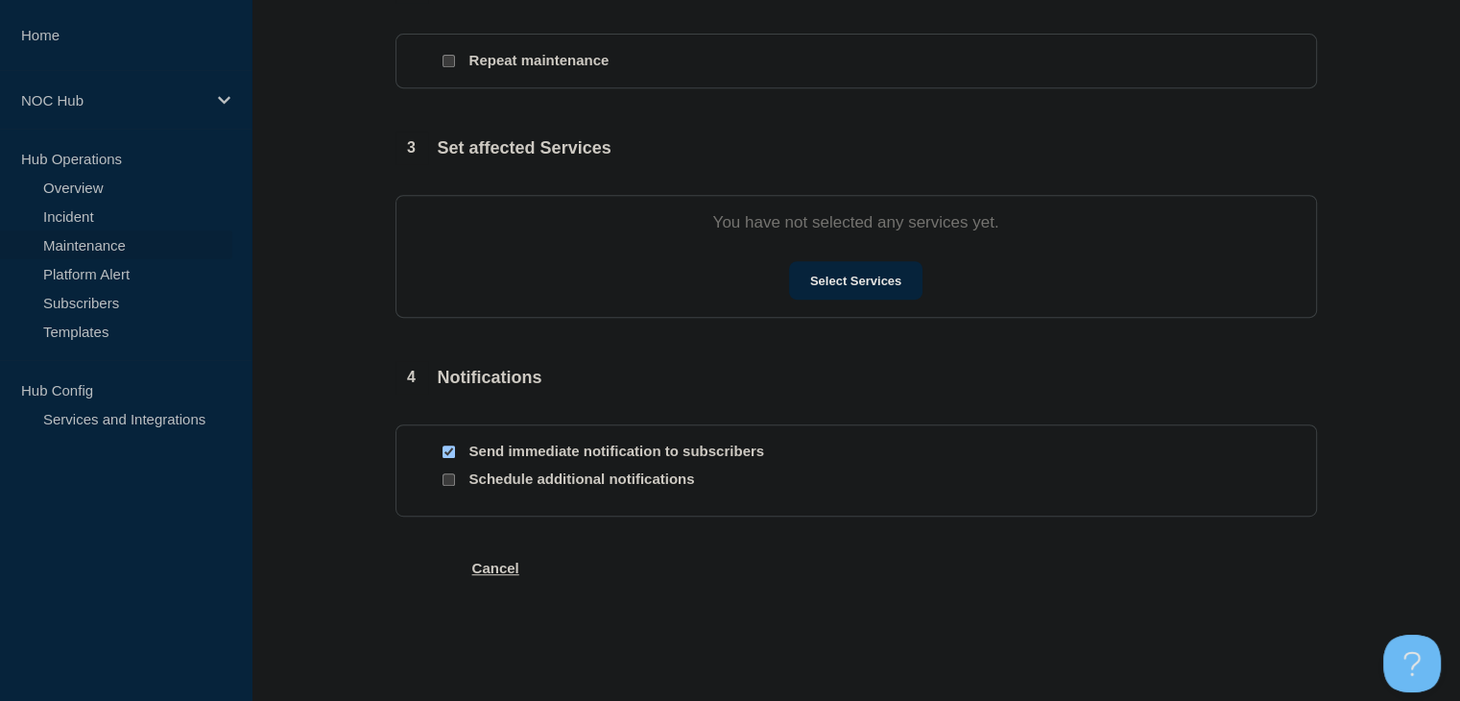
type input "FL158 (Escambia) | Planned Maintenance | Customers Not Affected"
type input "2025-10-10"
type input "04:00"
type input "2025-10-10"
type input "09:00"
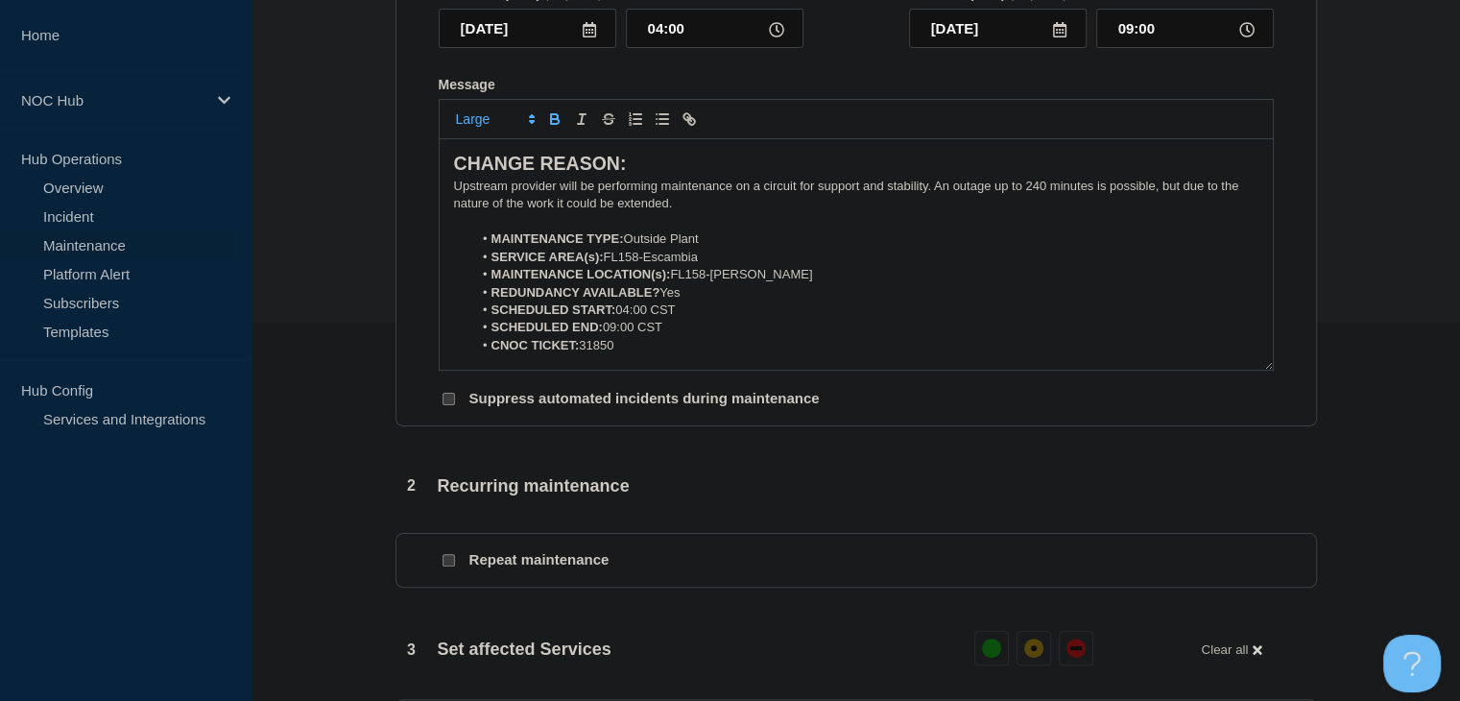
scroll to position [192, 0]
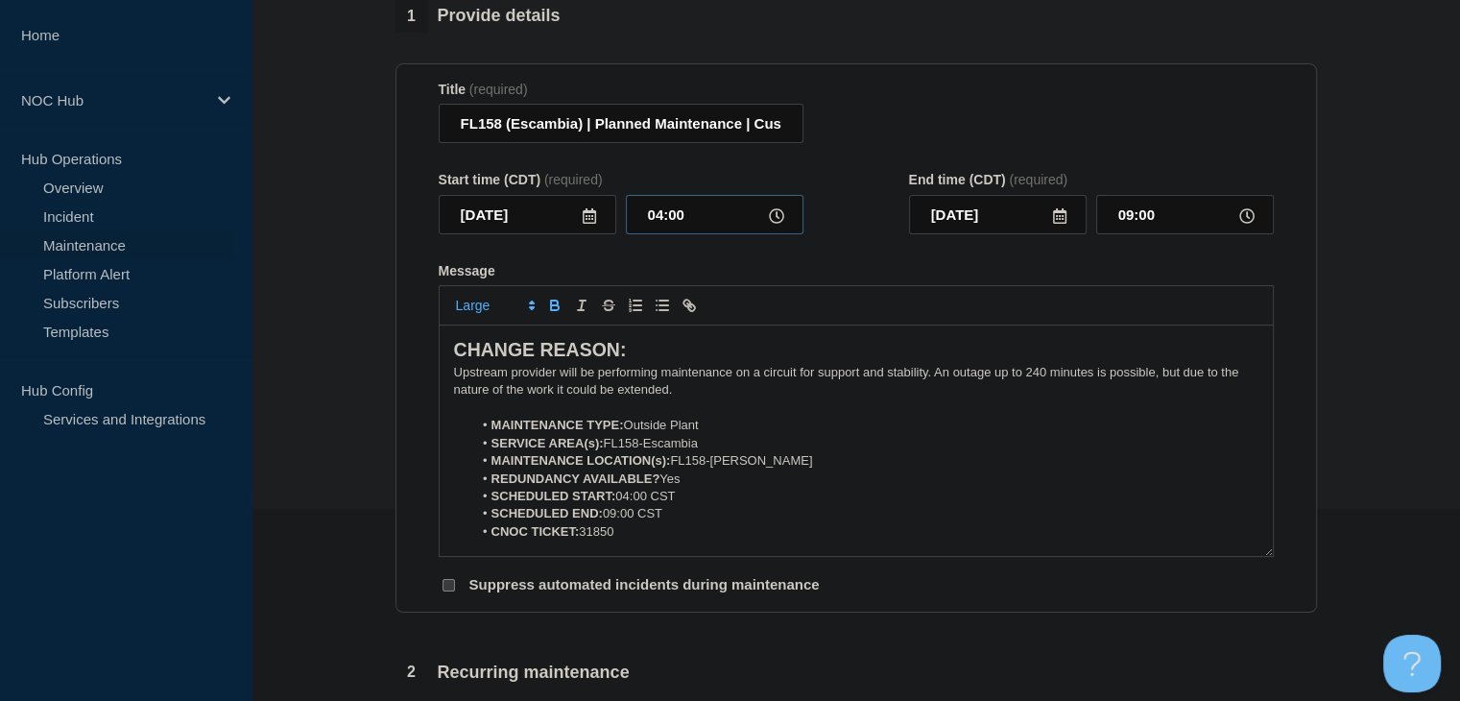
click at [695, 224] on input "04:00" at bounding box center [715, 214] width 178 height 39
click at [695, 225] on input "04:00" at bounding box center [715, 214] width 178 height 39
type input "00:00"
type input "05:00"
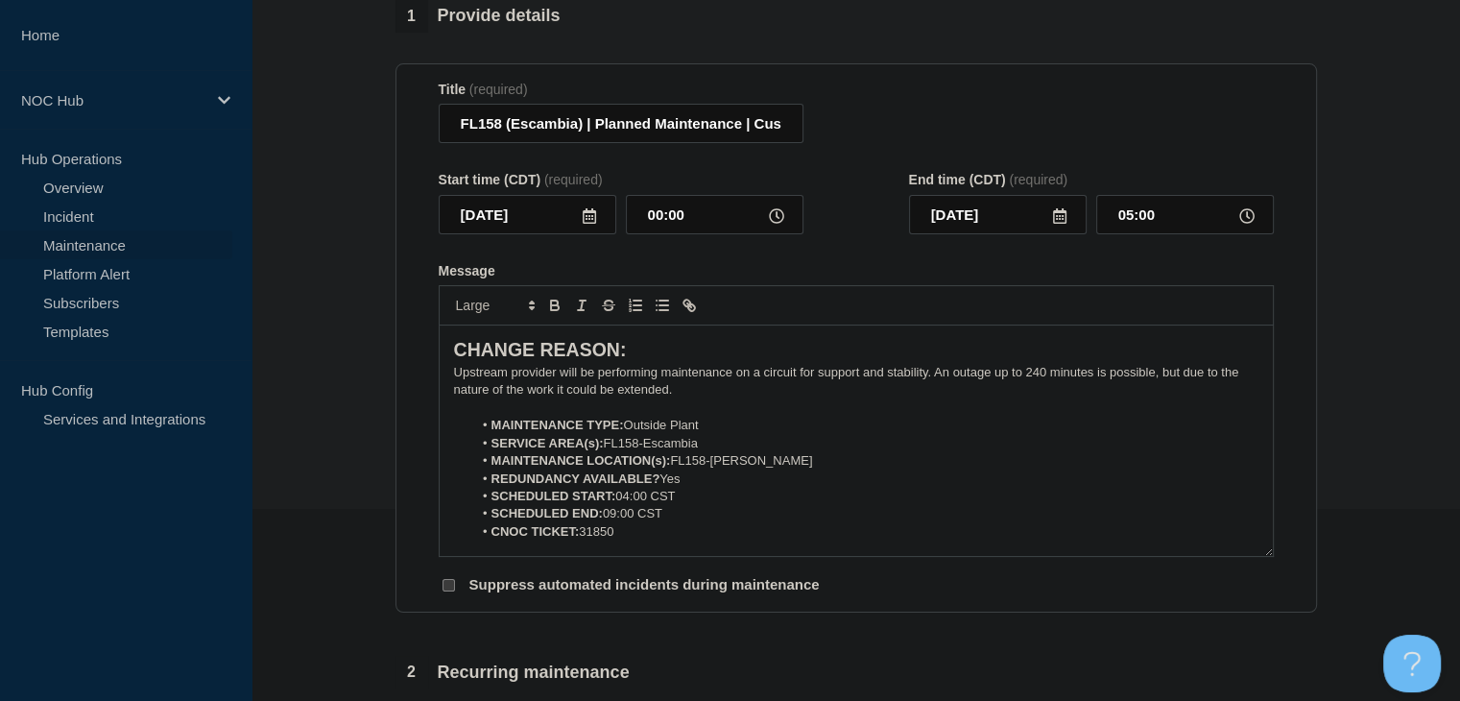
click at [972, 266] on form "Title (required) FL158 (Escambia) | Planned Maintenance | Customers Not Affecte…" at bounding box center [856, 338] width 835 height 513
drag, startPoint x: 689, startPoint y: 507, endPoint x: 615, endPoint y: 504, distance: 74.0
click at [615, 504] on li "SCHEDULED START: 04:00 CST" at bounding box center [865, 496] width 786 height 17
click at [557, 314] on icon "Toggle bold text" at bounding box center [554, 305] width 17 height 17
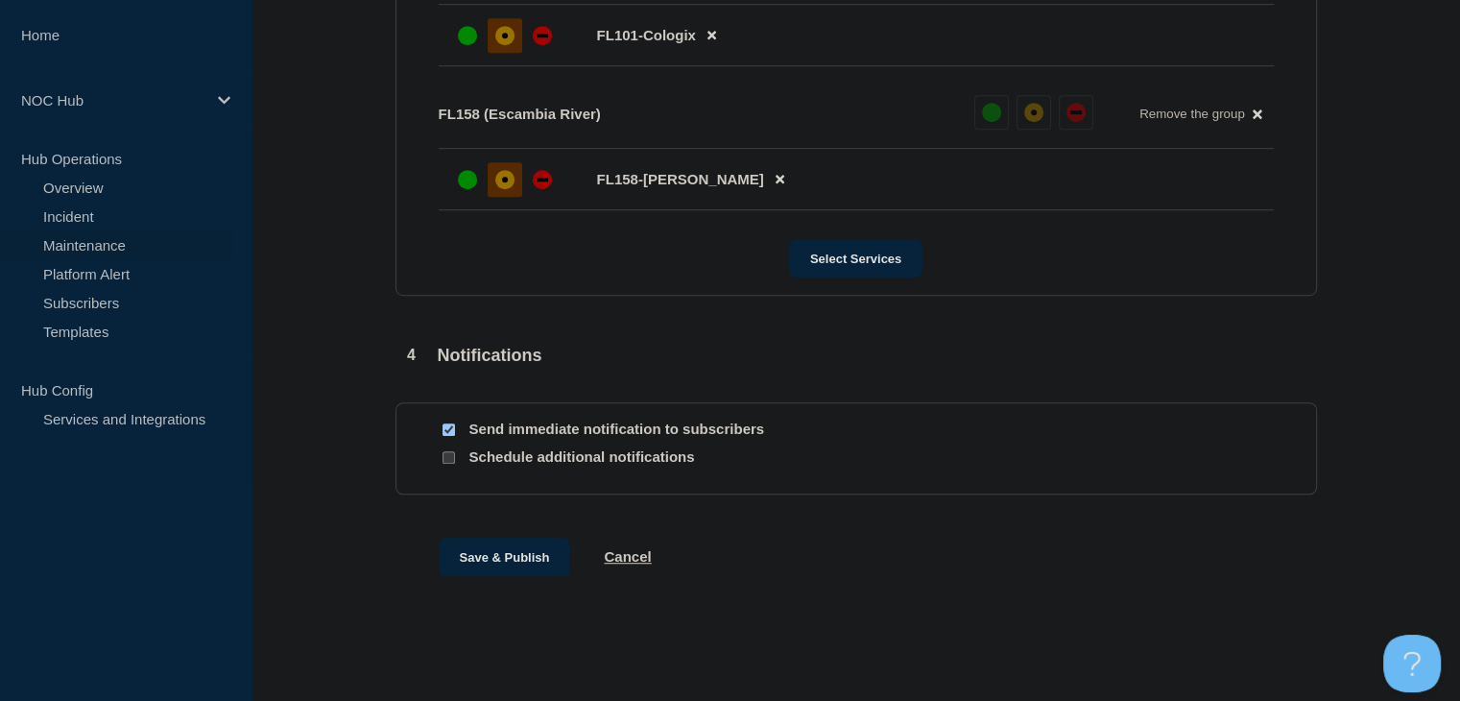
scroll to position [1161, 0]
click at [445, 428] on input "Send immediate notification to subscribers" at bounding box center [448, 429] width 12 height 12
checkbox input "false"
click at [505, 542] on button "Save & Publish" at bounding box center [505, 556] width 132 height 38
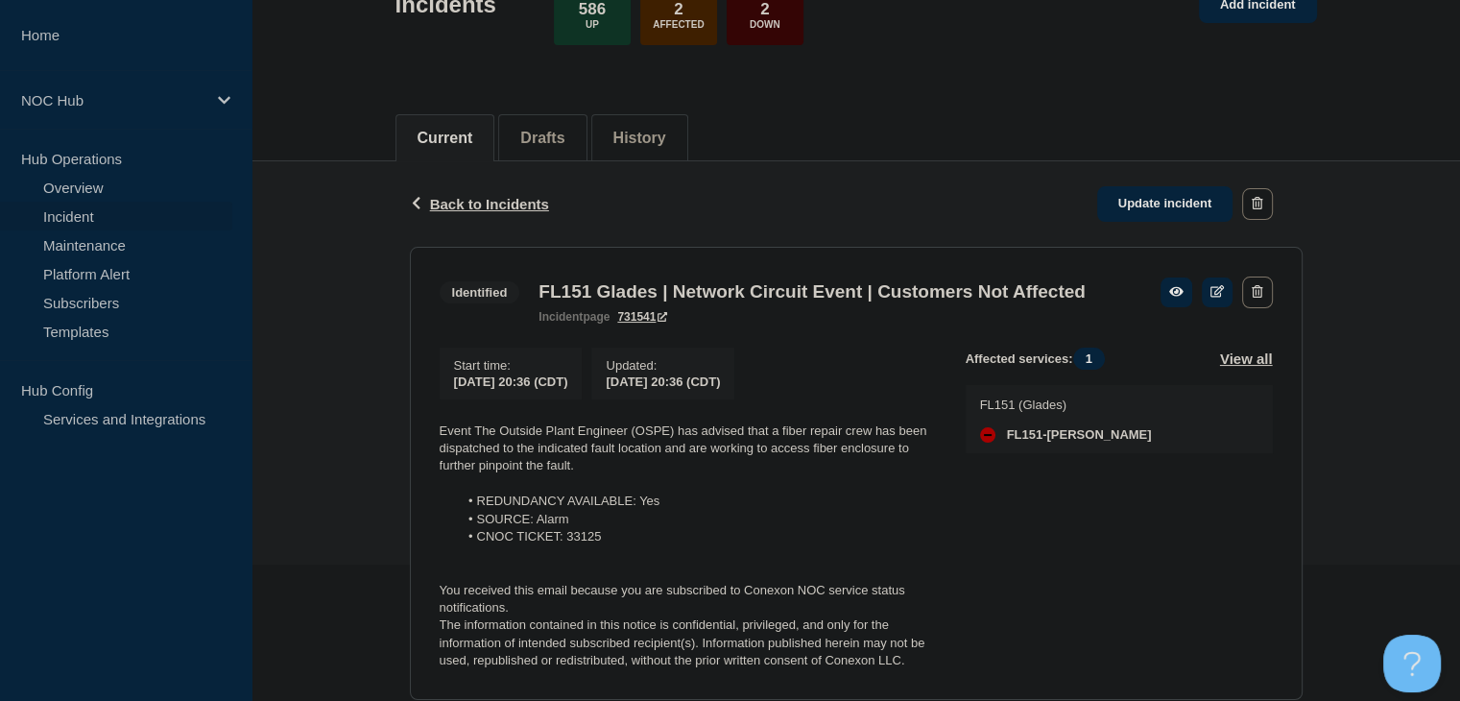
scroll to position [288, 0]
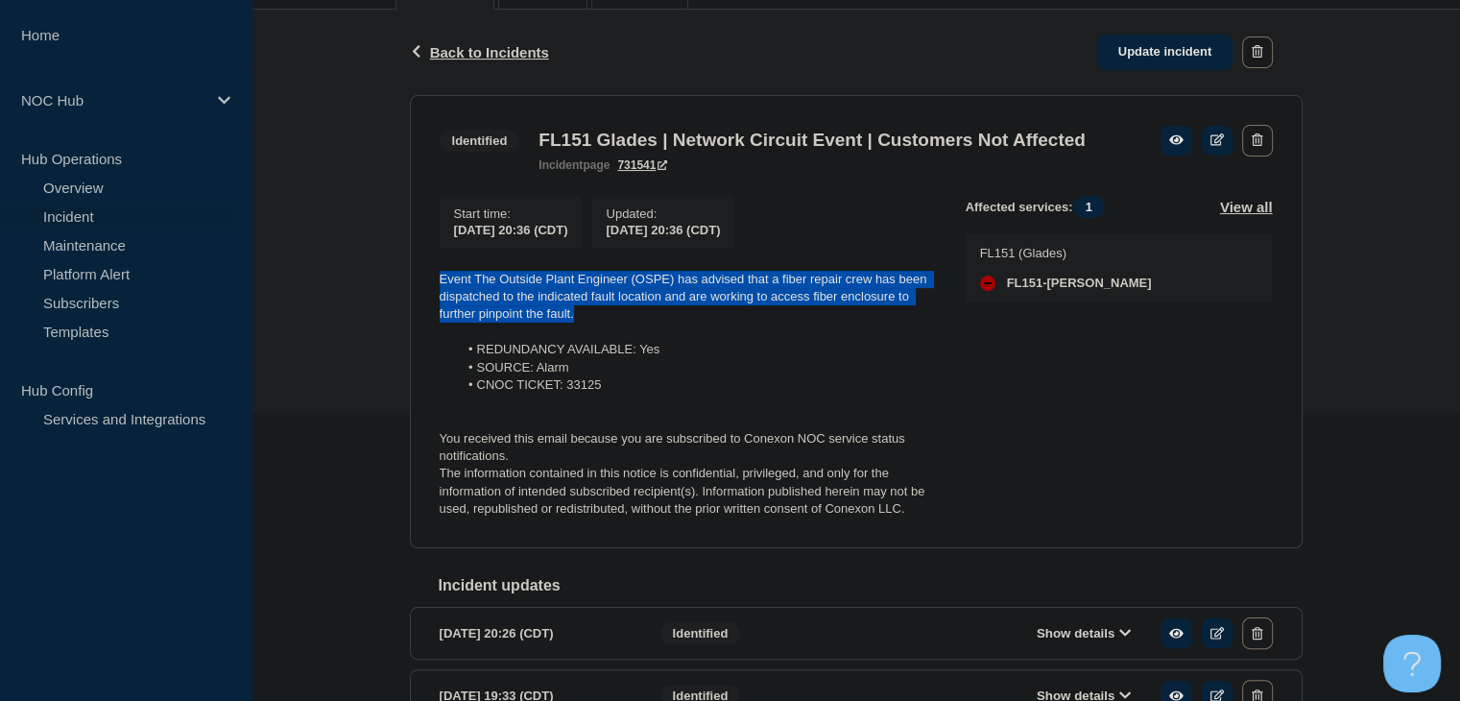
drag, startPoint x: 586, startPoint y: 347, endPoint x: 435, endPoint y: 316, distance: 154.9
click at [435, 316] on section "Identified FL151 Glades | Network Circuit Event | Customers Not Affected incide…" at bounding box center [856, 321] width 892 height 453
copy p "Event The Outside Plant Engineer (OSPE) has advised that a fiber repair crew ha…"
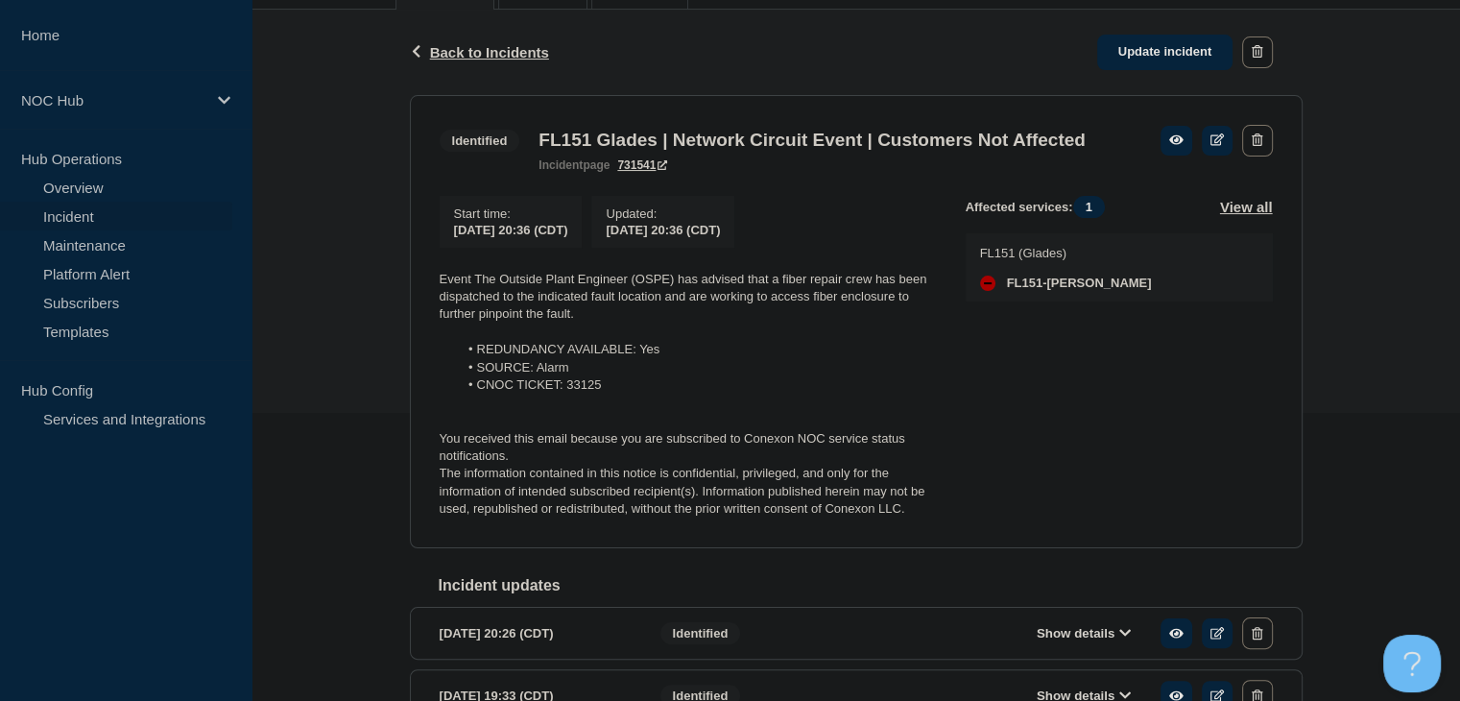
click at [364, 396] on div "Back Back to Incidents Update incident Identified FL151 Glades | Network Circui…" at bounding box center [855, 459] width 1208 height 898
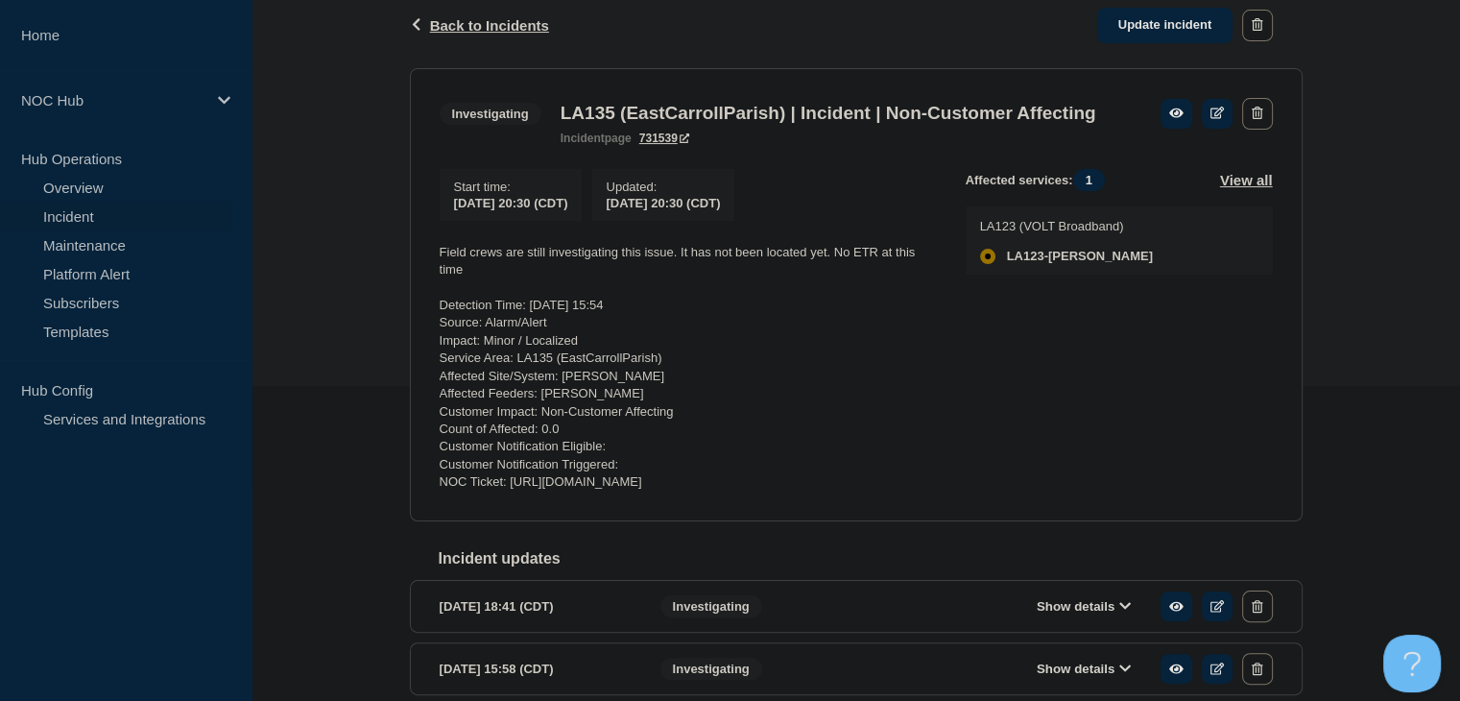
scroll to position [288, 0]
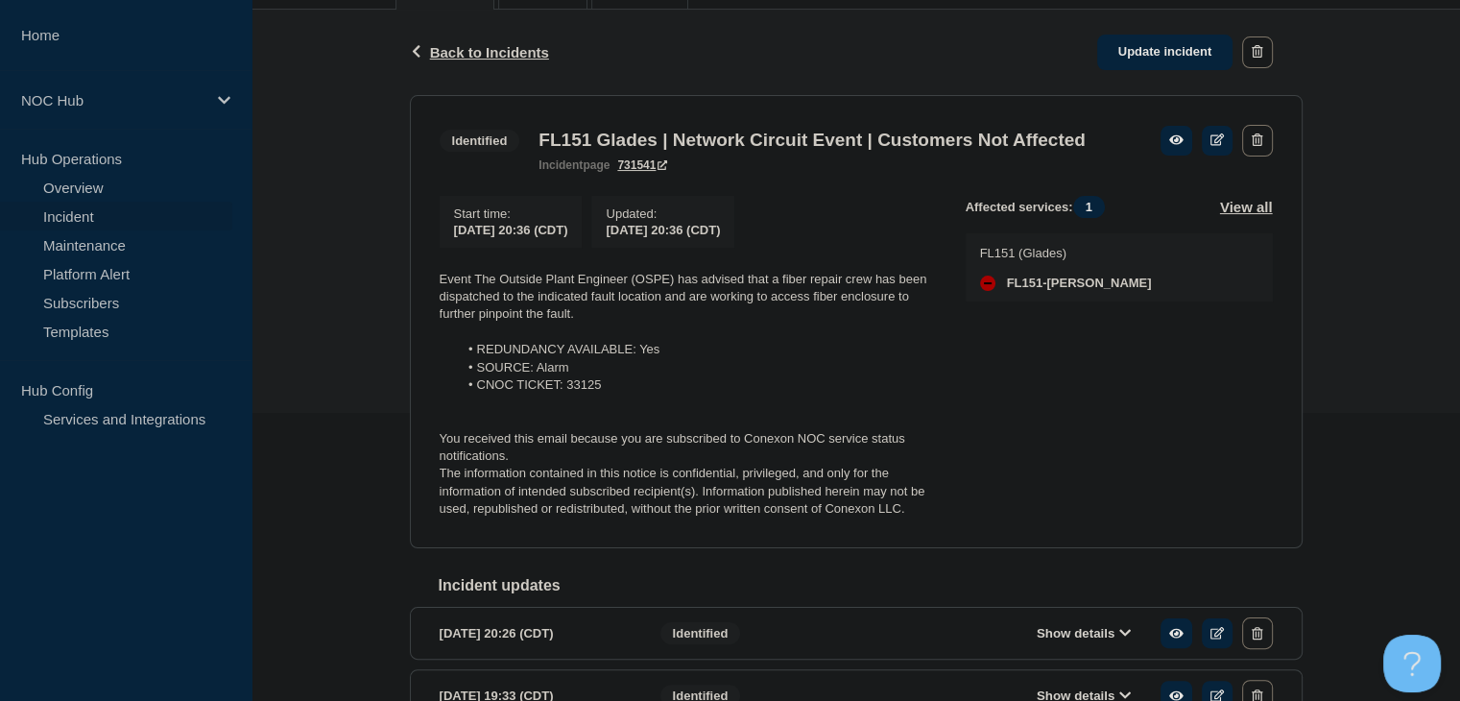
scroll to position [558, 0]
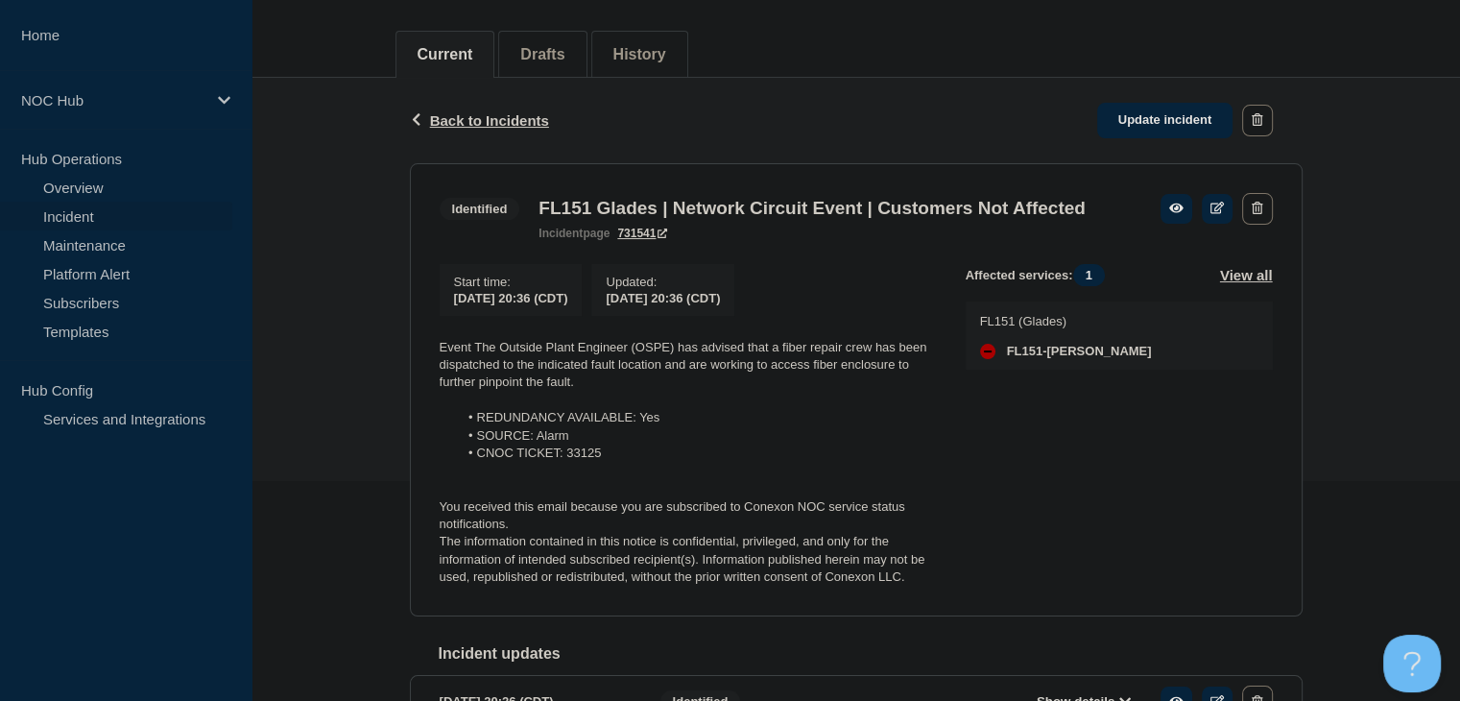
scroll to position [480, 0]
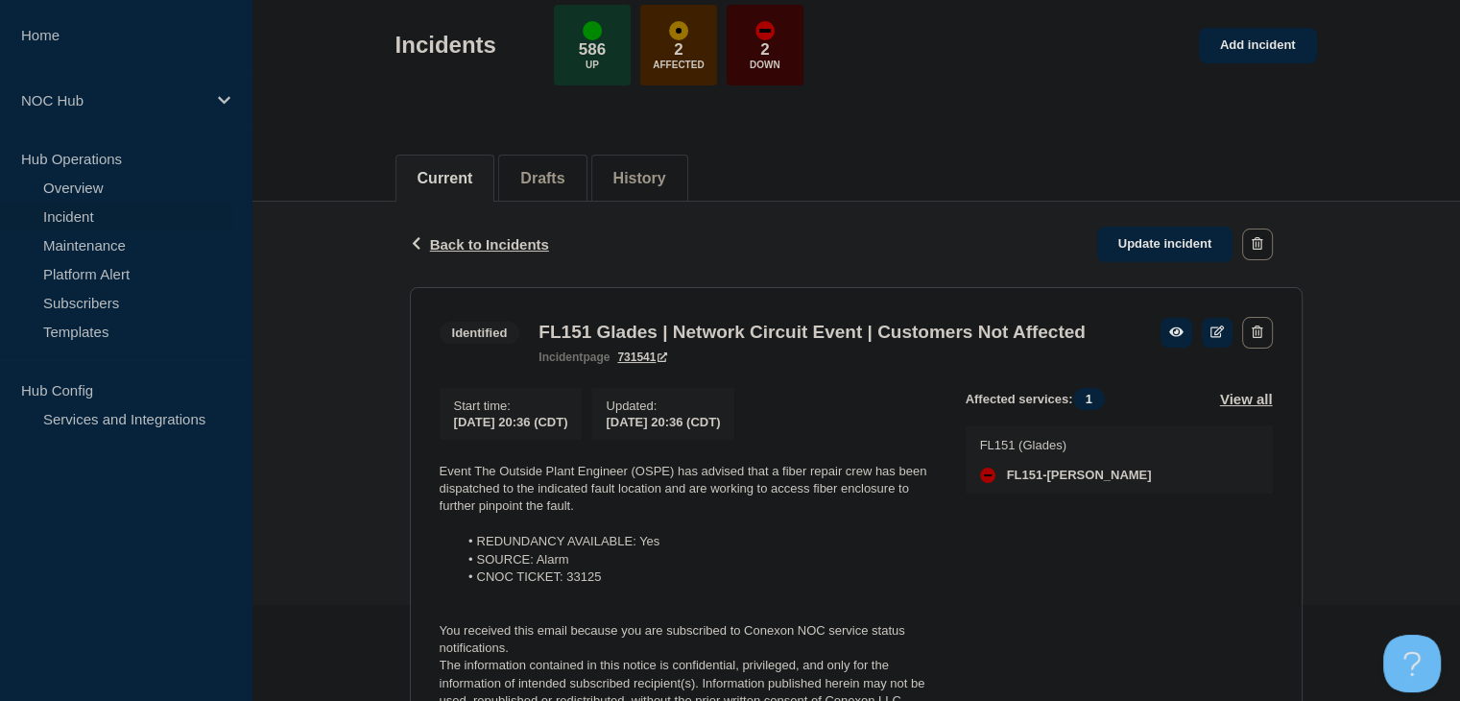
scroll to position [288, 0]
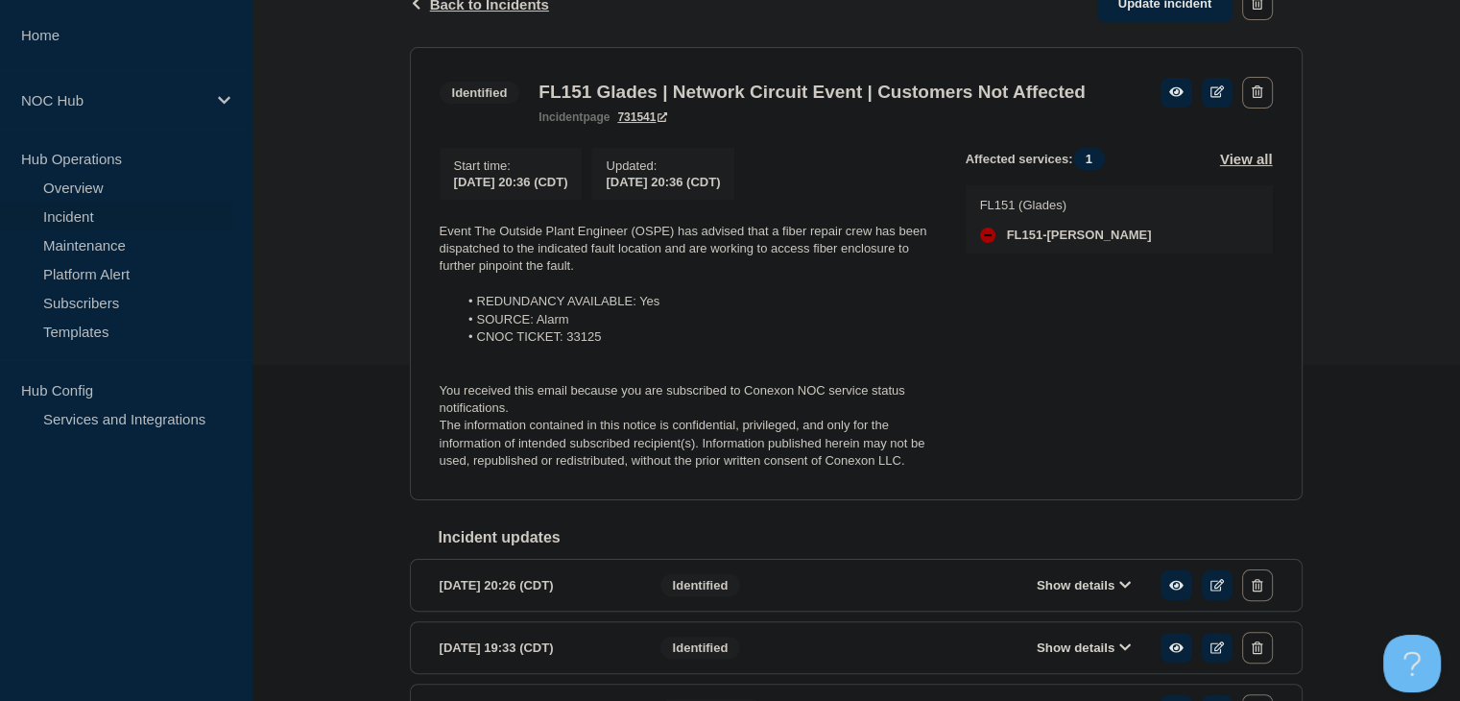
scroll to position [480, 0]
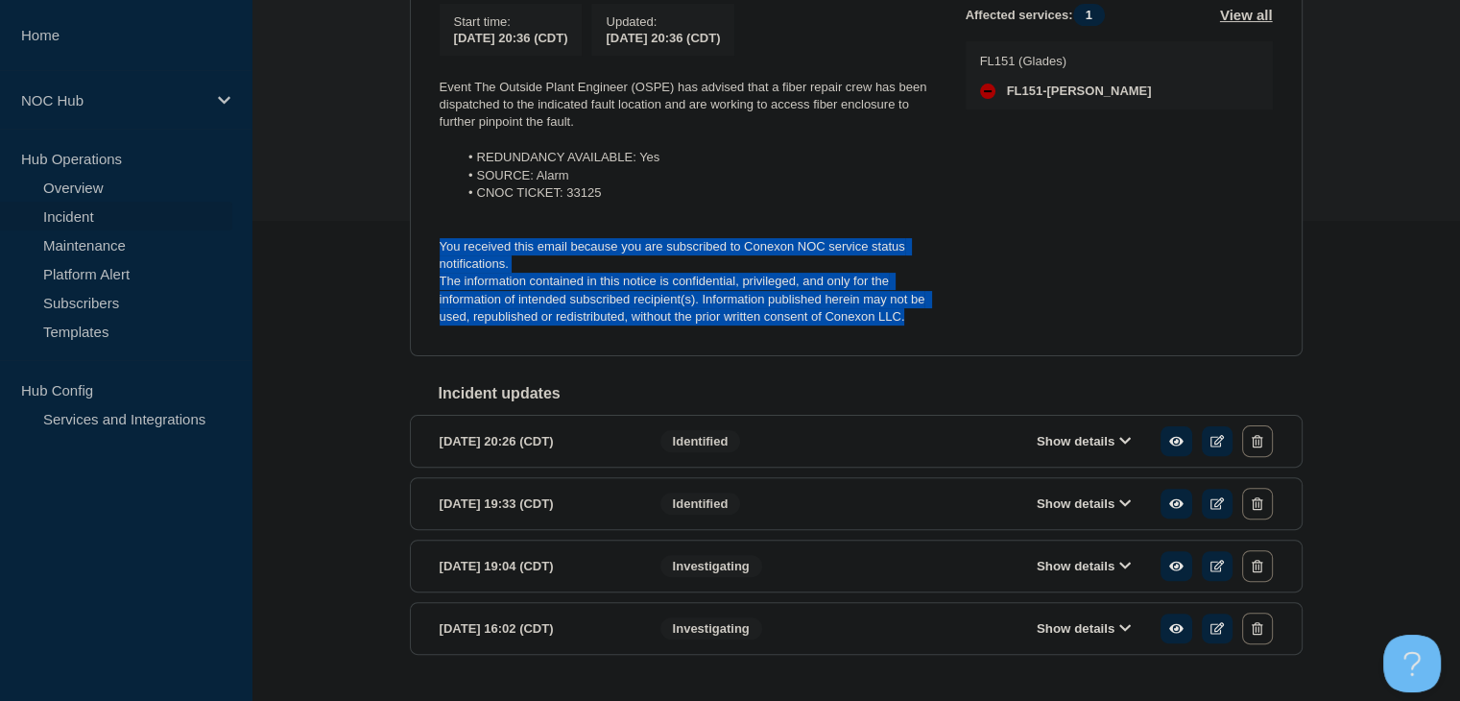
drag, startPoint x: 916, startPoint y: 354, endPoint x: 430, endPoint y: 281, distance: 491.0
click at [430, 281] on section "Identified FL151 Glades | Network Circuit Event | Customers Not Affected incide…" at bounding box center [856, 129] width 892 height 453
copy div "You received this email because you are subscribed to Conexon NOC service statu…"
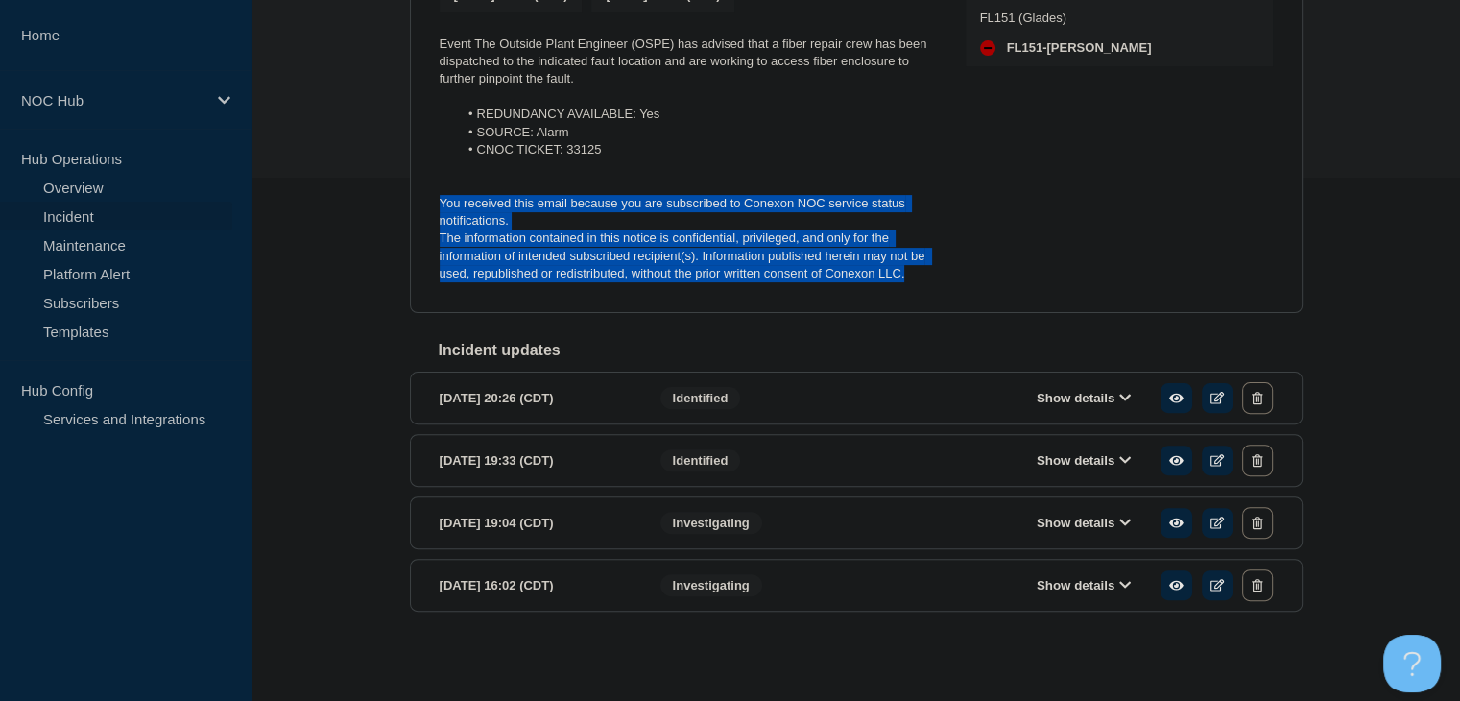
scroll to position [78, 0]
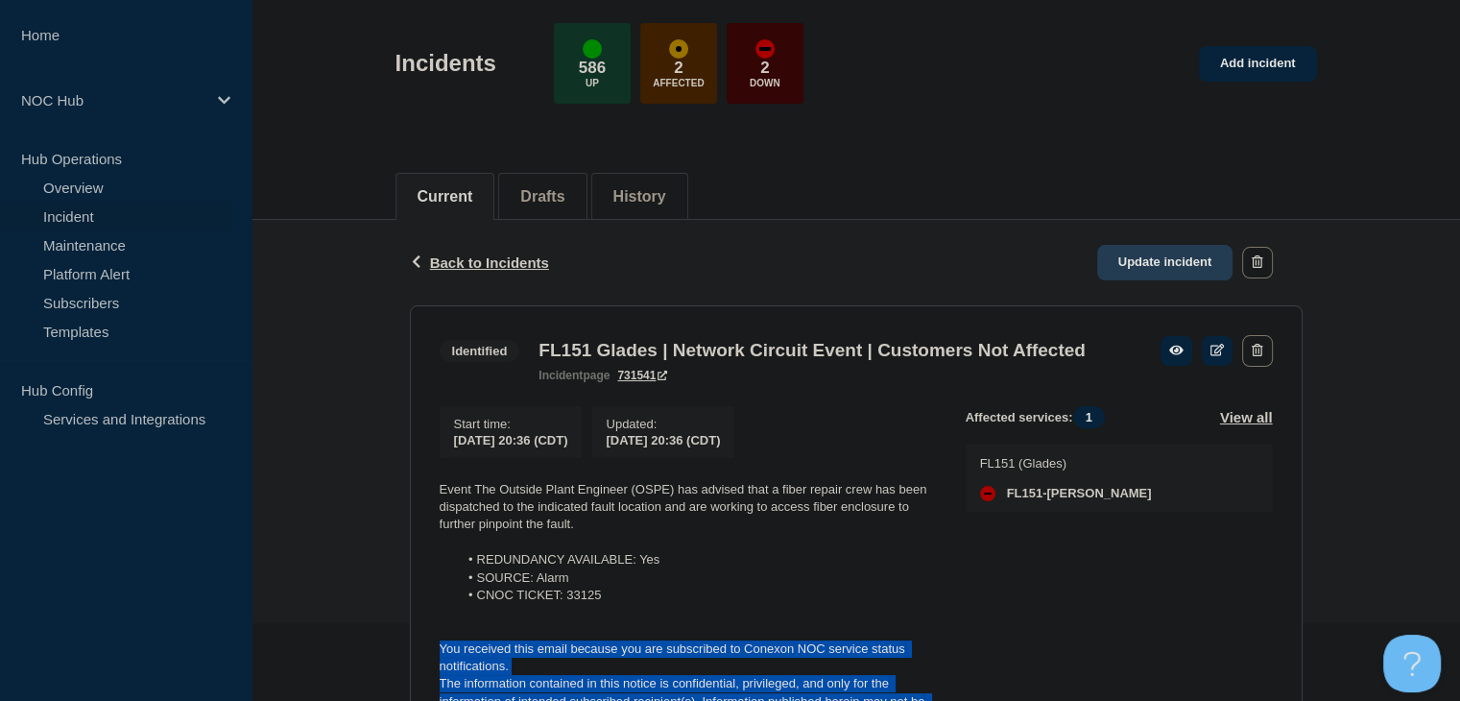
click at [1204, 250] on link "Update incident" at bounding box center [1165, 263] width 136 height 36
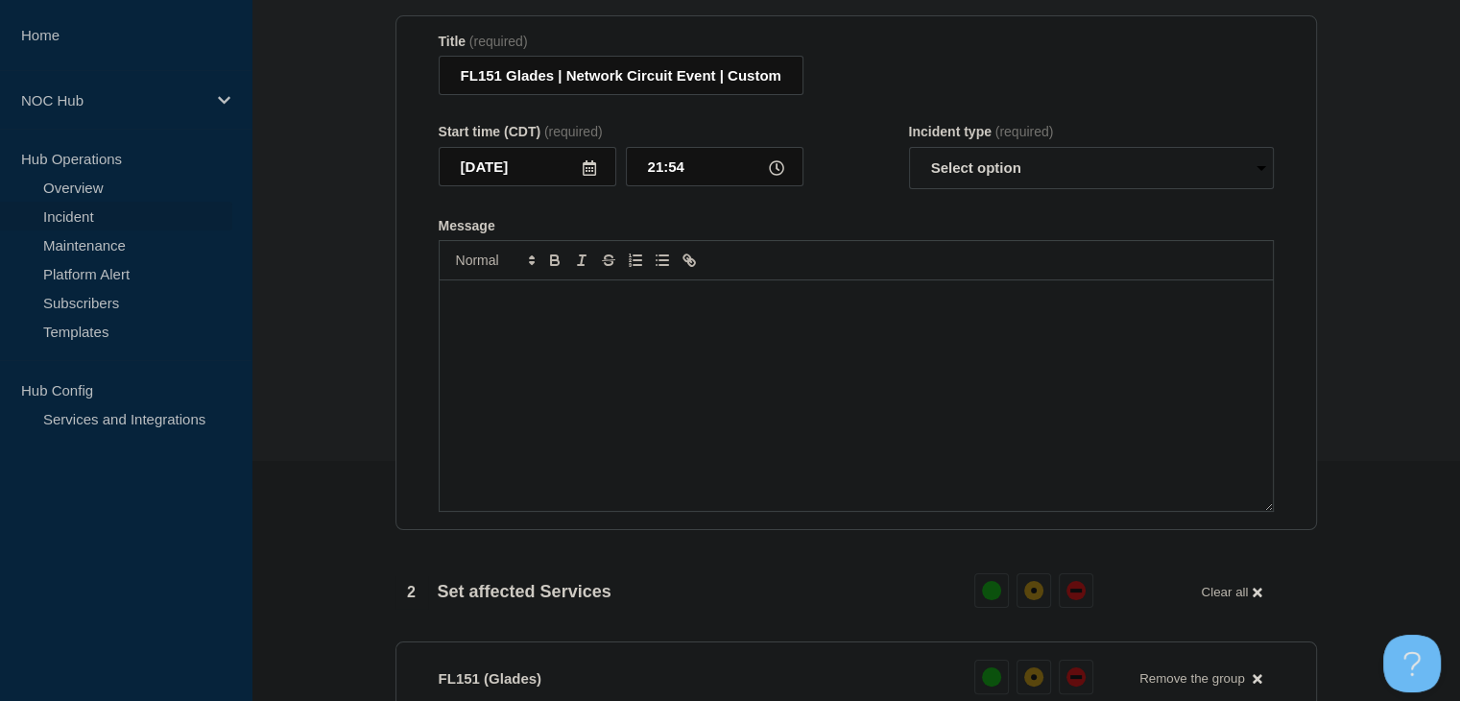
scroll to position [462, 0]
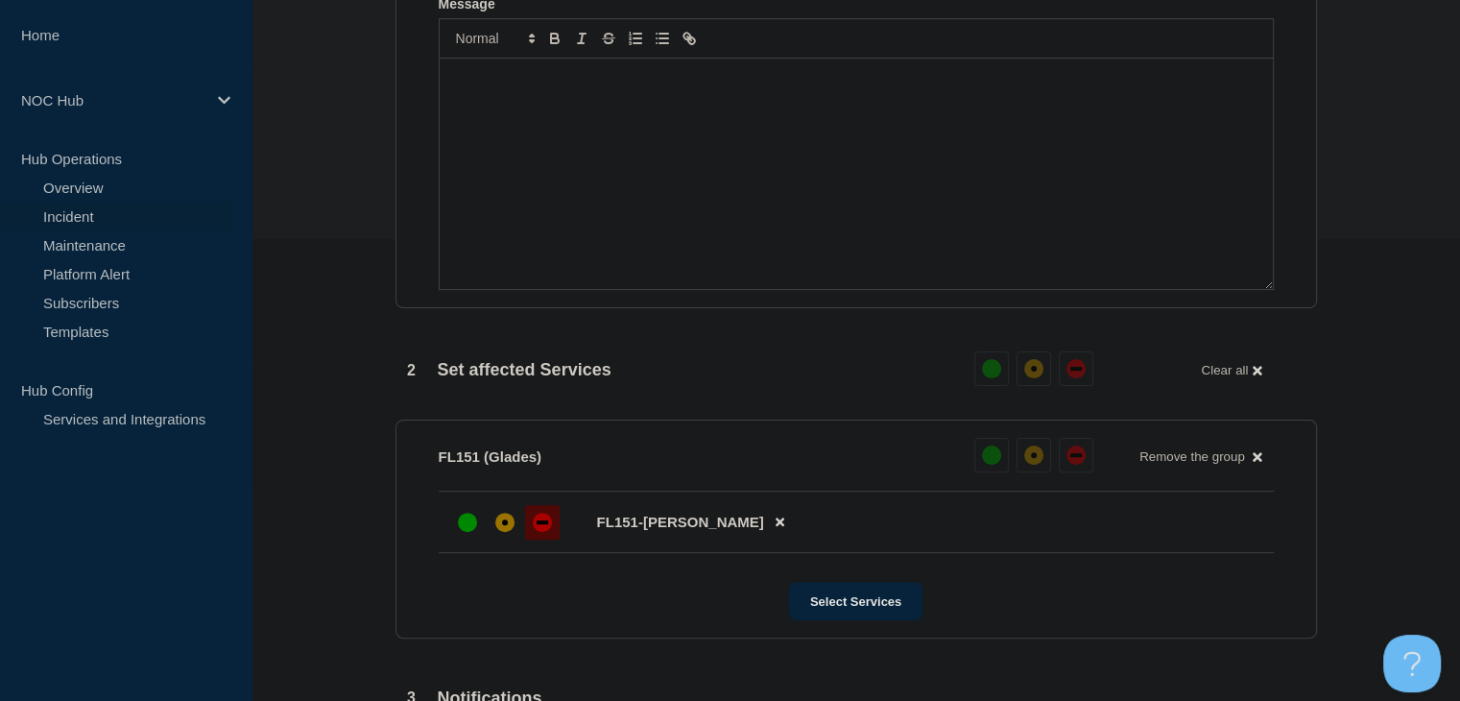
click at [754, 205] on div "Message" at bounding box center [856, 174] width 833 height 230
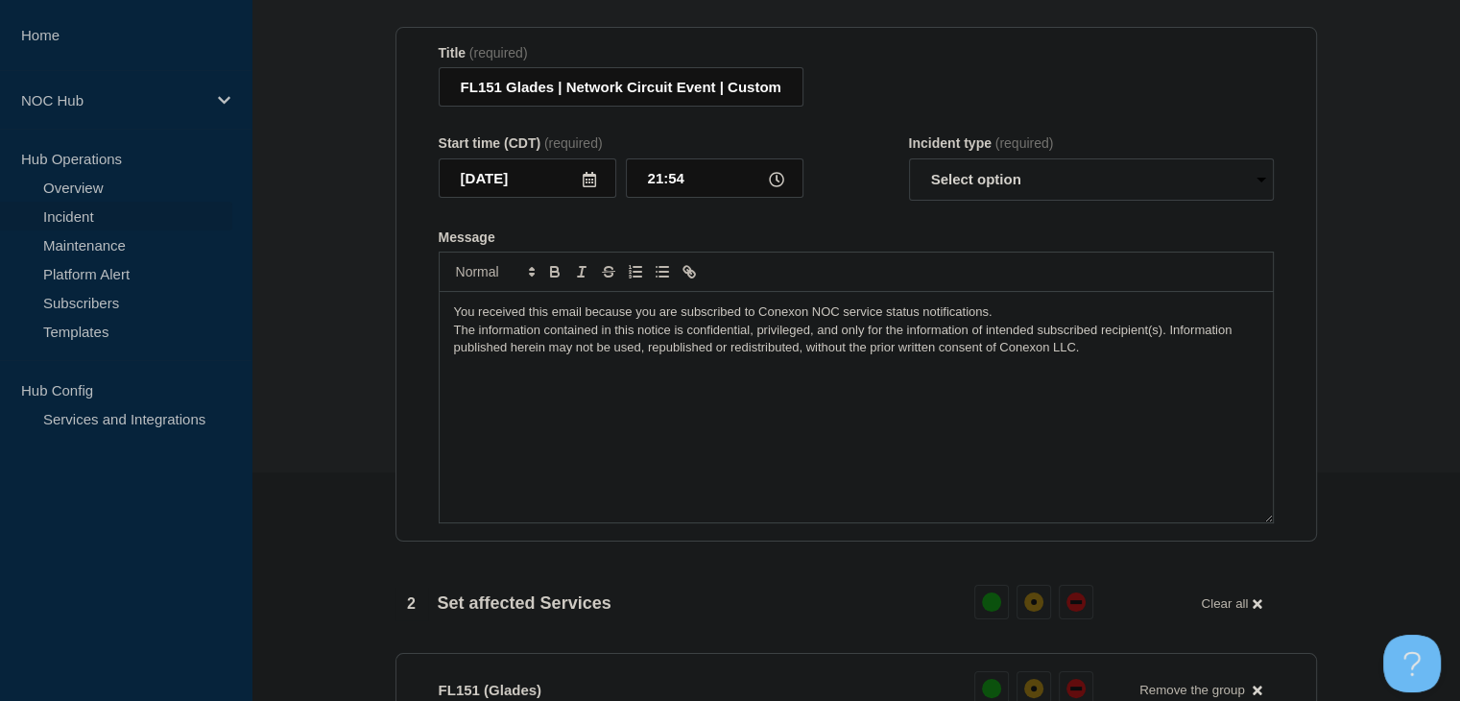
scroll to position [78, 0]
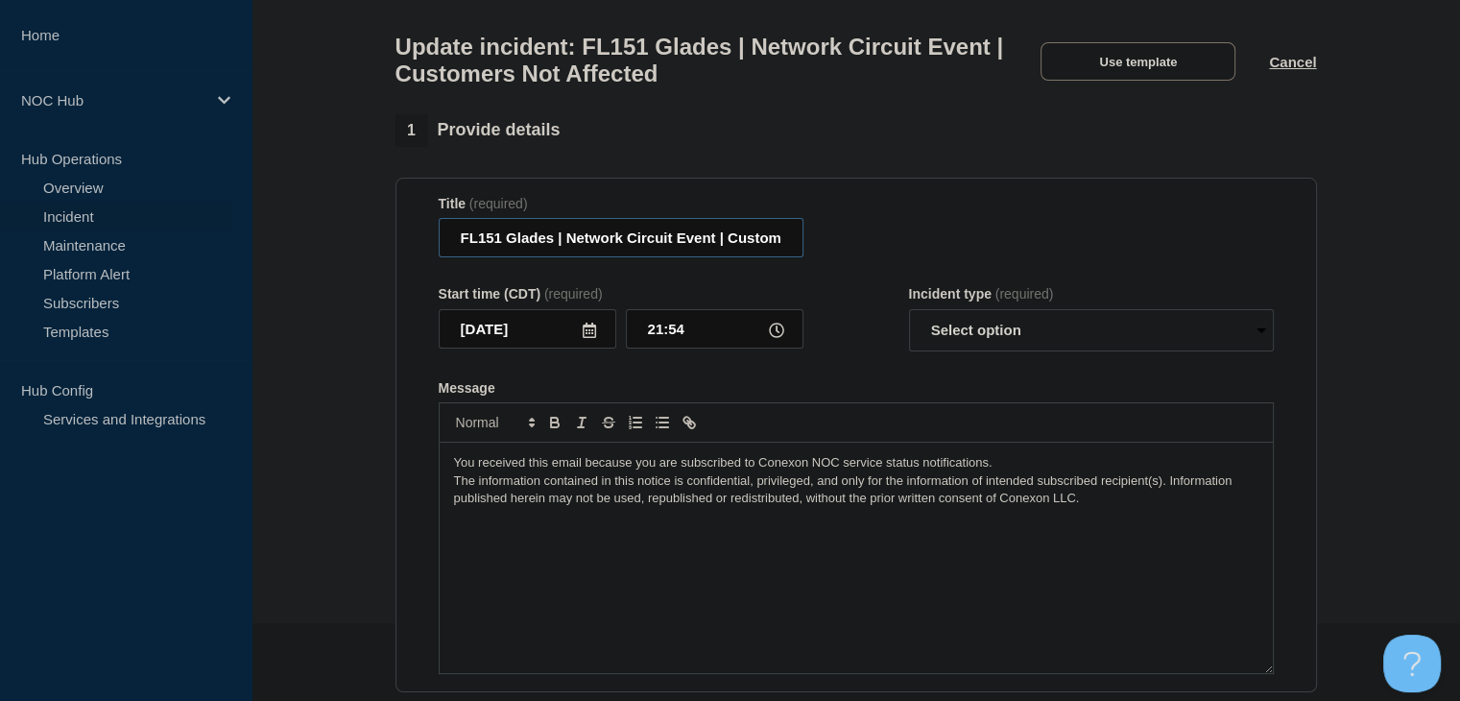
click at [574, 257] on input "FL151 Glades | Network Circuit Event | Customers Not Affected" at bounding box center [621, 237] width 365 height 39
paste input "(Glades) | Incident | Non-Customer Affecting"
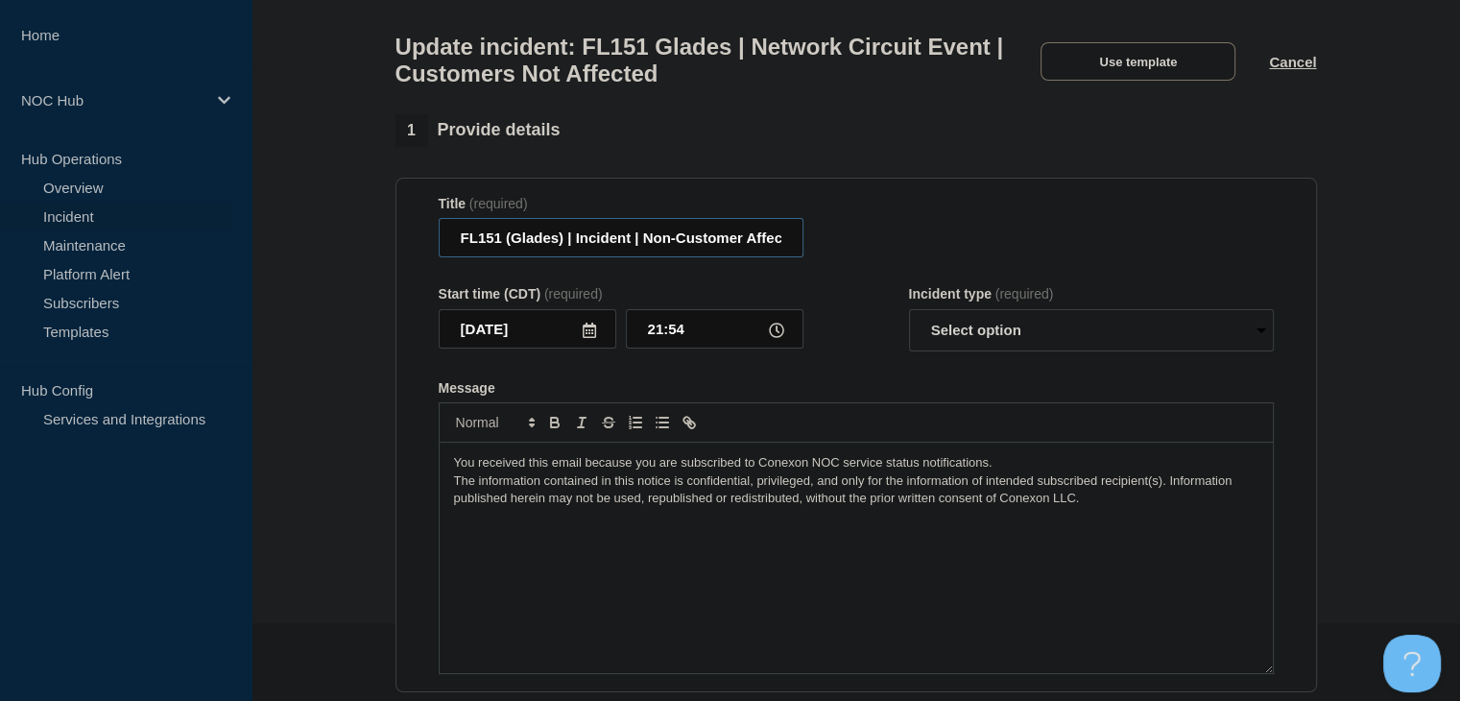
scroll to position [0, 27]
type input "FL151 (Glades) | Incident | Non-Customer Affecting"
click at [946, 336] on select "Select option Investigating Identified Monitoring Resolved" at bounding box center [1091, 330] width 365 height 42
select select "investigating"
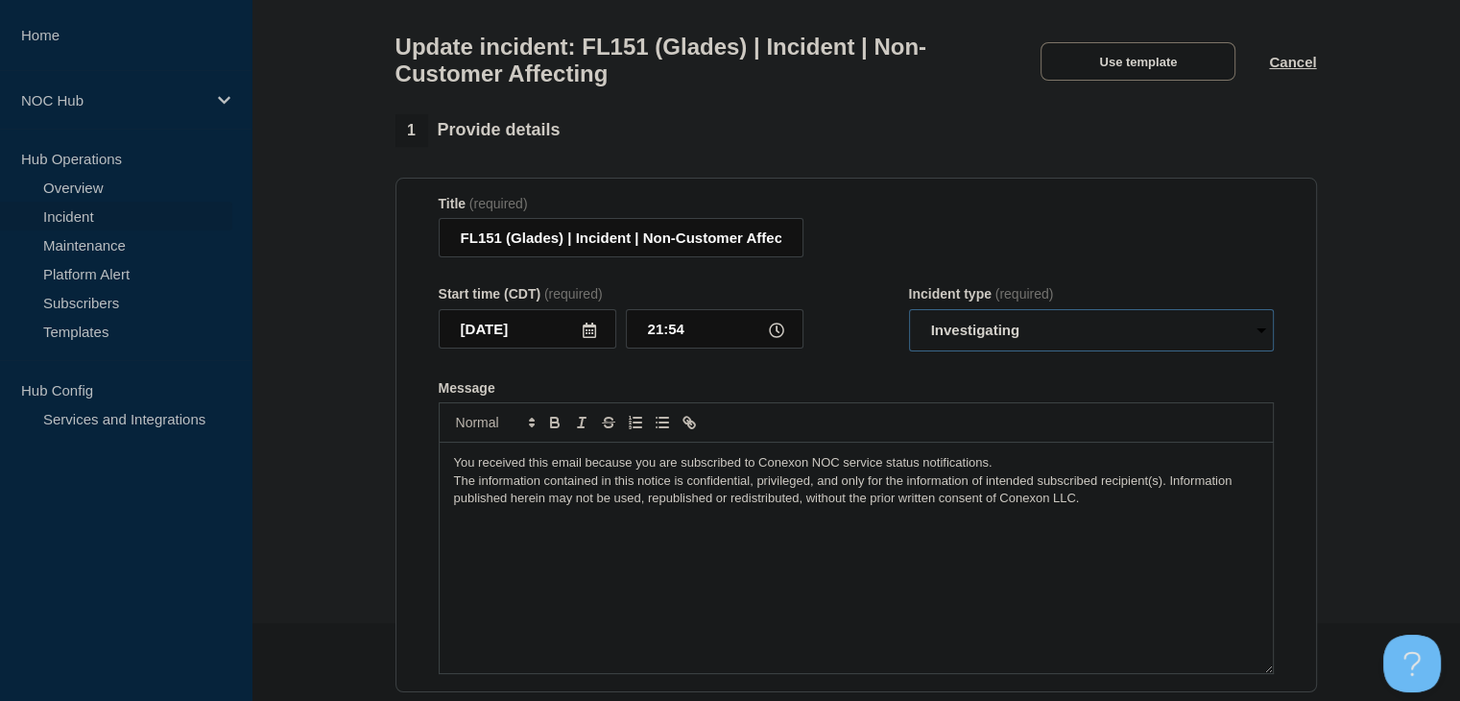
click at [909, 320] on select "Select option Investigating Identified Monitoring Resolved" at bounding box center [1091, 330] width 365 height 42
click at [891, 378] on form "Title (required) FL151 (Glades) | Incident | Non-Customer Affecting Start time …" at bounding box center [856, 435] width 835 height 479
click at [454, 471] on p "You received this email because you are subscribed to Conexon NOC service statu…" at bounding box center [856, 462] width 804 height 17
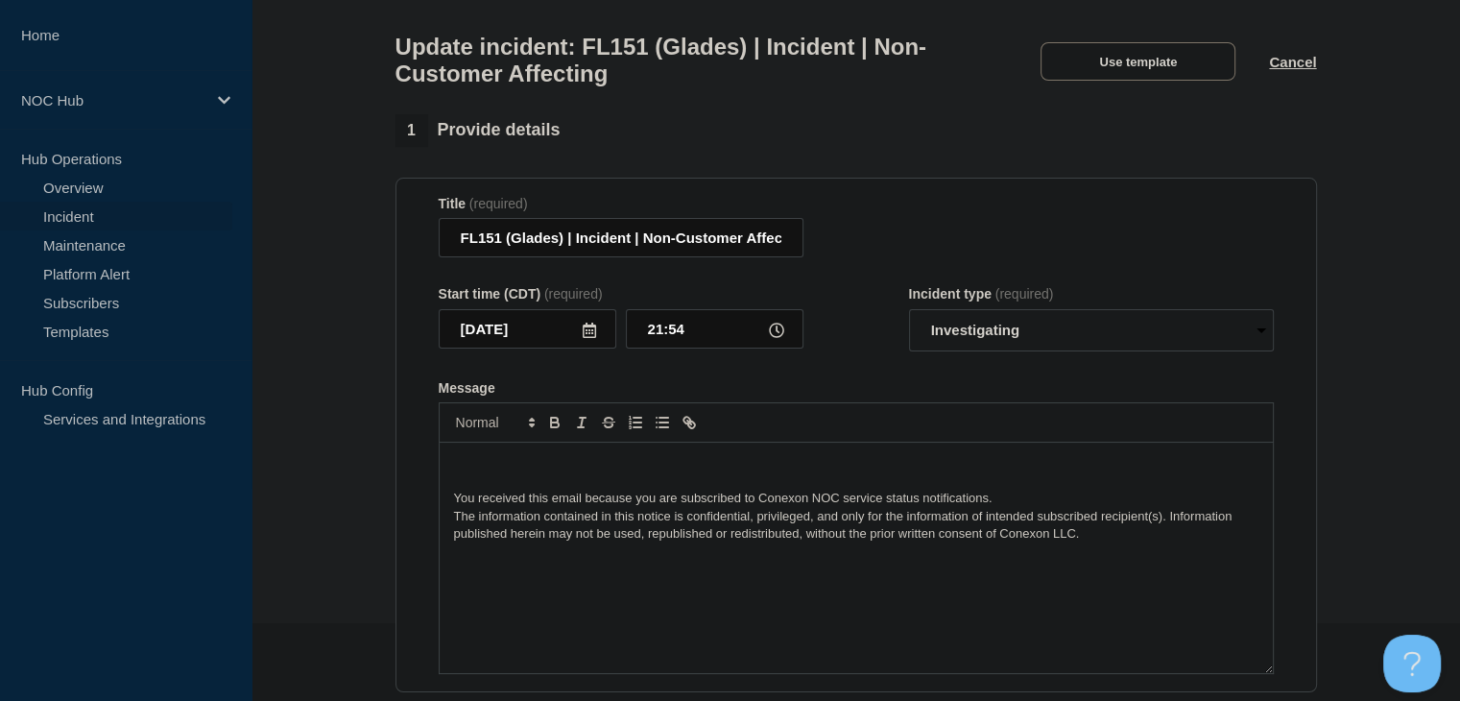
click at [472, 462] on div "You received this email because you are subscribed to Conexon NOC service statu…" at bounding box center [856, 557] width 833 height 230
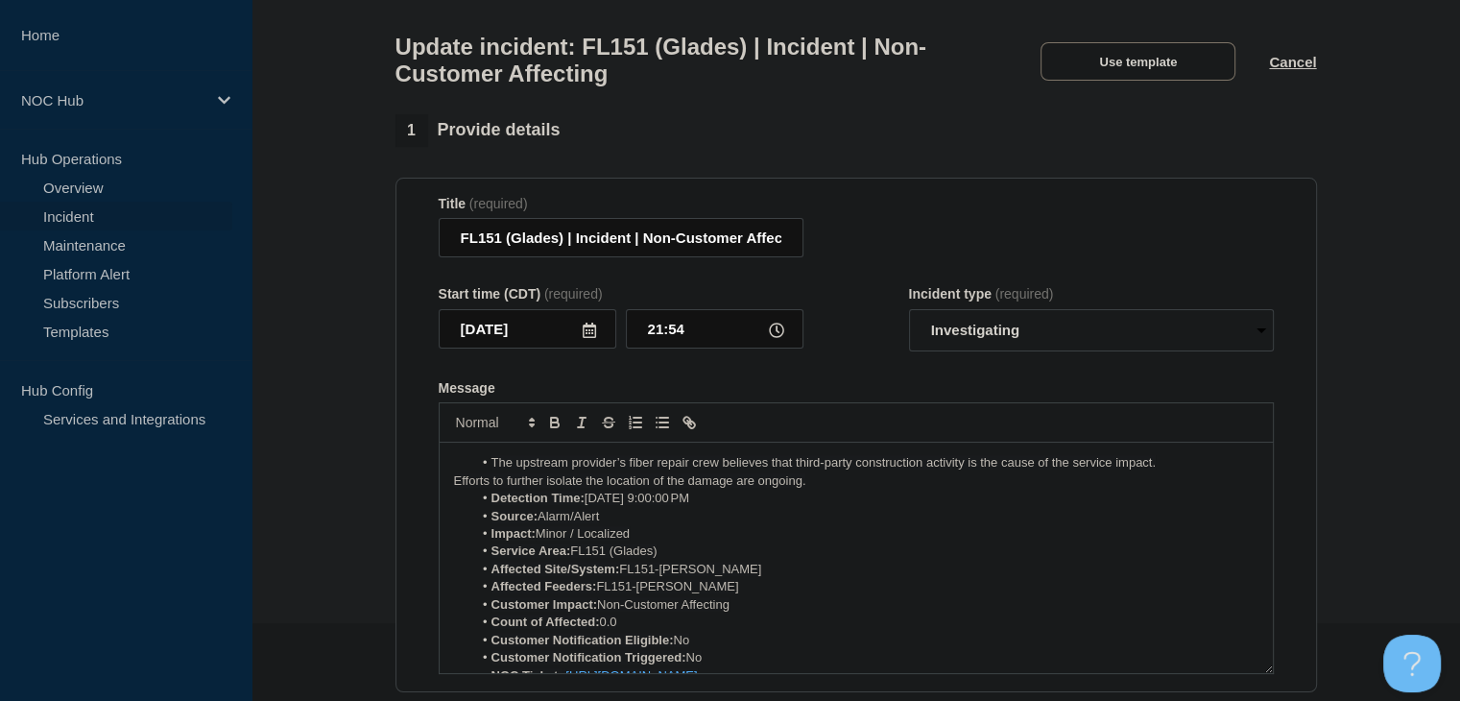
click at [493, 469] on span "The upstream provider’s fiber repair crew believes that third-party constructio…" at bounding box center [823, 462] width 664 height 14
click at [868, 488] on p "Efforts to further isolate the location of the damage are ongoing." at bounding box center [856, 480] width 804 height 17
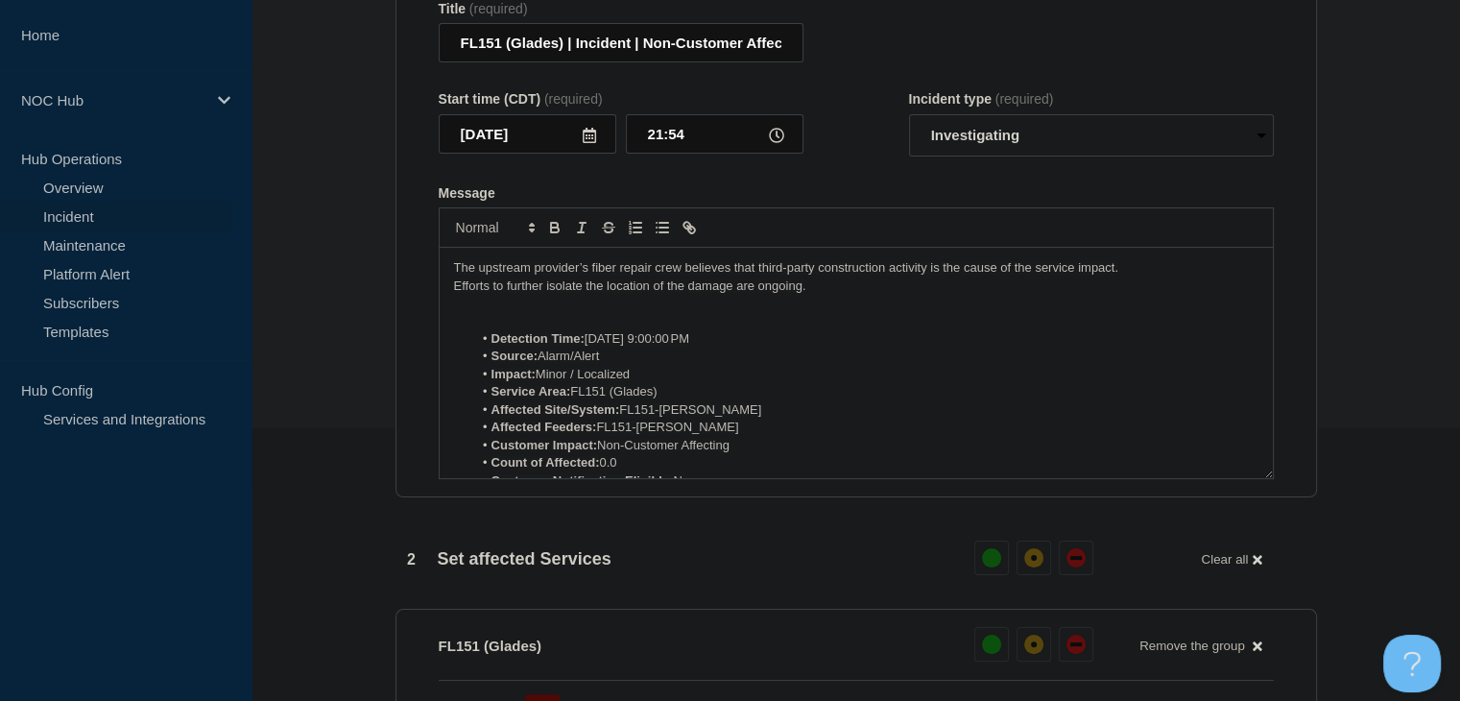
scroll to position [672, 0]
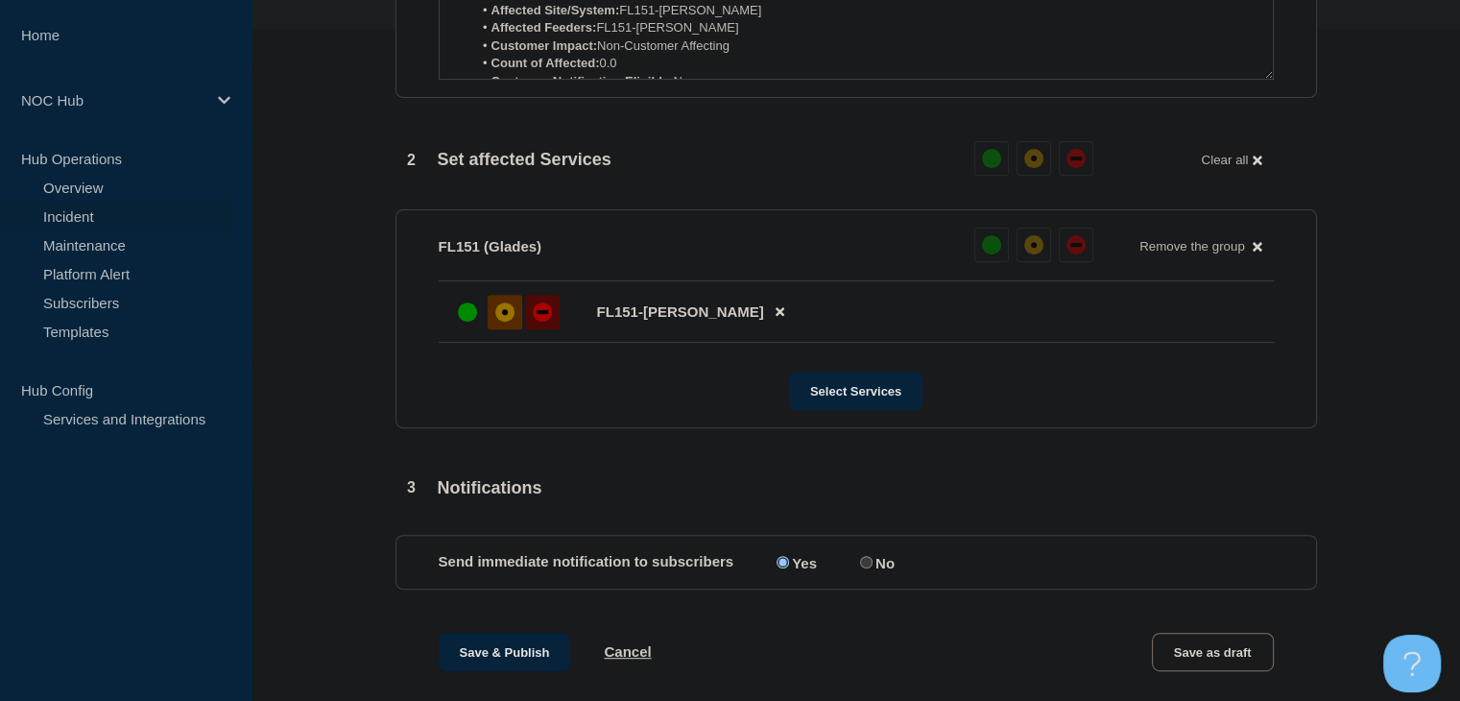
click at [507, 321] on div "affected" at bounding box center [504, 311] width 19 height 19
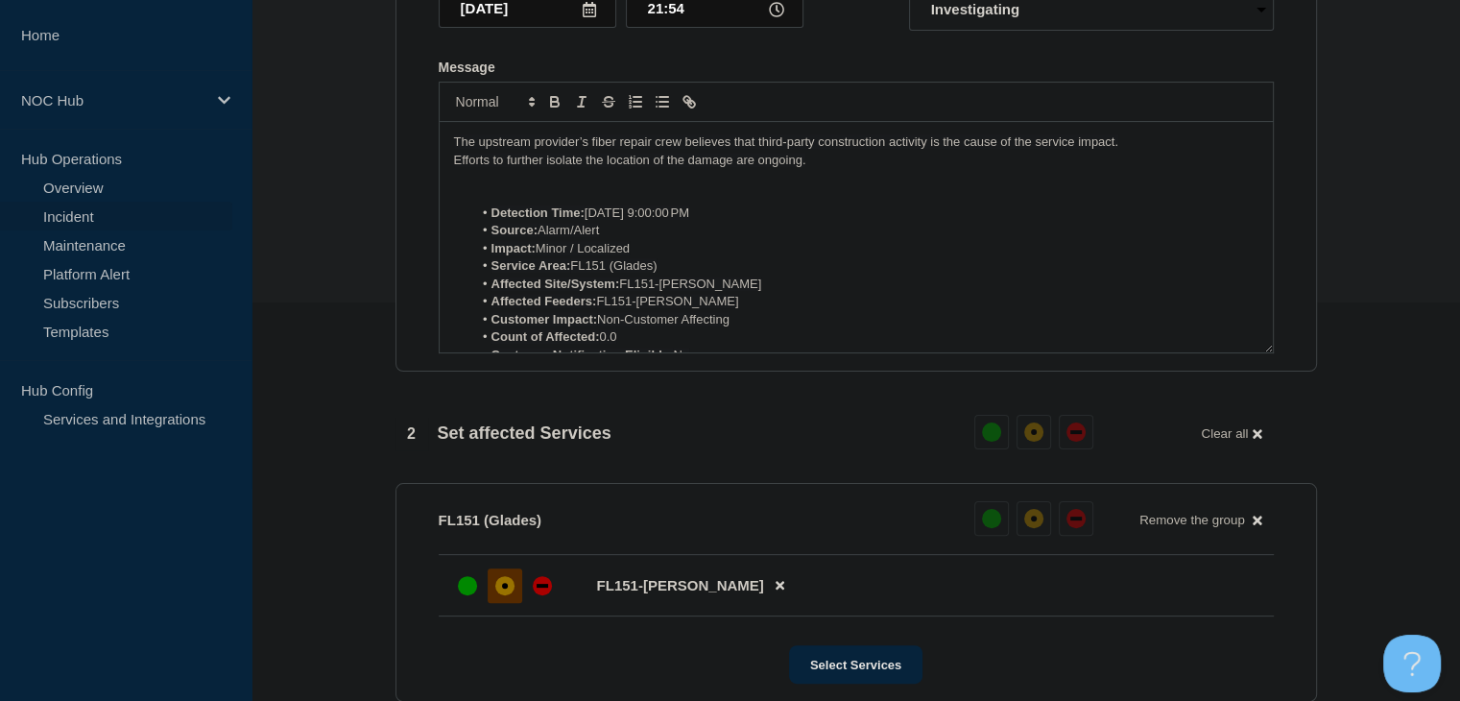
scroll to position [864, 0]
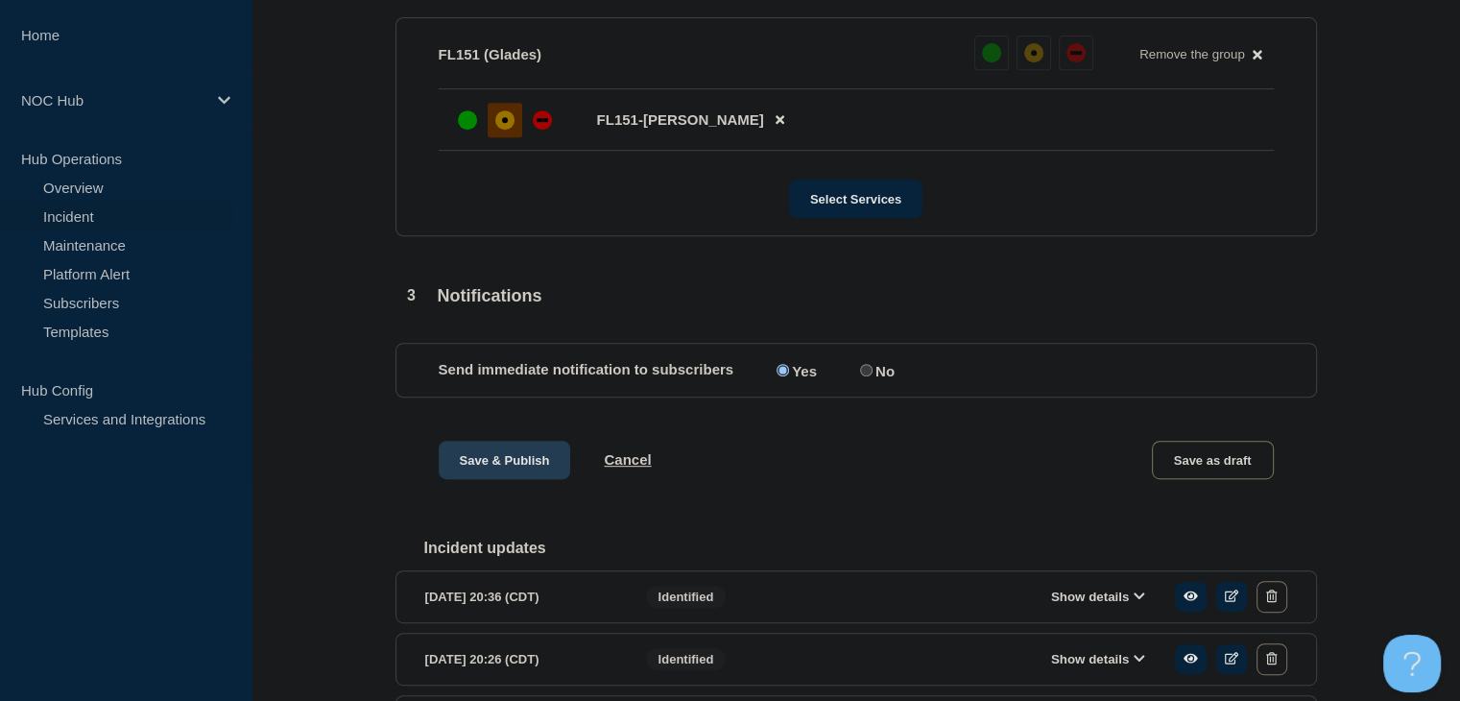
click at [509, 479] on button "Save & Publish" at bounding box center [505, 459] width 132 height 38
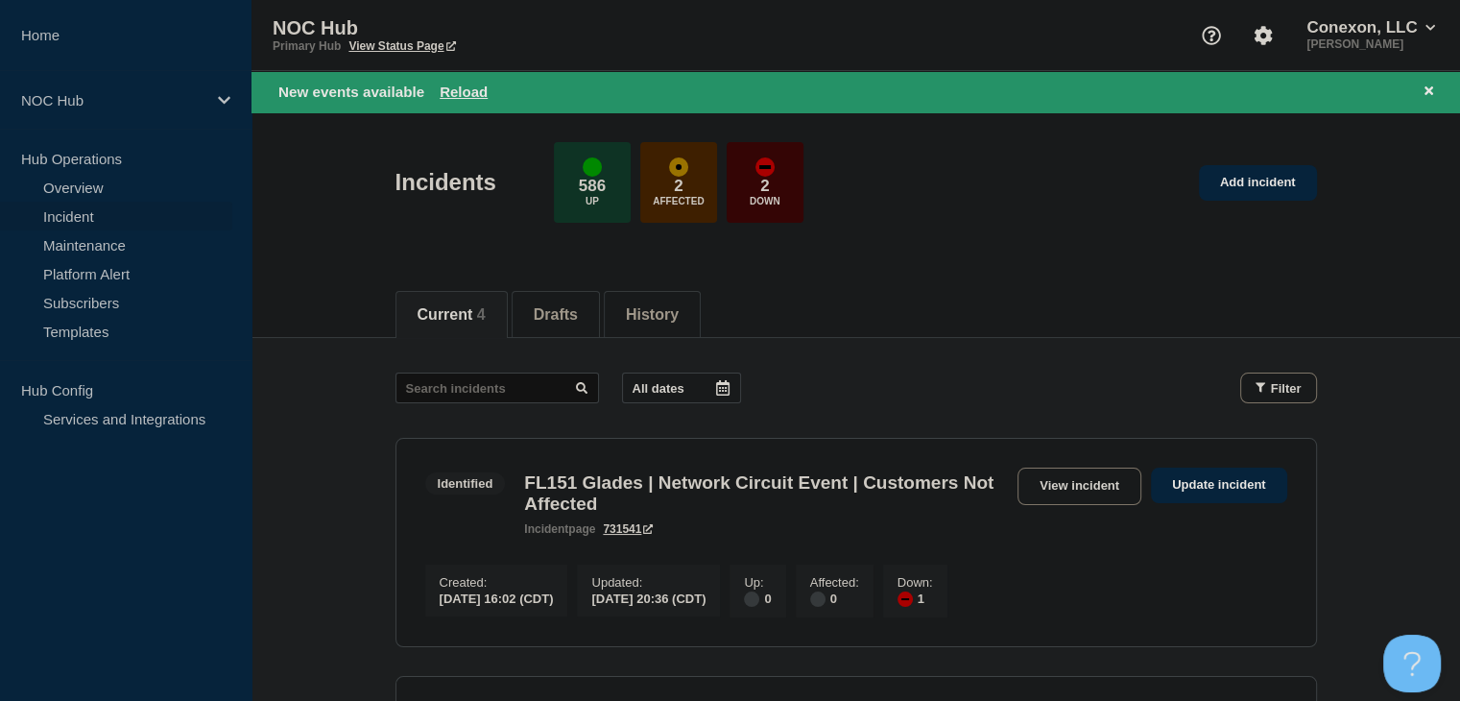
click at [471, 81] on div "New events available Reload" at bounding box center [859, 92] width 1162 height 22
click at [471, 83] on button "Reload" at bounding box center [464, 91] width 48 height 16
click at [471, 86] on button "Reload" at bounding box center [464, 91] width 48 height 16
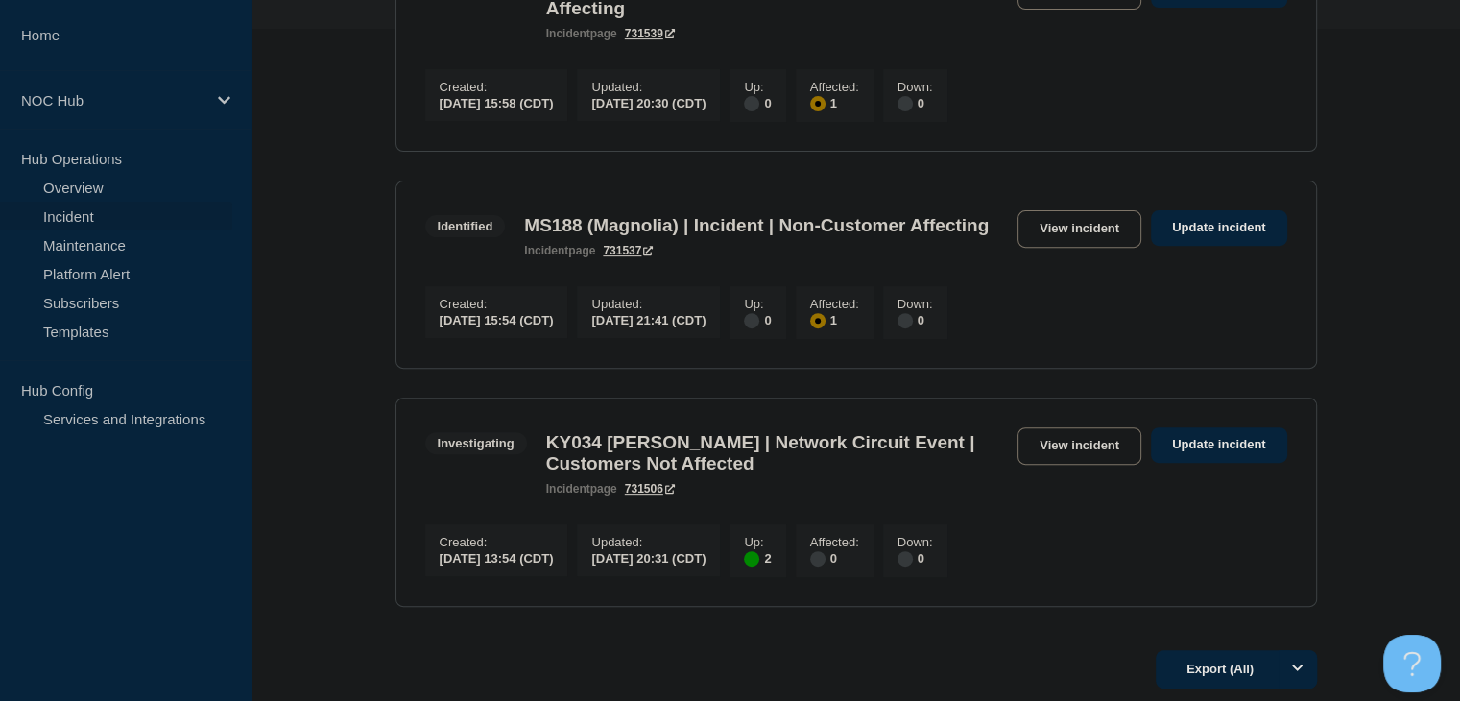
scroll to position [672, 0]
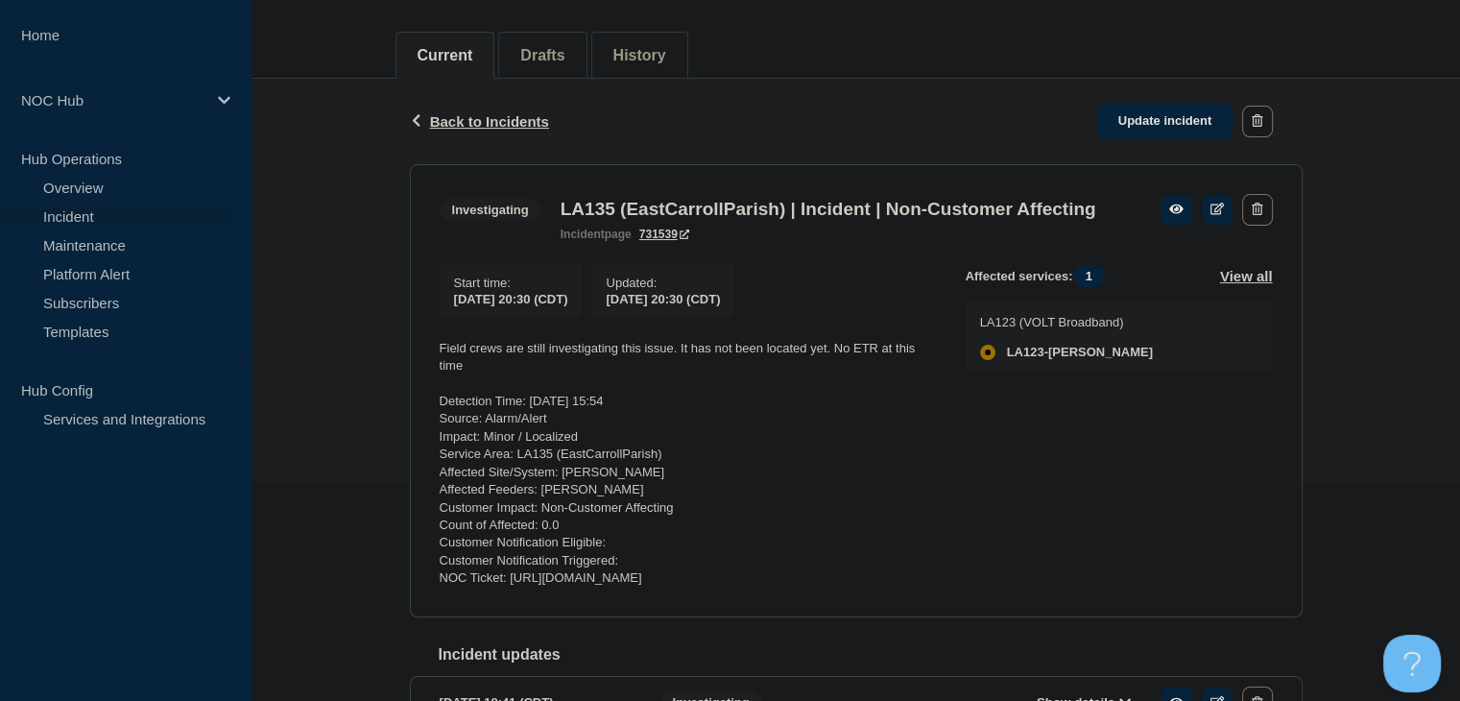
scroll to position [288, 0]
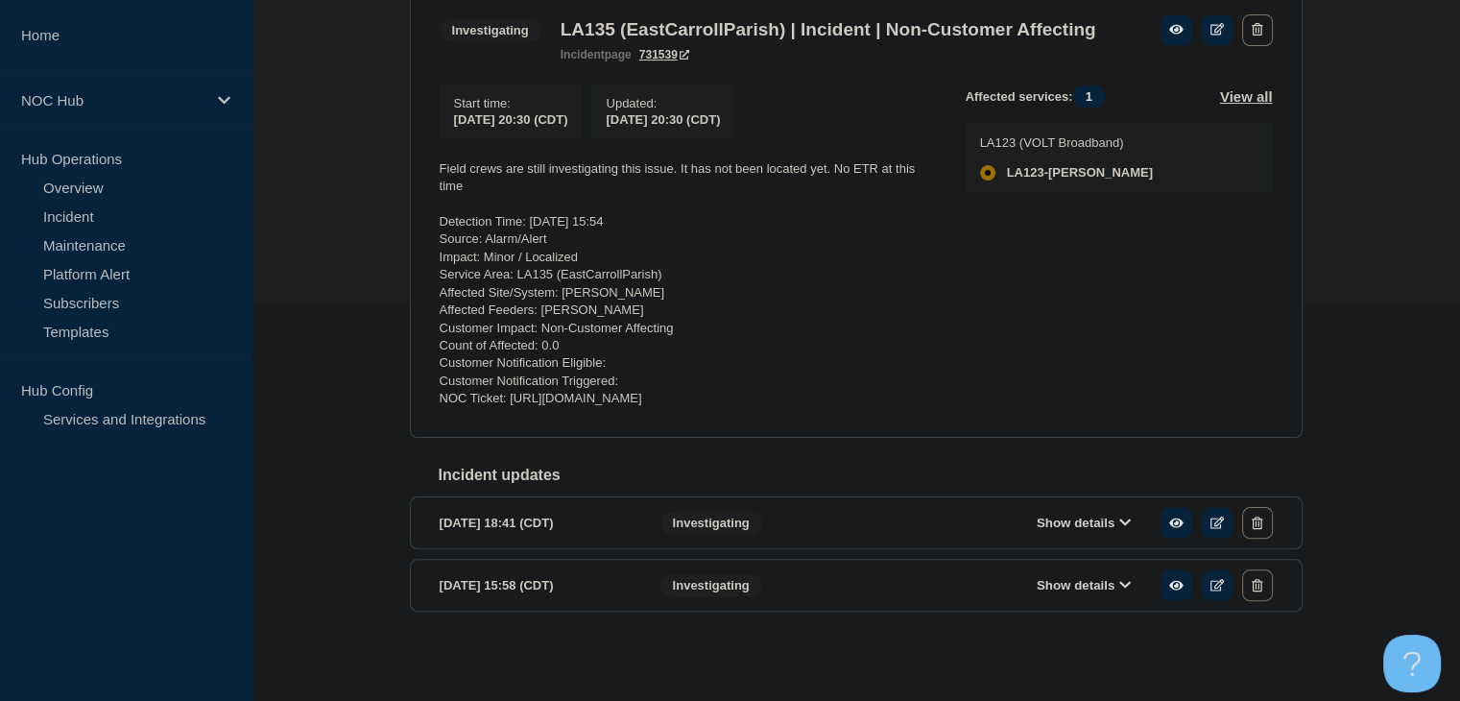
scroll to position [242, 0]
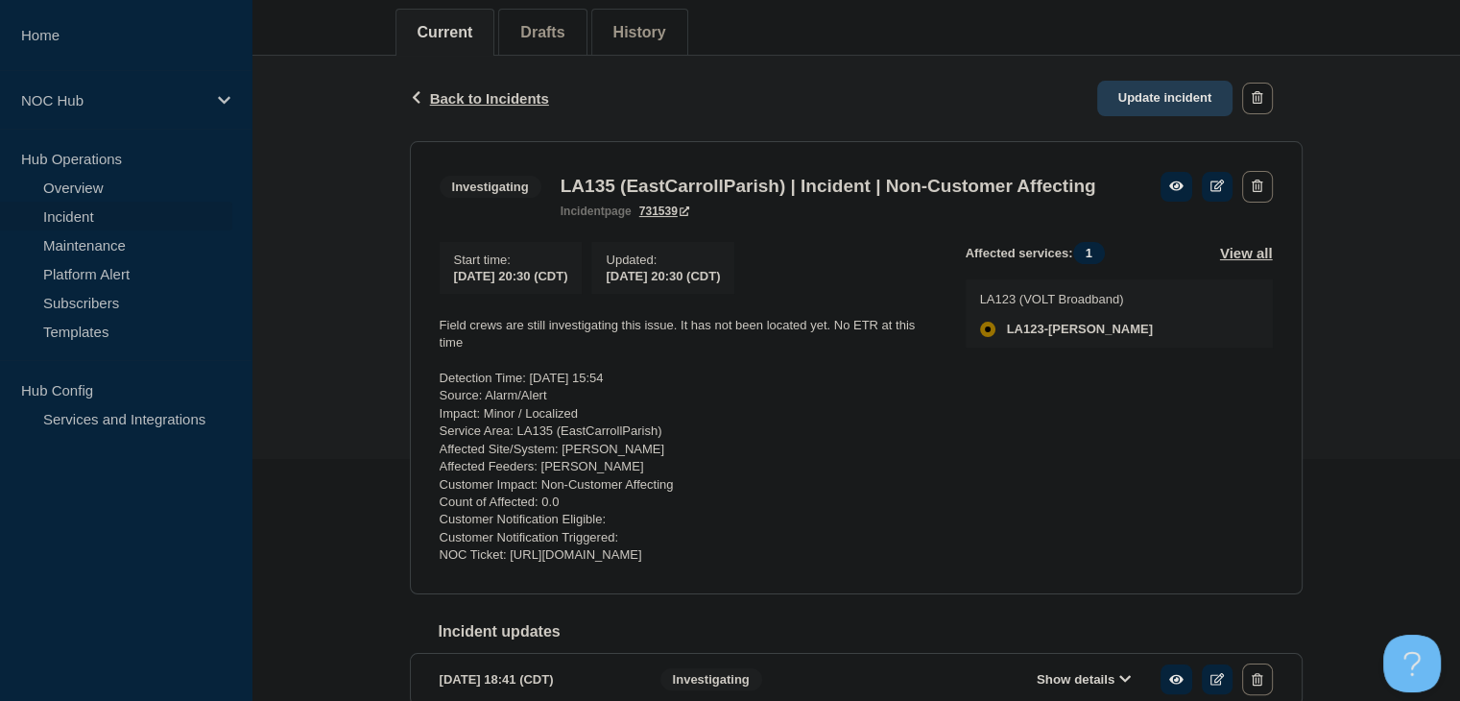
click at [1188, 102] on link "Update incident" at bounding box center [1165, 99] width 136 height 36
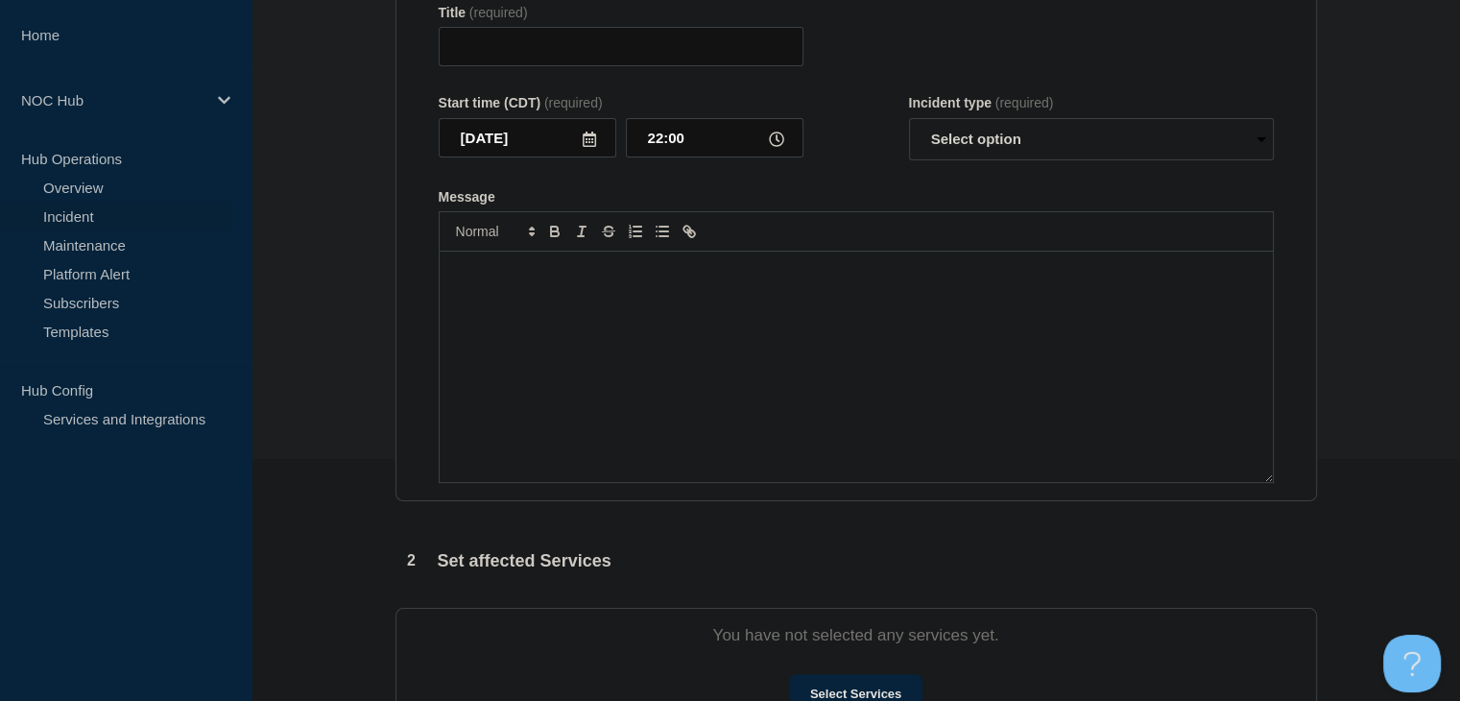
type input "LA135 (EastCarrollParish) | Incident | Non-Customer Affecting"
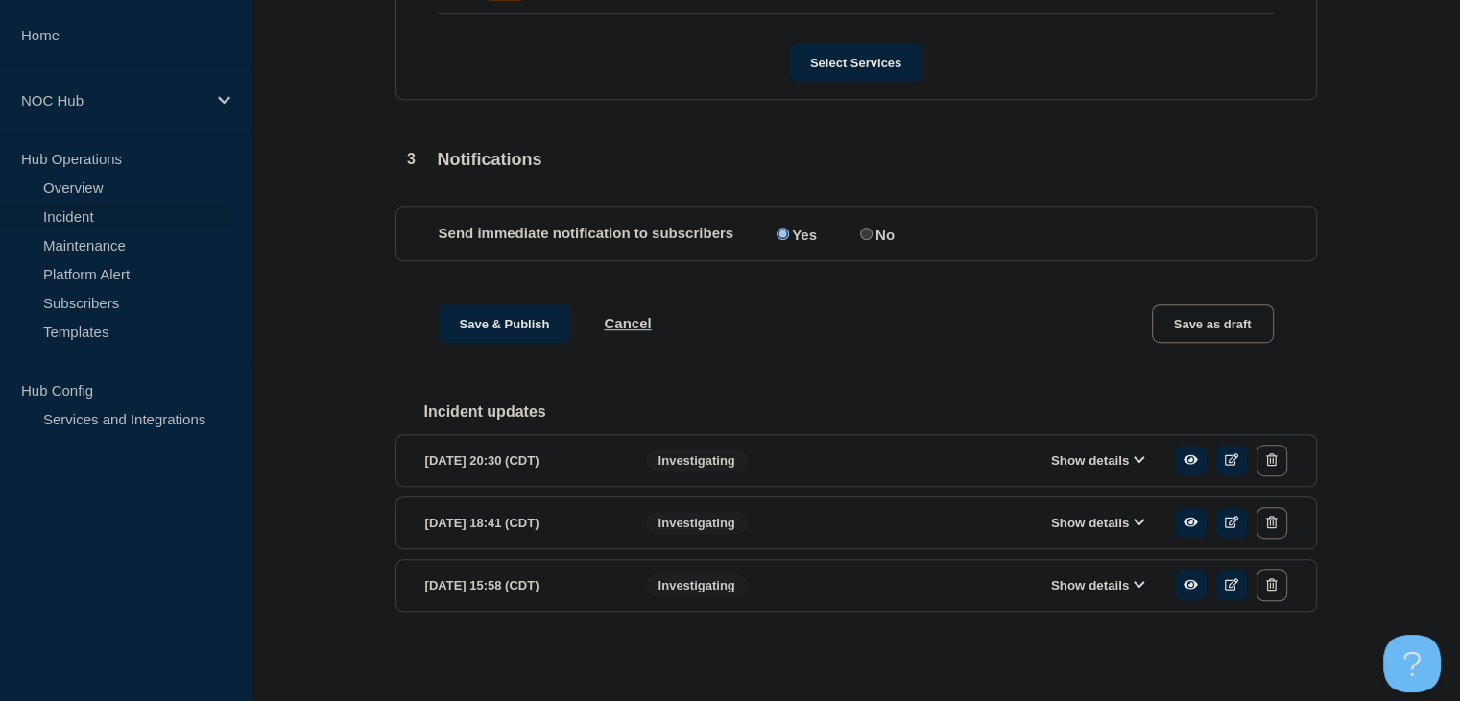
click at [1075, 468] on button "Show details" at bounding box center [1098, 460] width 106 height 16
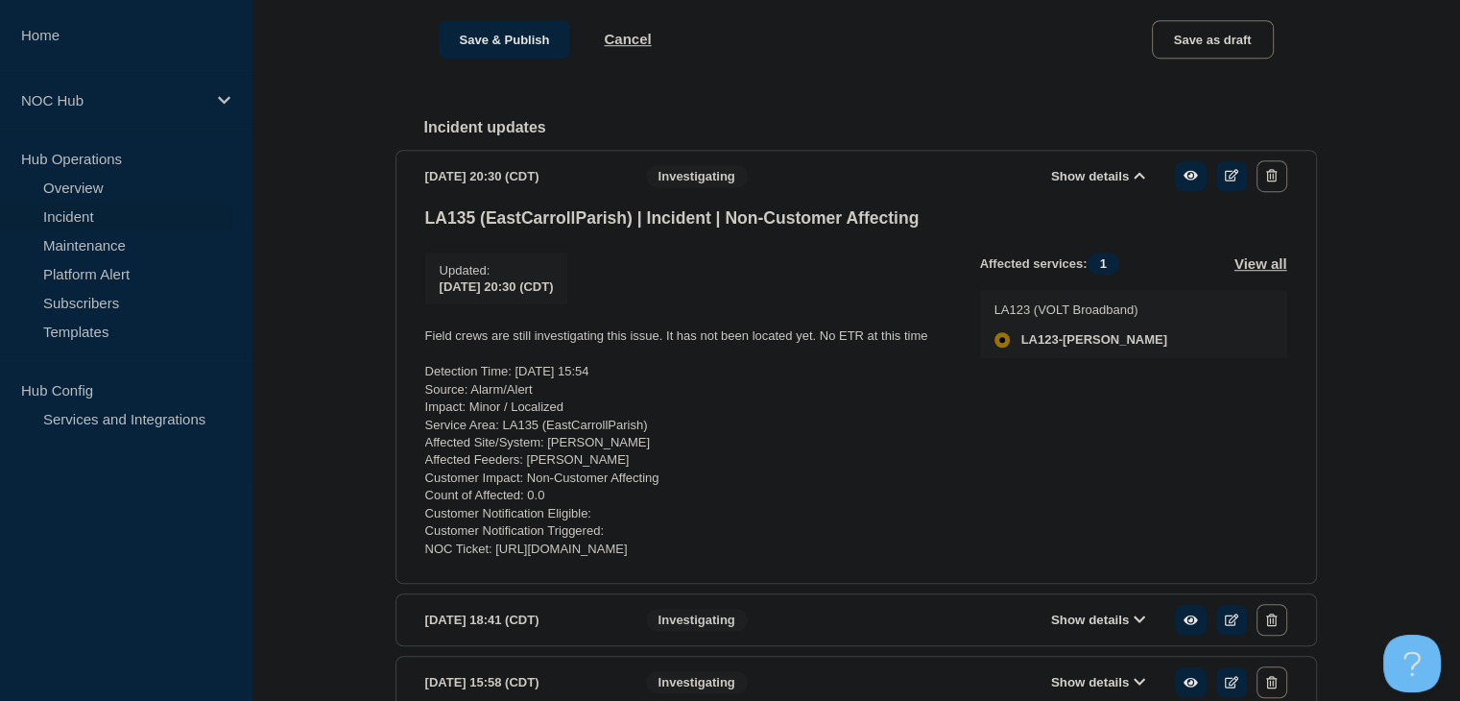
scroll to position [1401, 0]
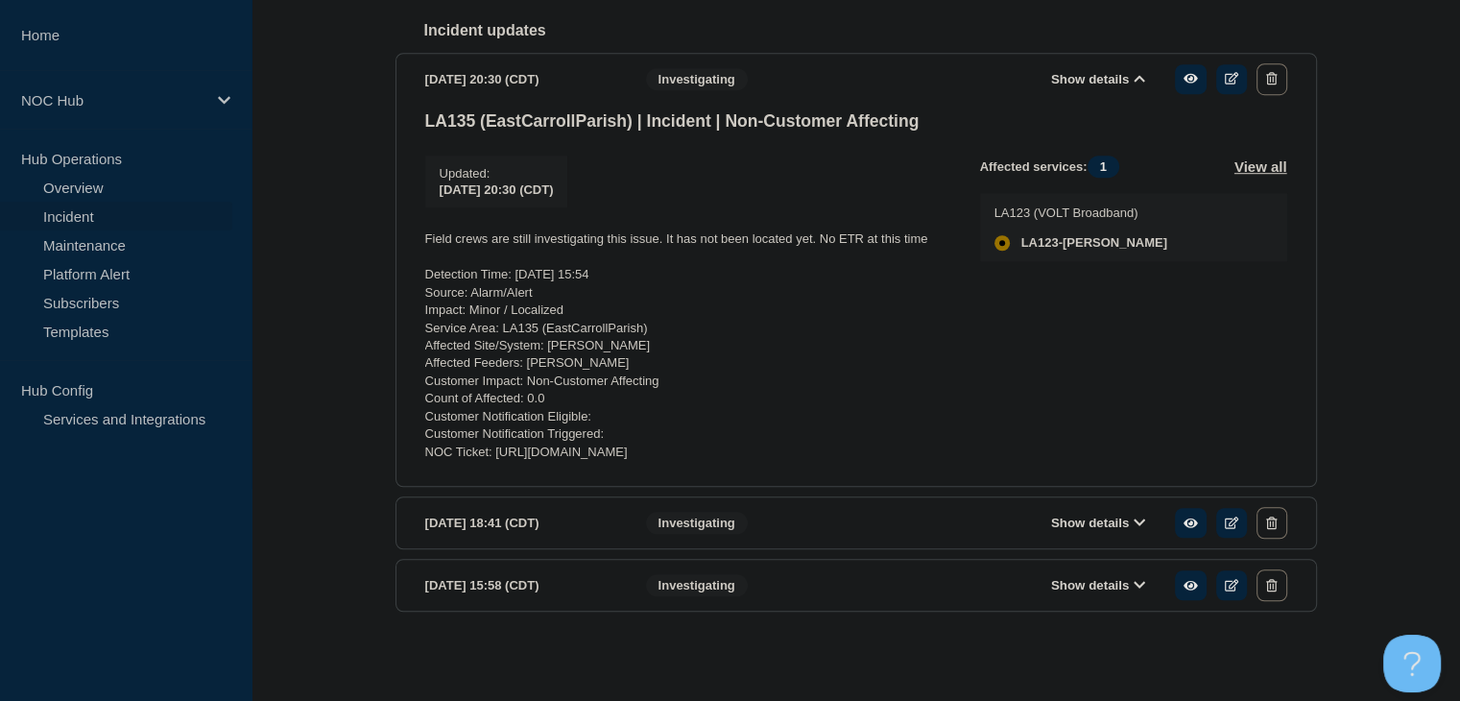
click at [1100, 577] on button "Show details" at bounding box center [1098, 585] width 106 height 16
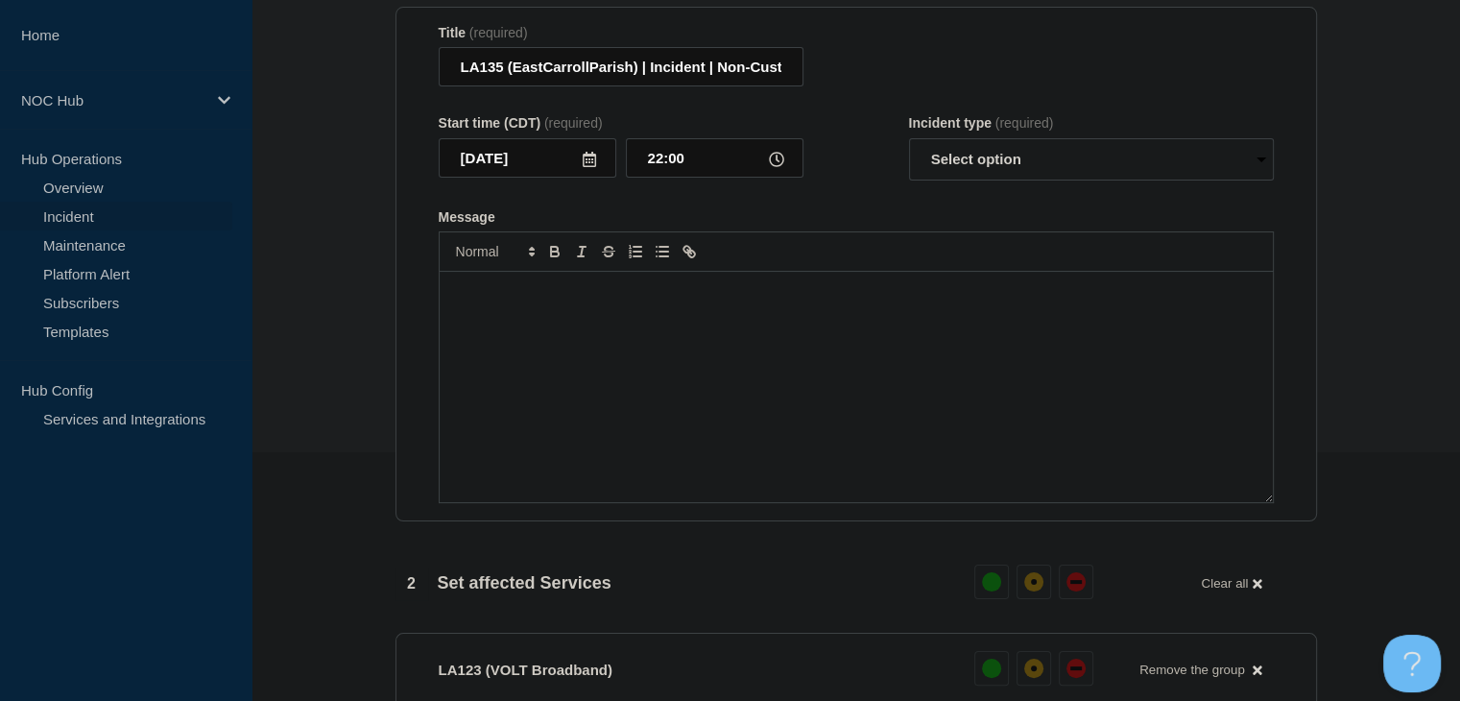
scroll to position [384, 0]
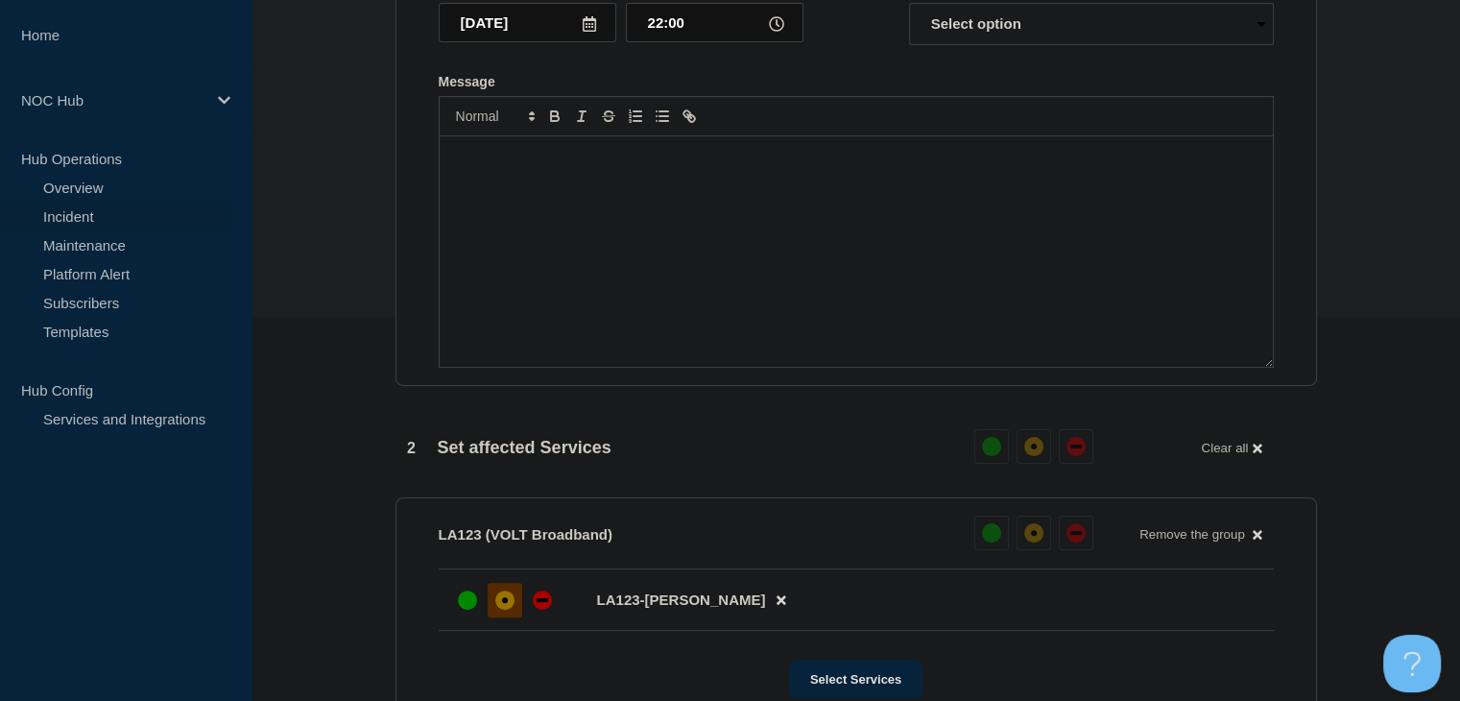
click at [869, 247] on div "Message" at bounding box center [856, 251] width 833 height 230
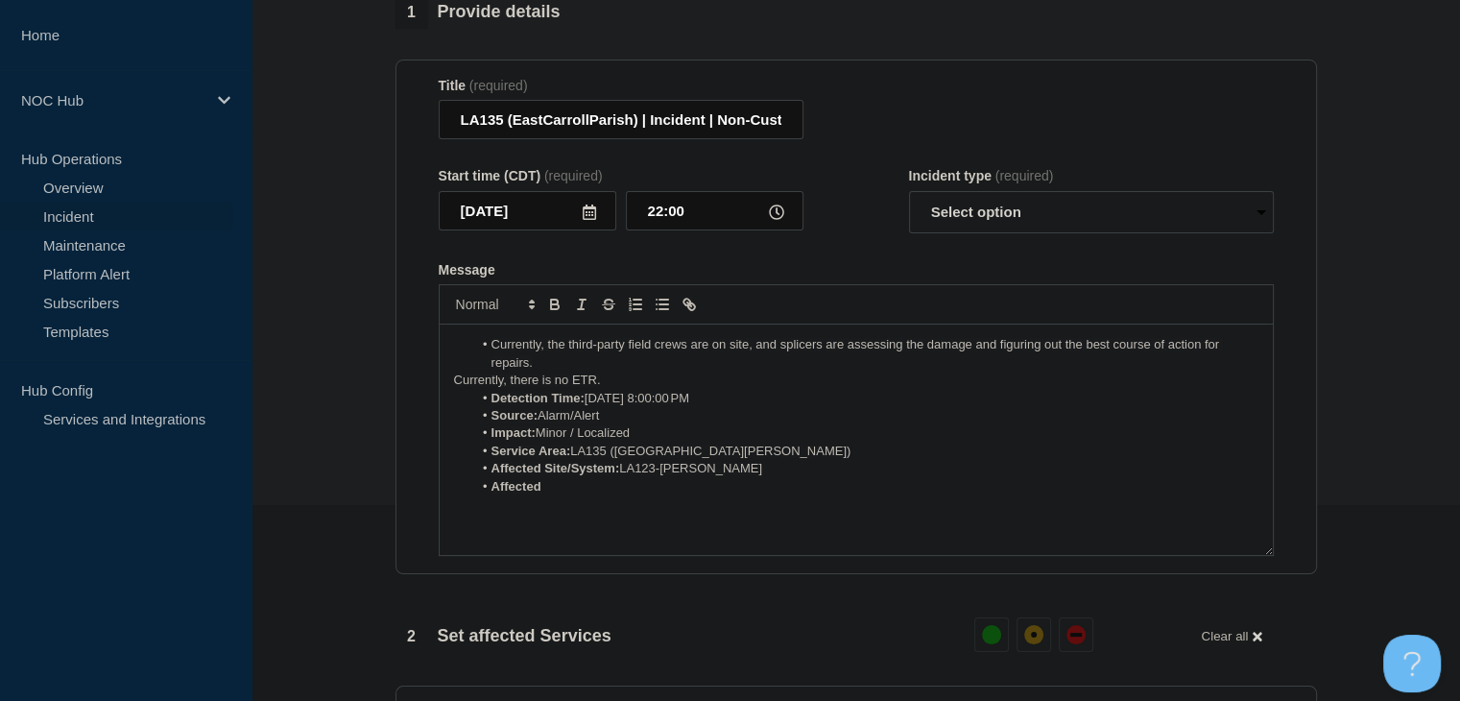
scroll to position [192, 0]
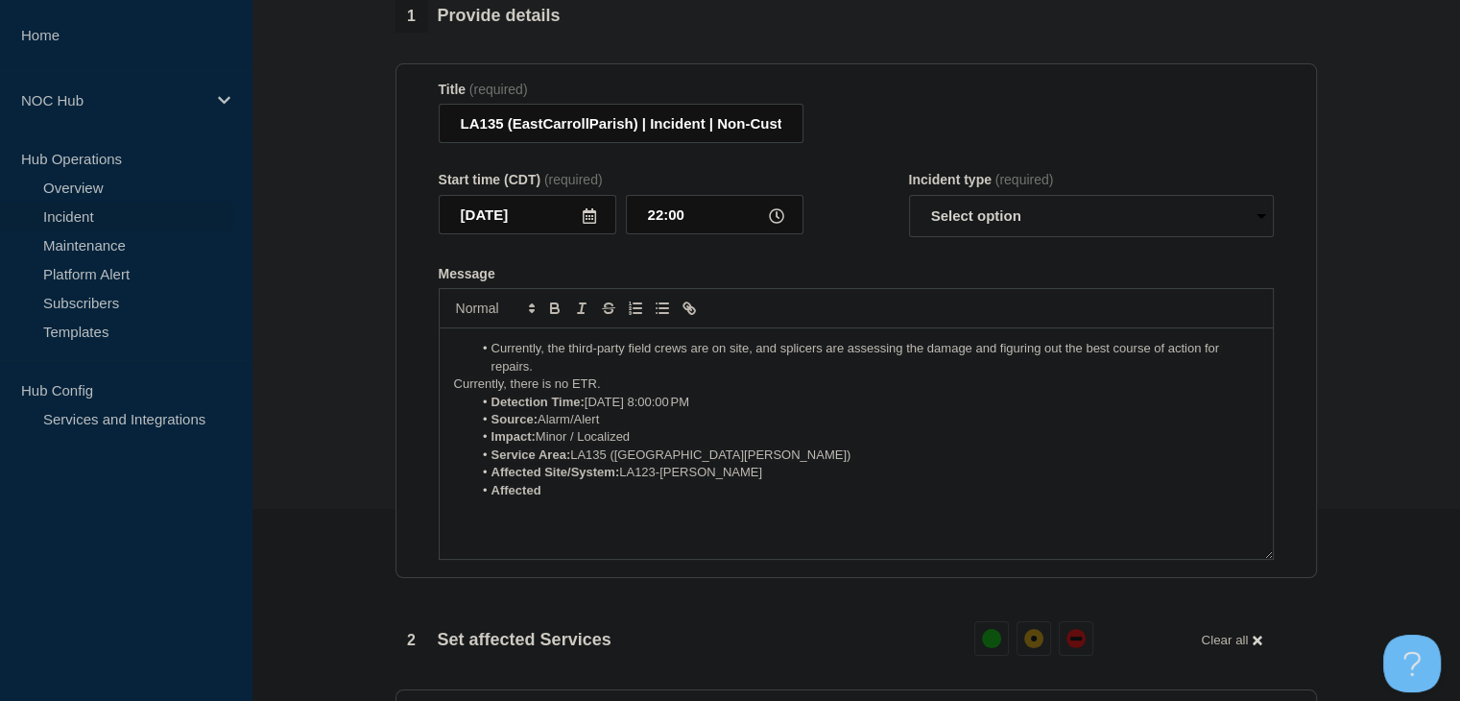
click at [491, 363] on span "Currently, the third-party field crews are on site, and splicers are assessing …" at bounding box center [856, 357] width 731 height 32
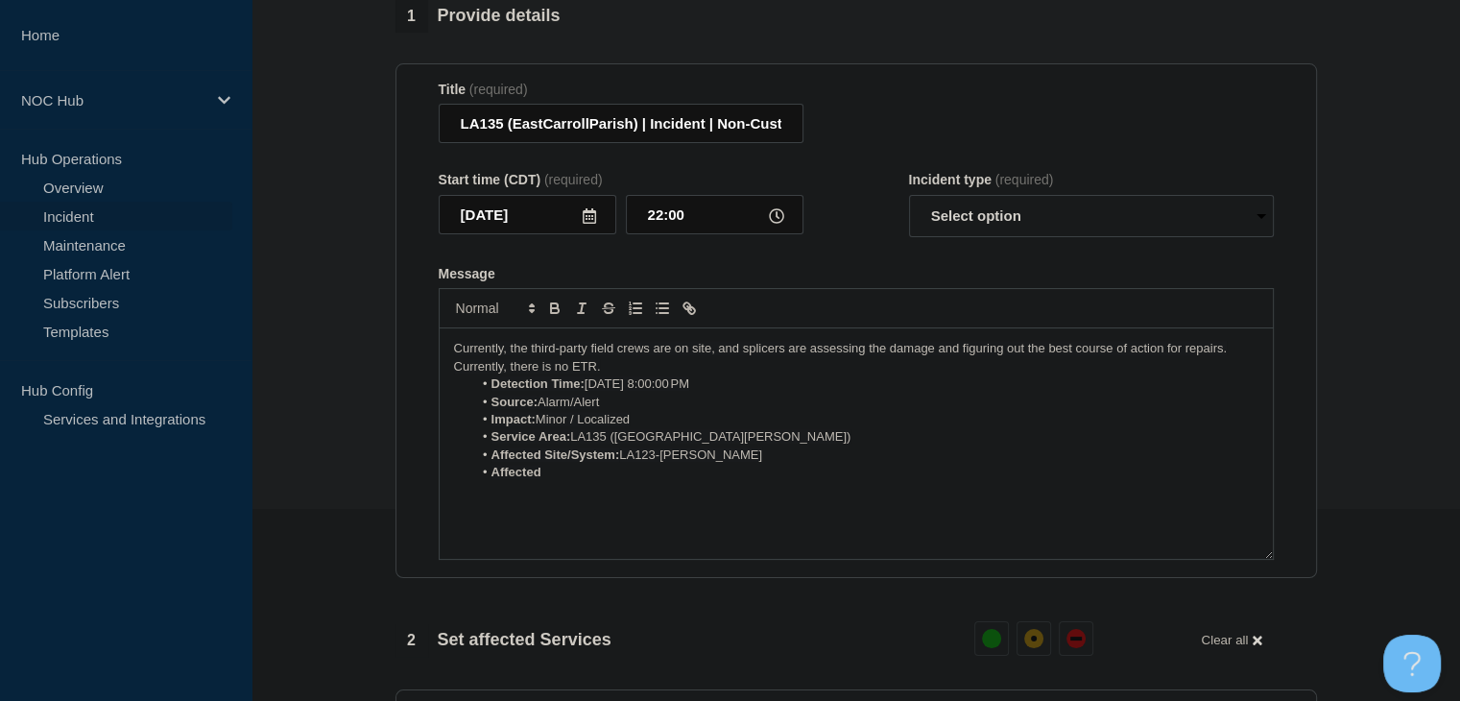
click at [616, 374] on p "Currently, there is no ETR." at bounding box center [856, 366] width 804 height 17
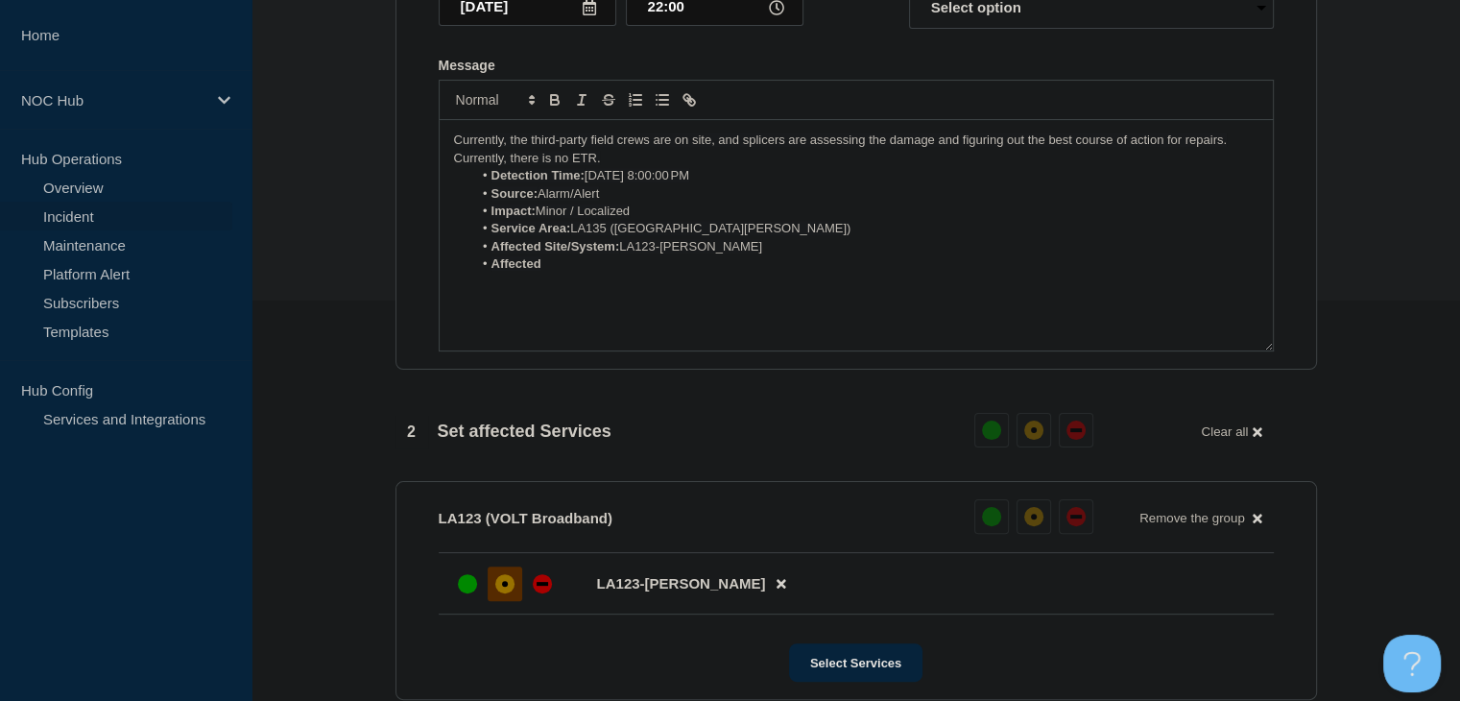
scroll to position [288, 0]
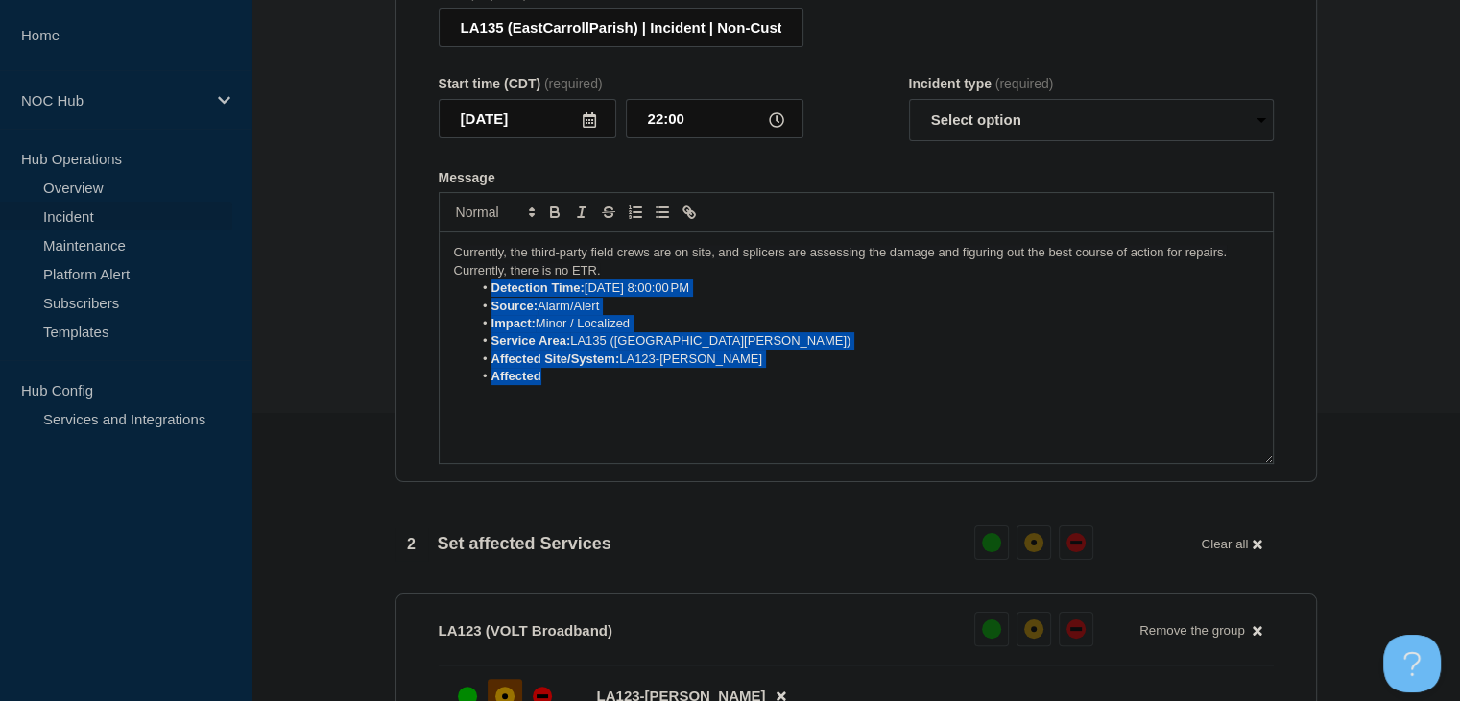
drag, startPoint x: 556, startPoint y: 392, endPoint x: 476, endPoint y: 300, distance: 121.1
click at [476, 300] on ol "Detection Time: Oct 9, 2025, 8:00:00 PM Source: Alarm/Alert Impact: Minor / Loc…" at bounding box center [856, 332] width 804 height 107
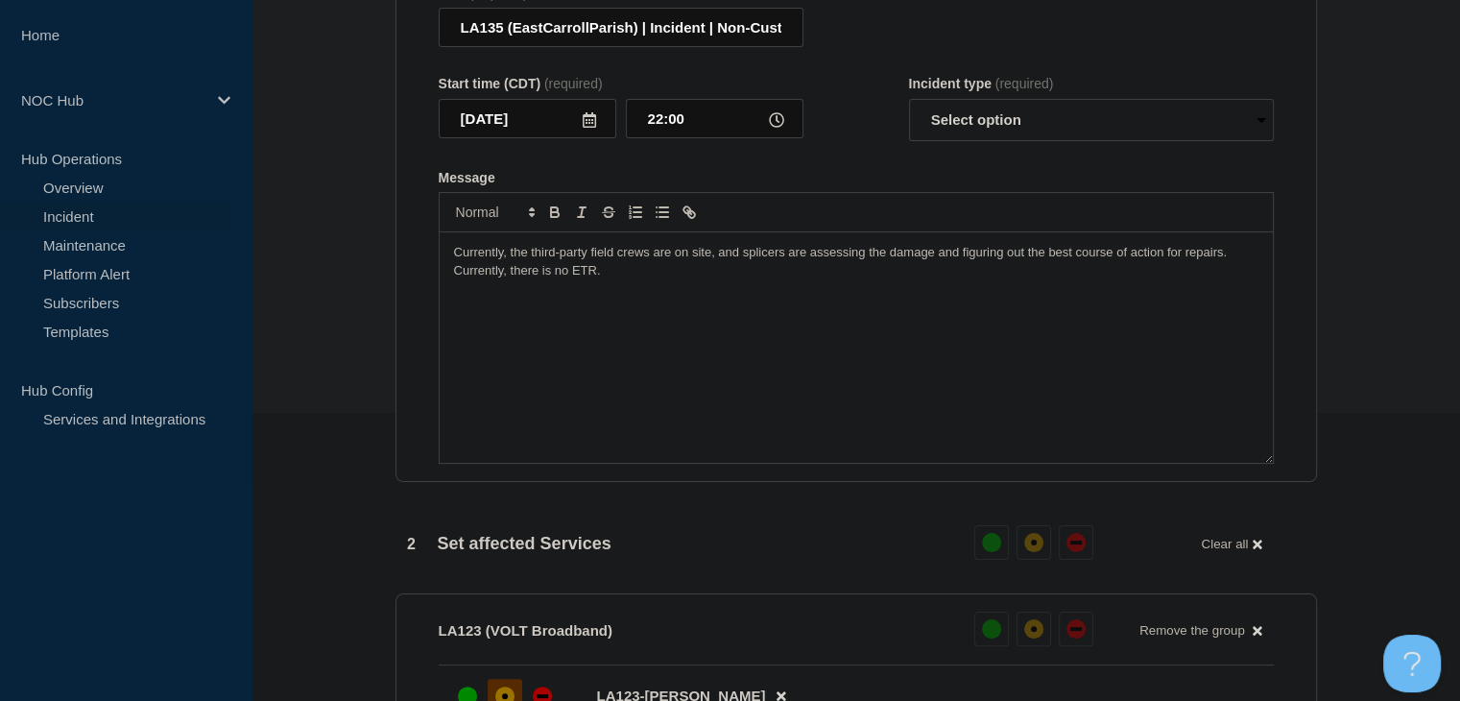
click at [553, 356] on div "Currently, the third-party field crews are on site, and splicers are assessing …" at bounding box center [856, 347] width 833 height 230
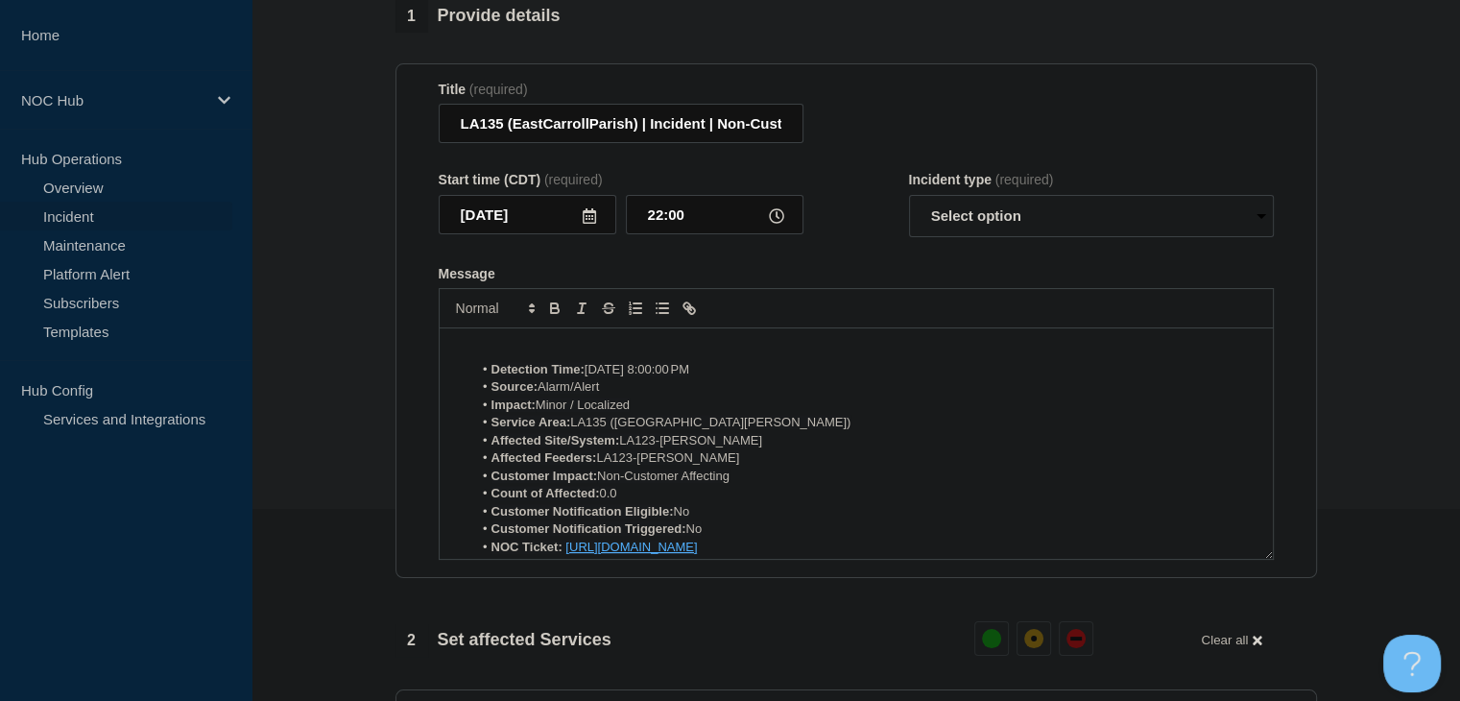
scroll to position [76, 0]
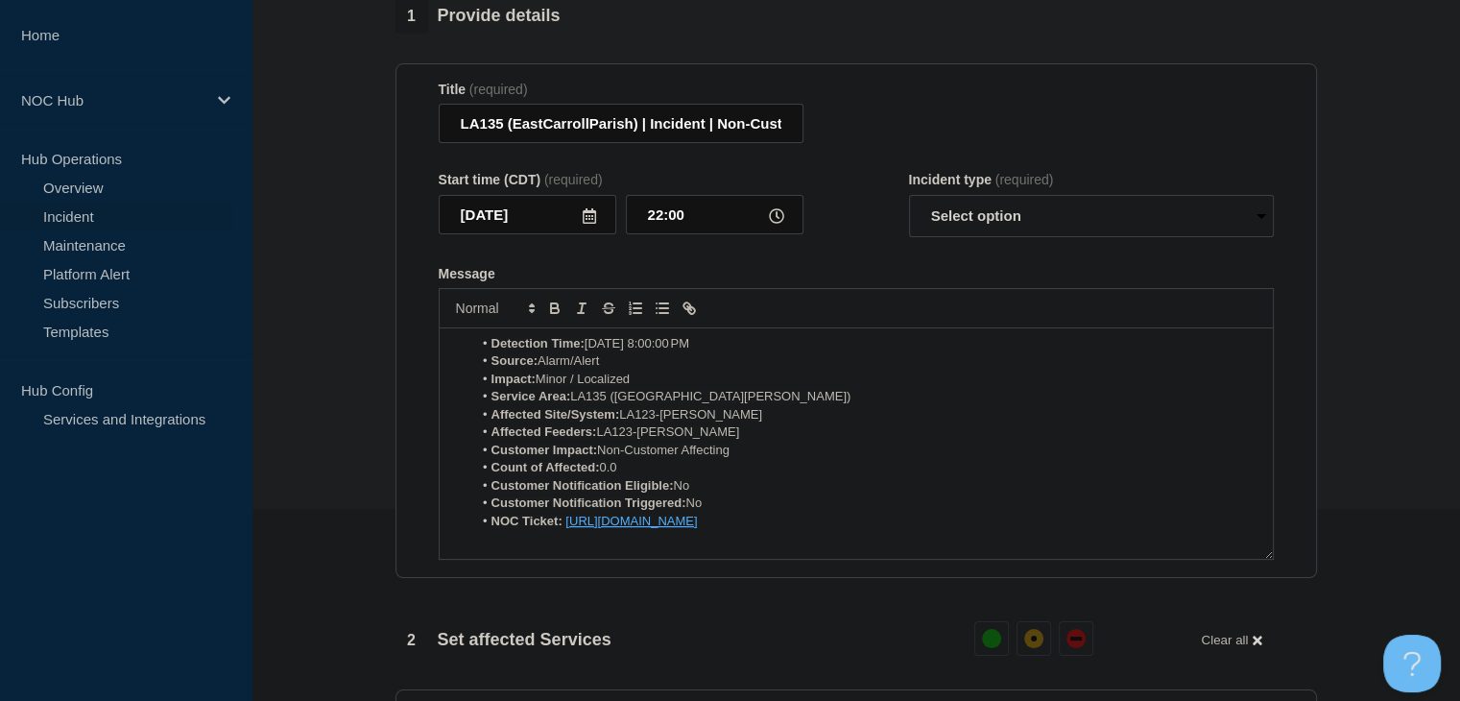
click at [488, 547] on p "Message" at bounding box center [856, 538] width 804 height 17
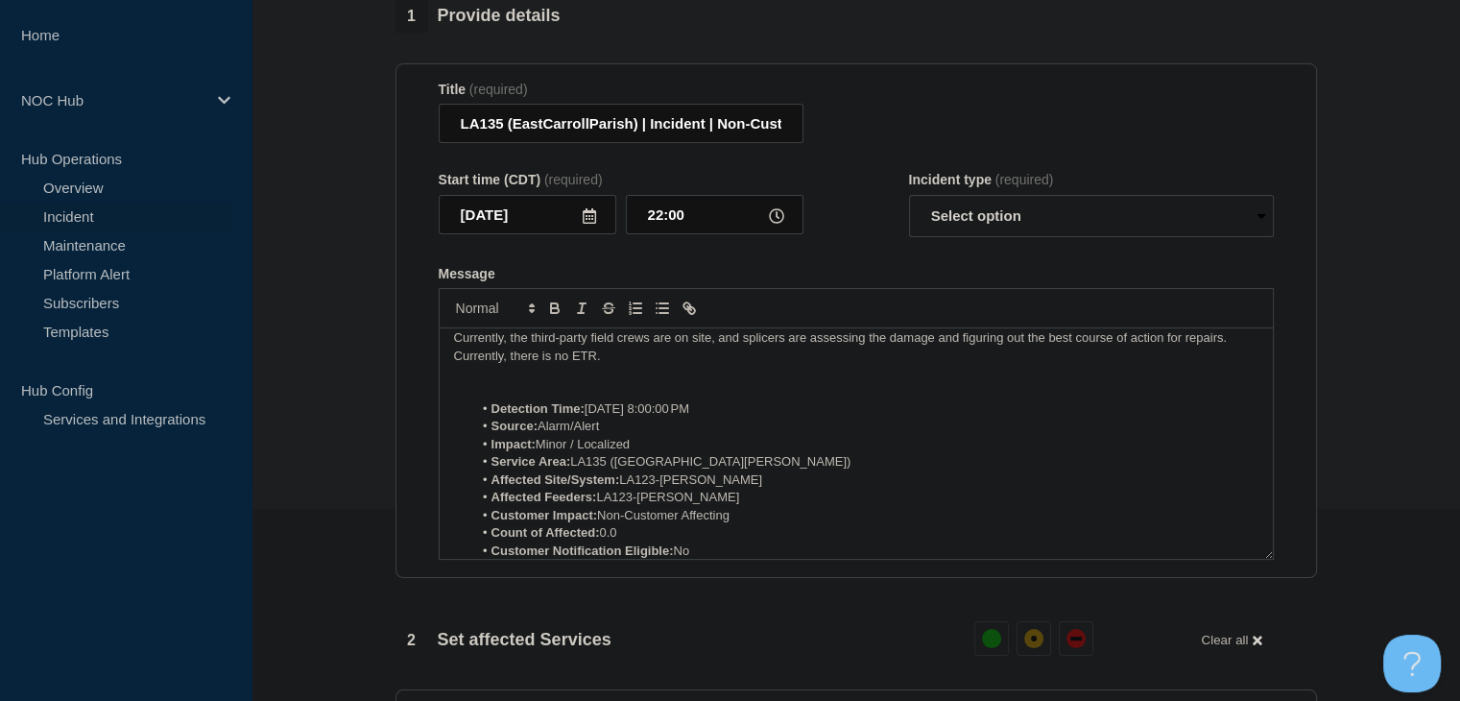
scroll to position [0, 0]
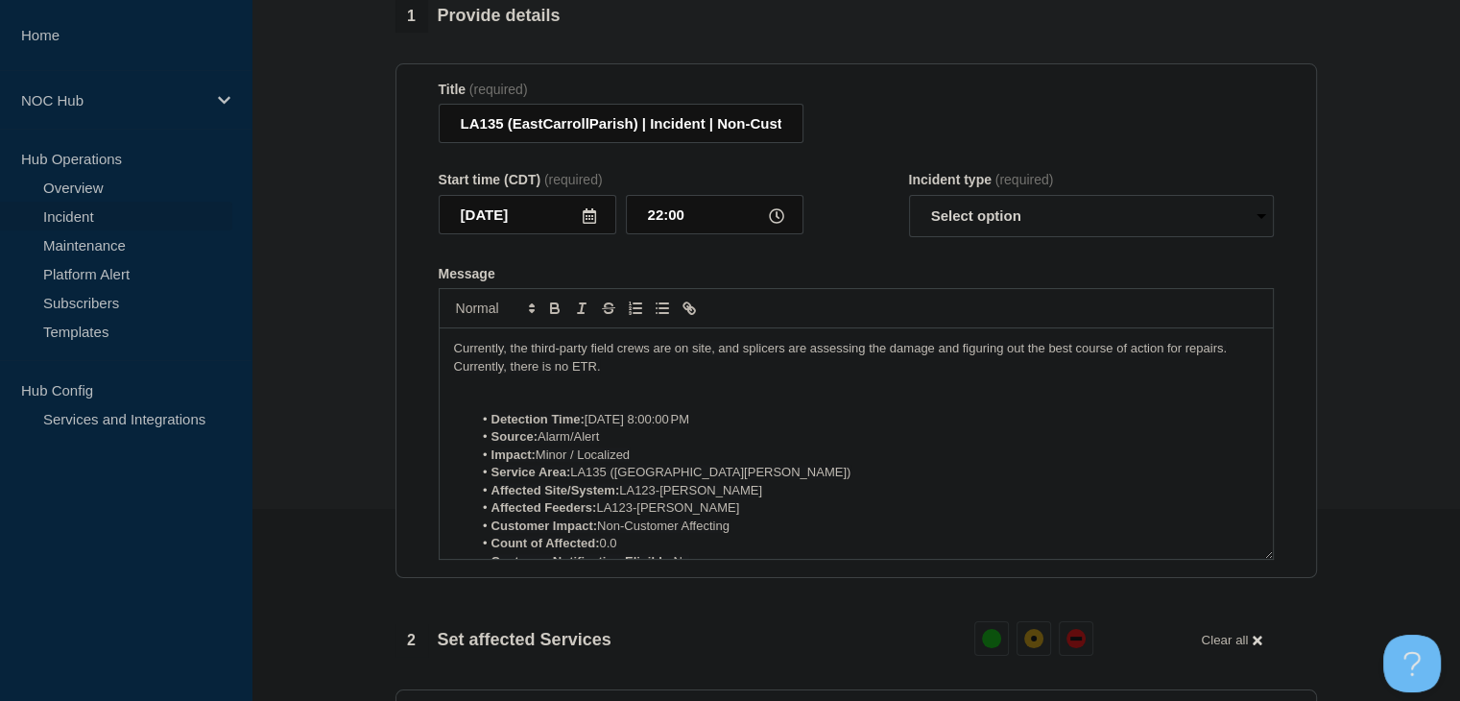
click at [489, 393] on p "Message" at bounding box center [856, 383] width 804 height 17
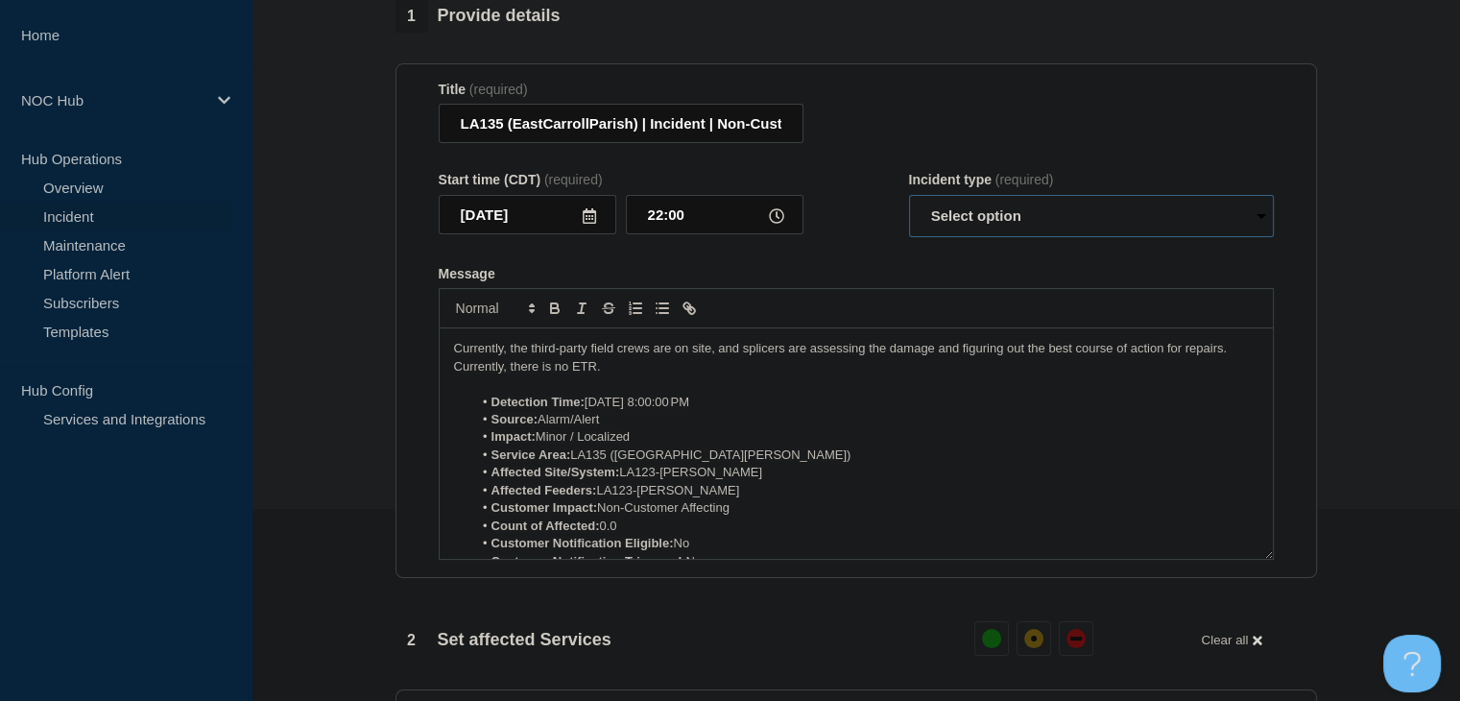
click at [972, 218] on select "Select option Investigating Identified Monitoring Resolved" at bounding box center [1091, 216] width 365 height 42
select select "investigating"
click at [909, 206] on select "Select option Investigating Identified Monitoring Resolved" at bounding box center [1091, 216] width 365 height 42
click at [935, 281] on div "Message" at bounding box center [856, 273] width 835 height 15
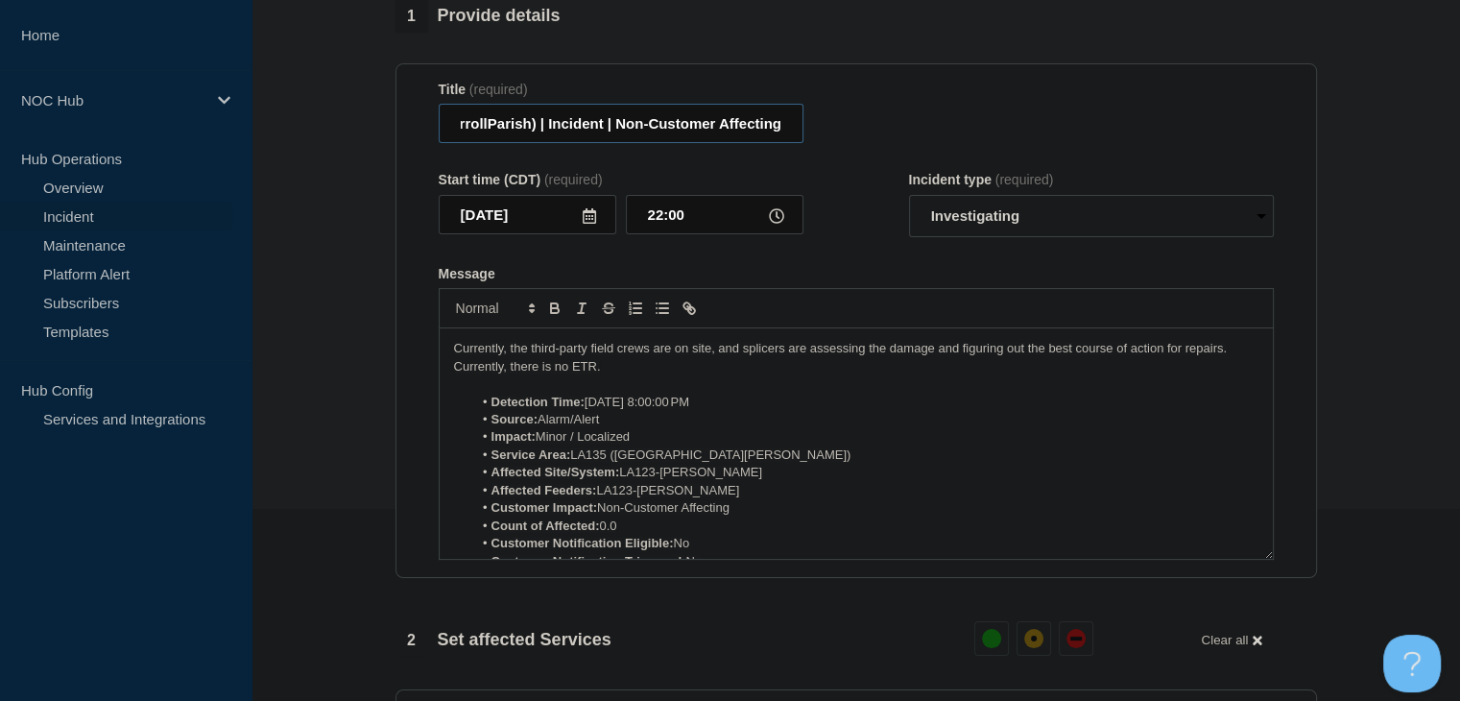
drag, startPoint x: 587, startPoint y: 142, endPoint x: 940, endPoint y: 136, distance: 353.2
click at [940, 136] on div "Title (required) LA135 (EastCarrollParish) | Incident | Non-Customer Affecting" at bounding box center [856, 113] width 835 height 62
click at [856, 143] on div "Title (required) LA135 (EastCarrollParish) | Incident | Non-Customer Affecting" at bounding box center [856, 113] width 835 height 62
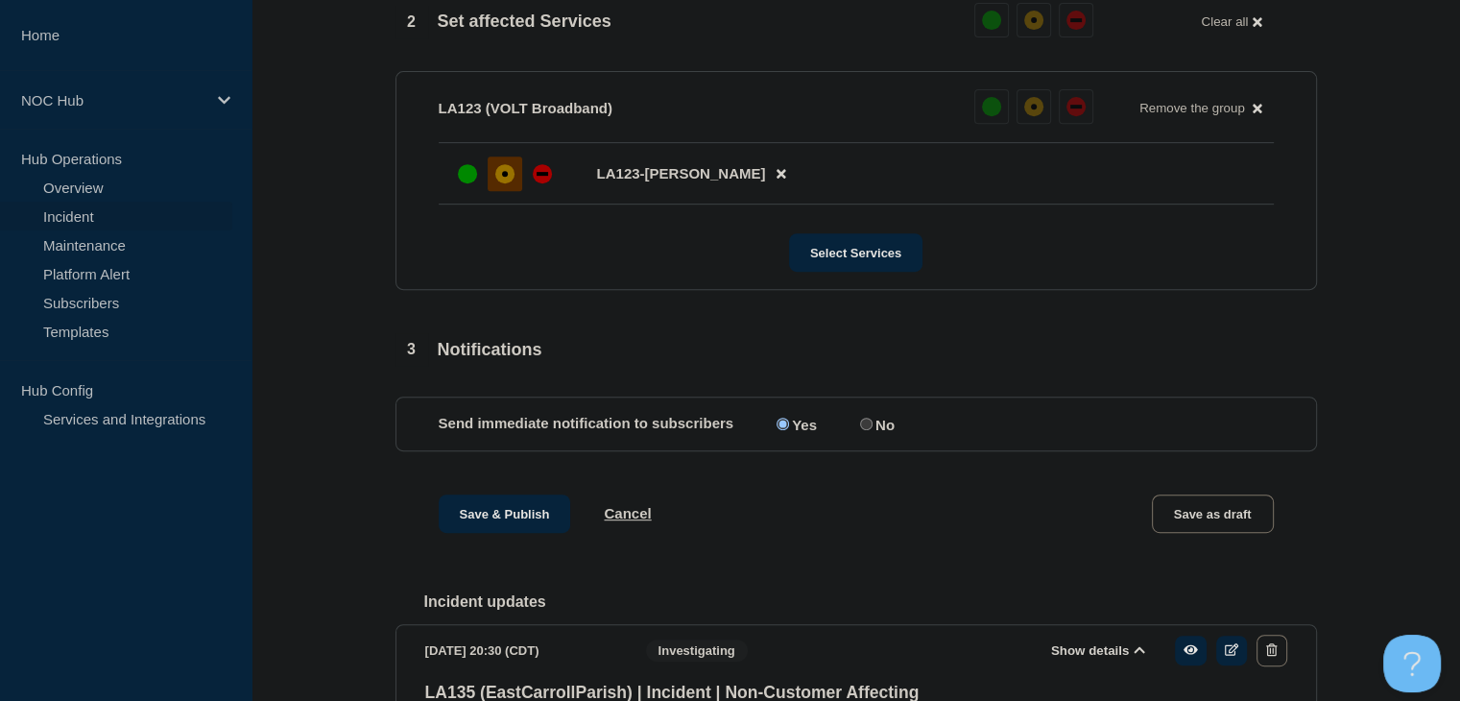
scroll to position [864, 0]
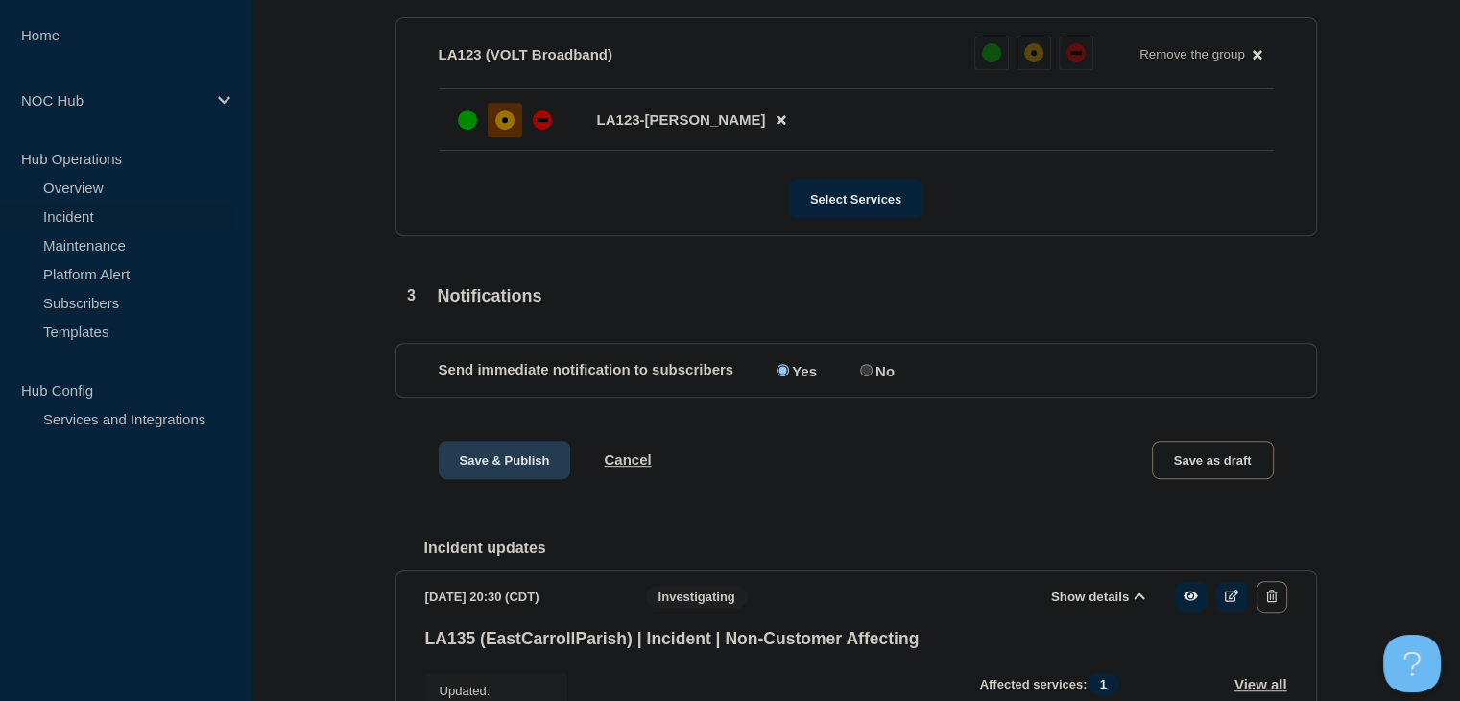
click at [511, 477] on button "Save & Publish" at bounding box center [505, 459] width 132 height 38
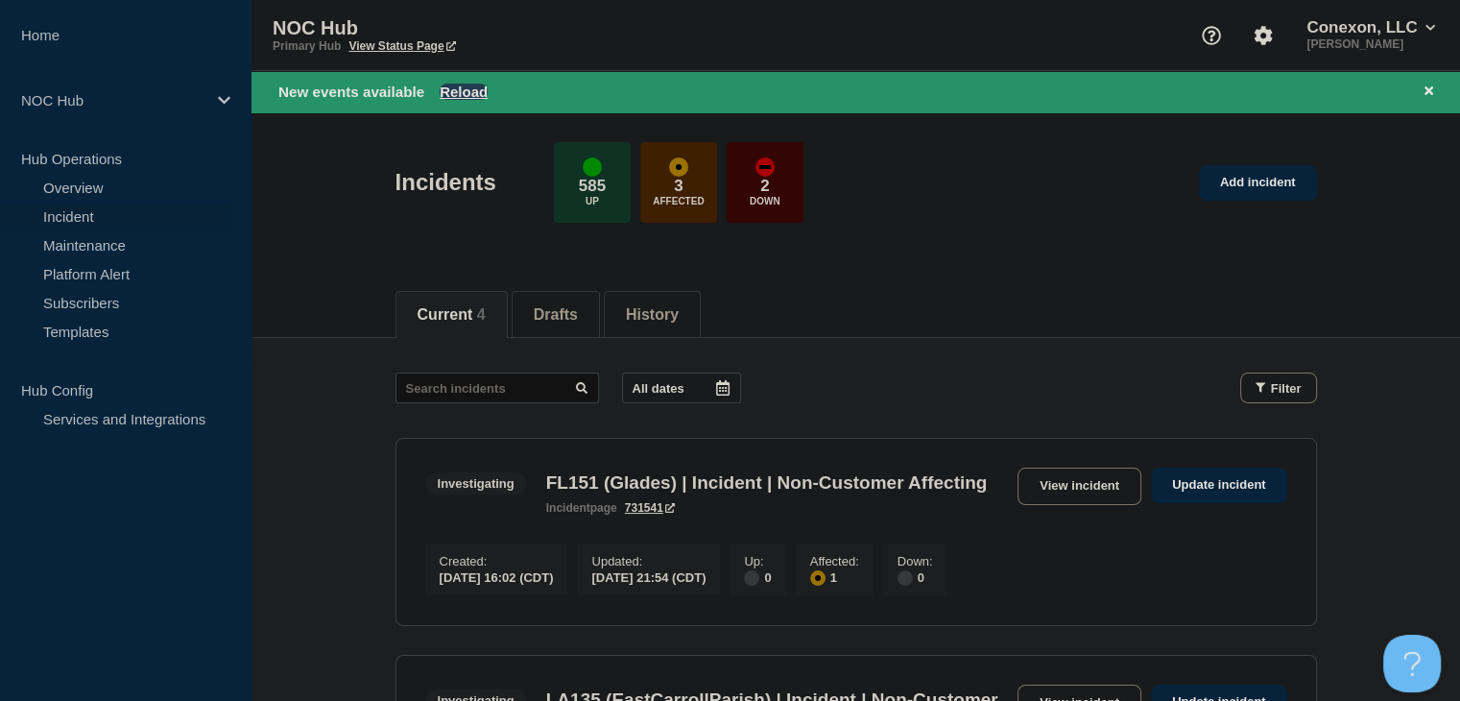
click at [457, 85] on button "Reload" at bounding box center [464, 91] width 48 height 16
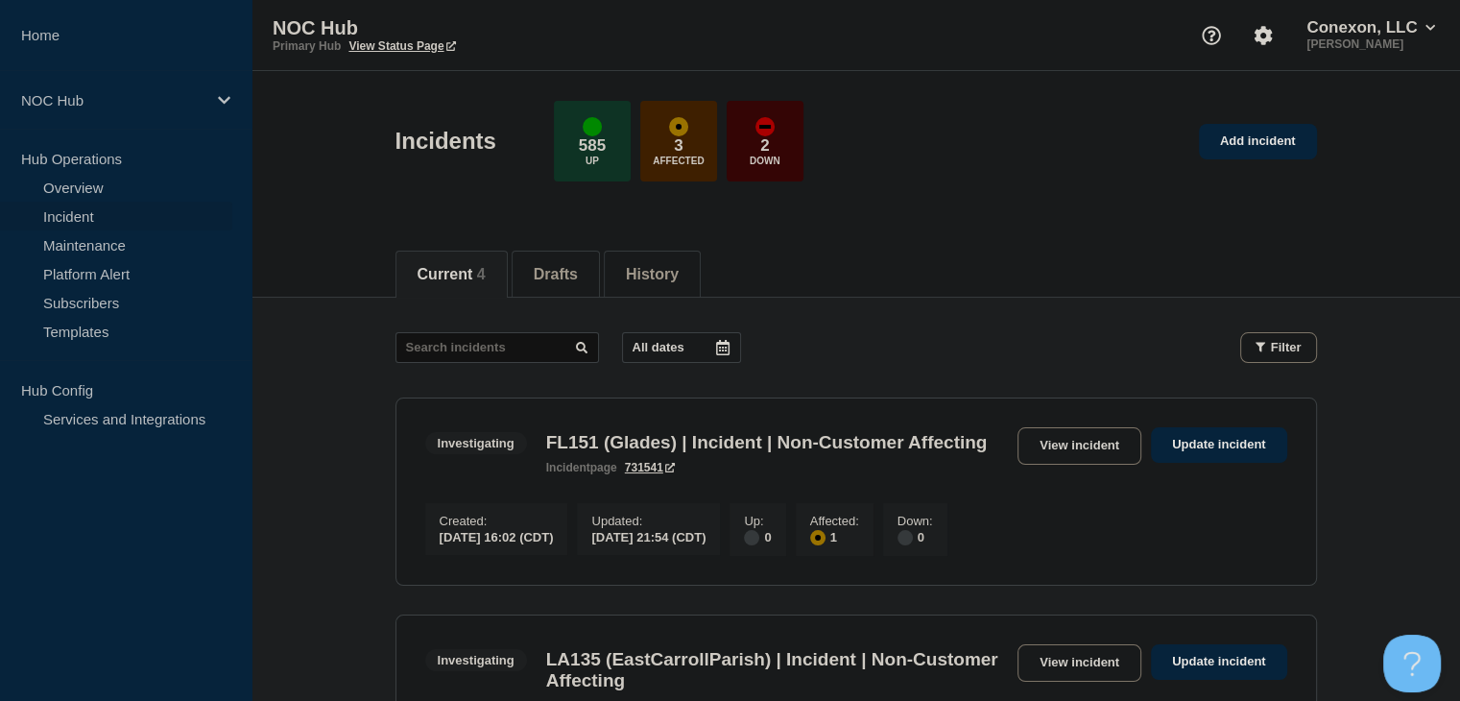
scroll to position [768, 0]
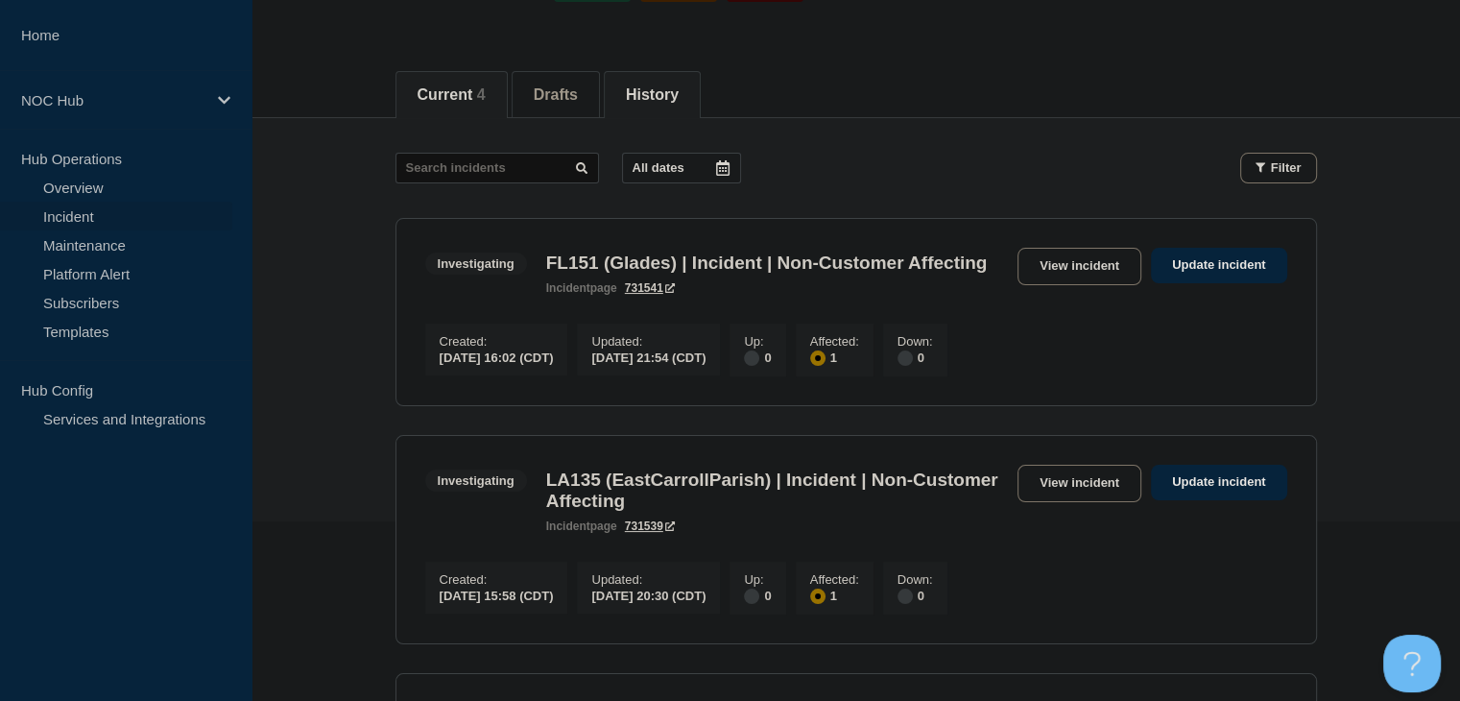
scroll to position [192, 0]
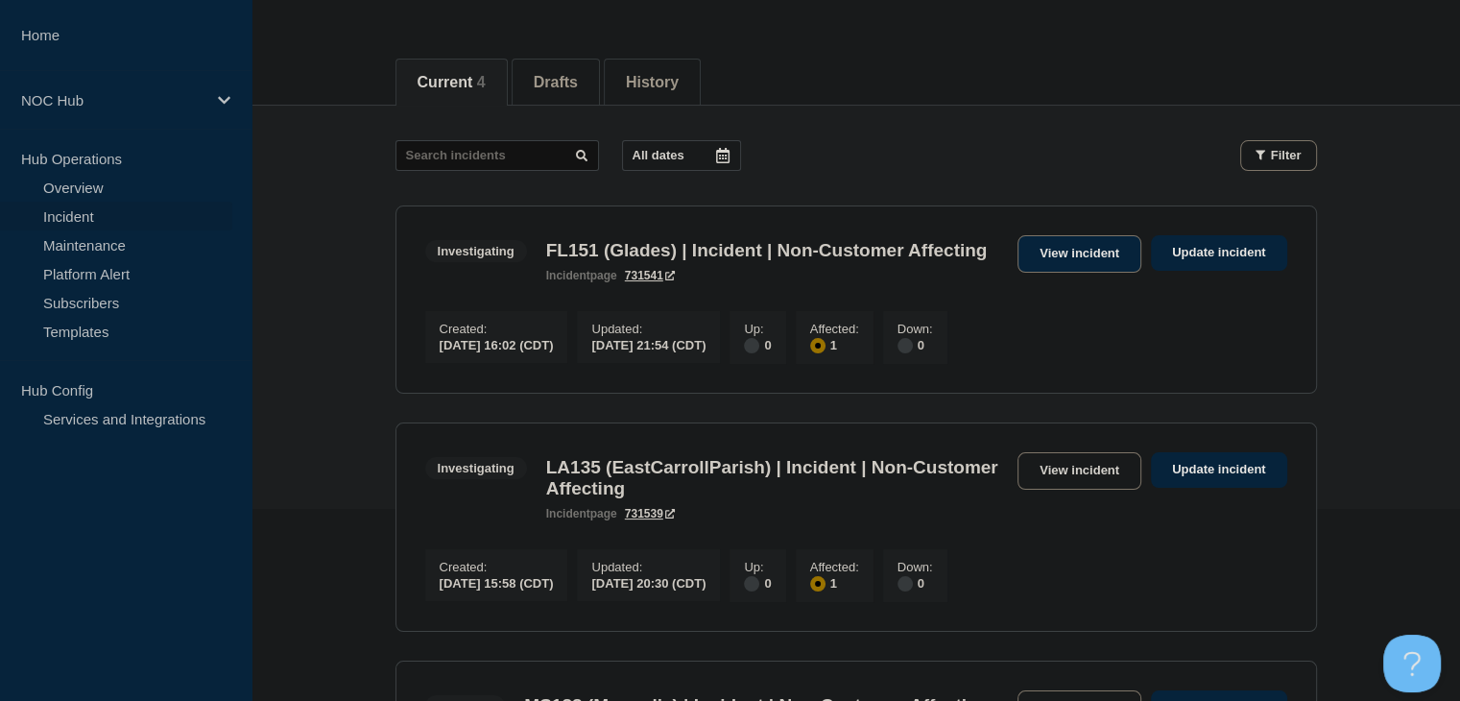
click at [1073, 256] on link "View incident" at bounding box center [1079, 253] width 124 height 37
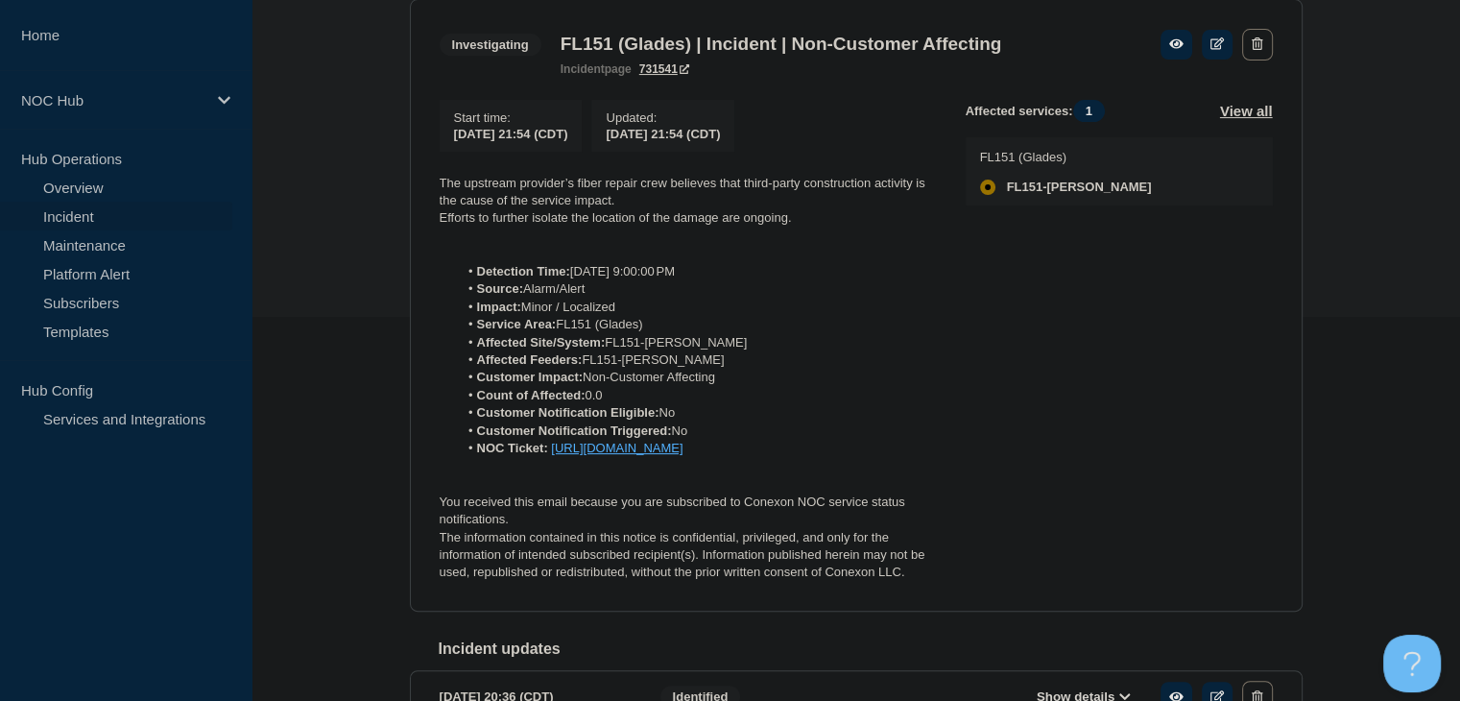
scroll to position [480, 0]
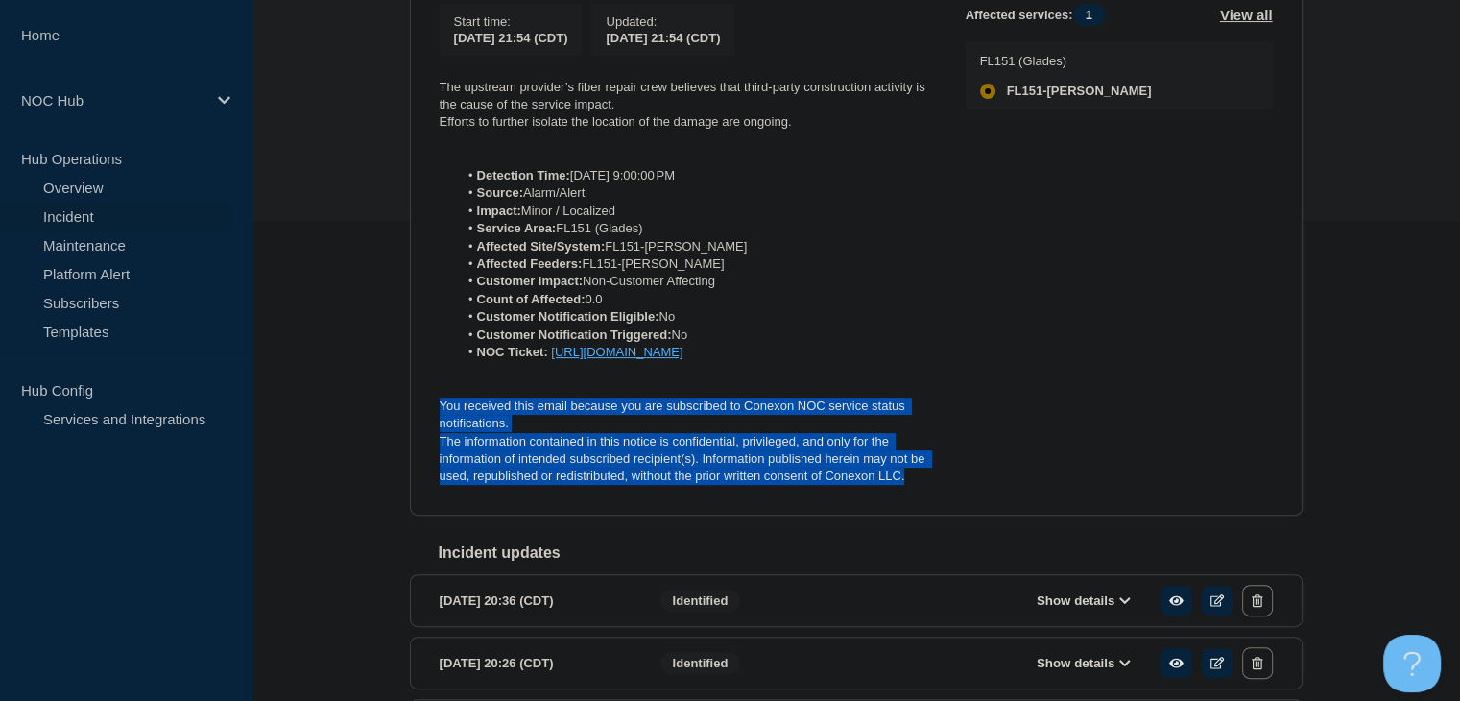
drag, startPoint x: 919, startPoint y: 505, endPoint x: 434, endPoint y: 430, distance: 491.3
click at [434, 430] on section "Investigating FL151 (Glades) | Incident | Non-Customer Affecting incident page …" at bounding box center [856, 209] width 892 height 612
copy div "You received this email because you are subscribed to Conexon NOC service statu…"
